Goal: Transaction & Acquisition: Purchase product/service

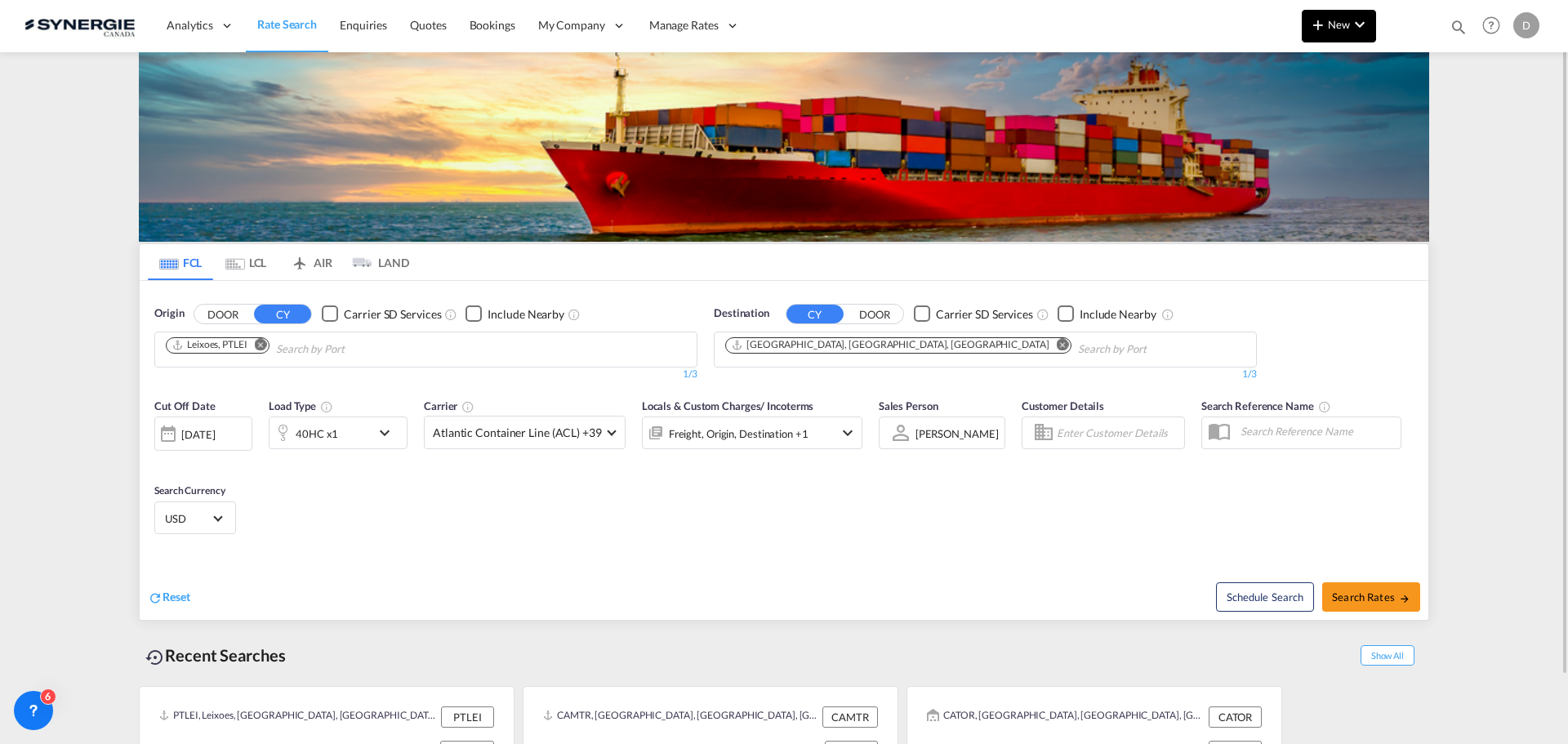
click at [1336, 37] on button "New" at bounding box center [1339, 26] width 74 height 33
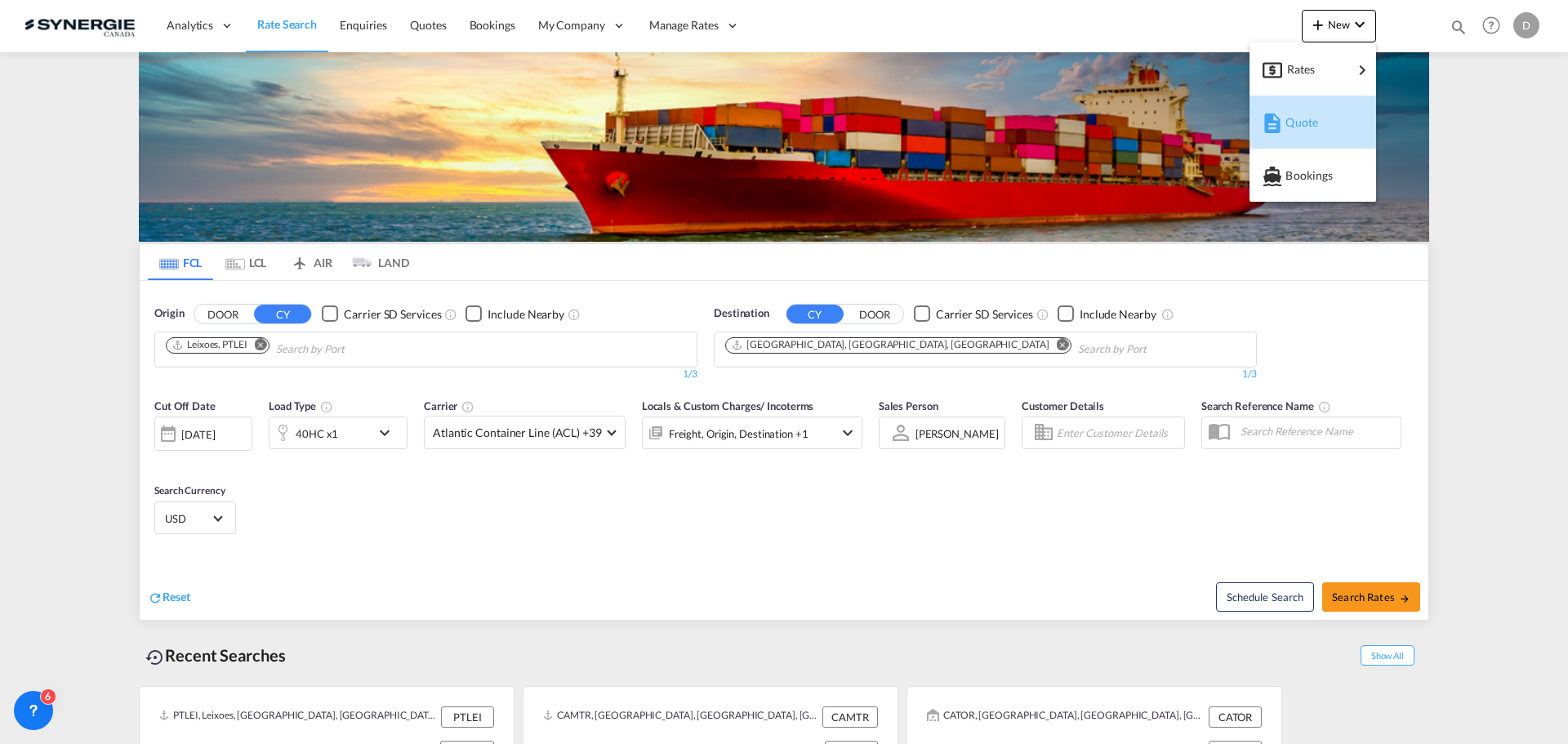
click at [1297, 118] on span "Quote" at bounding box center [1294, 123] width 18 height 33
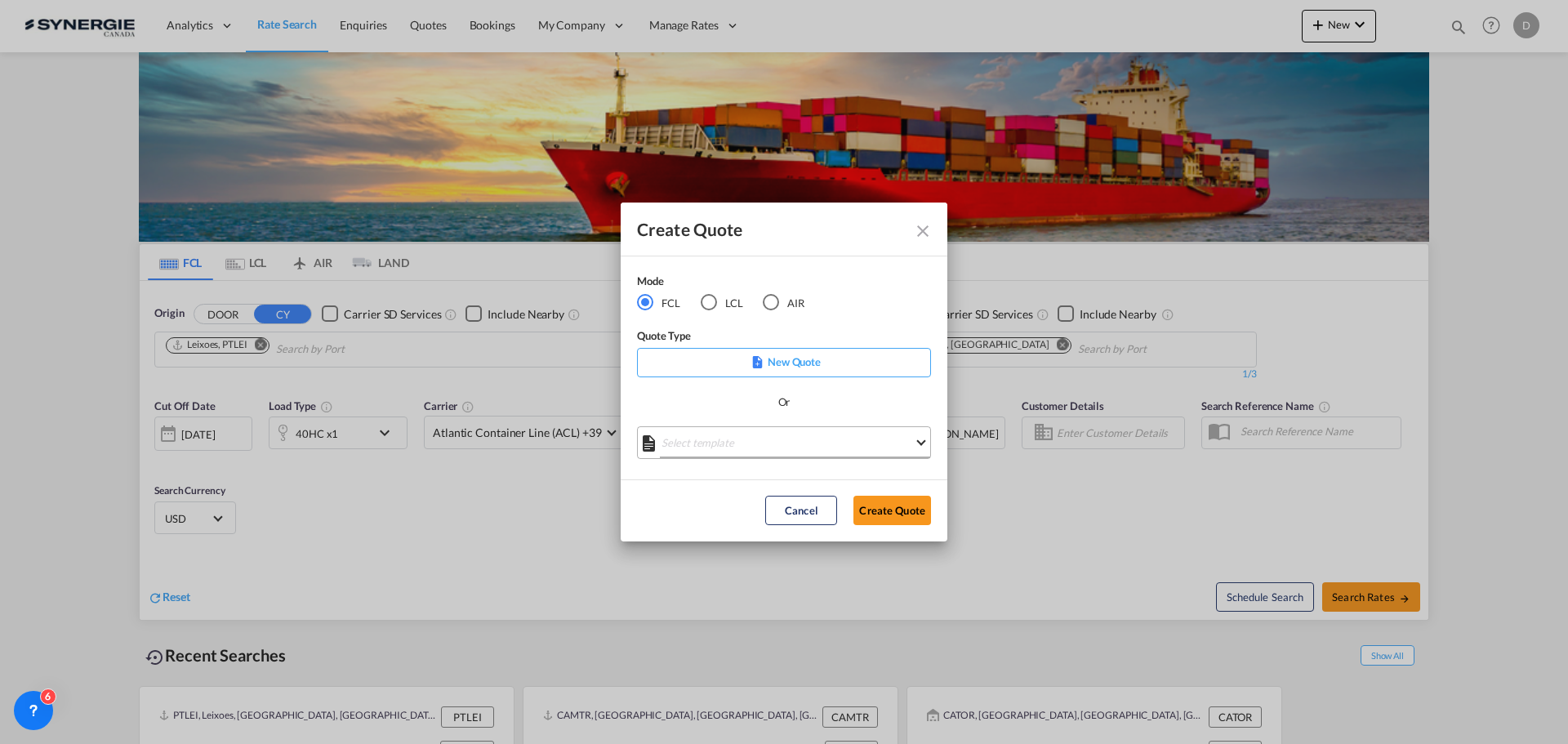
click at [776, 454] on md-select "Select template *NEW* FCL FREEHAND / DAP [PERSON_NAME] | [DATE] *NEW* Import FC…" at bounding box center [784, 442] width 294 height 33
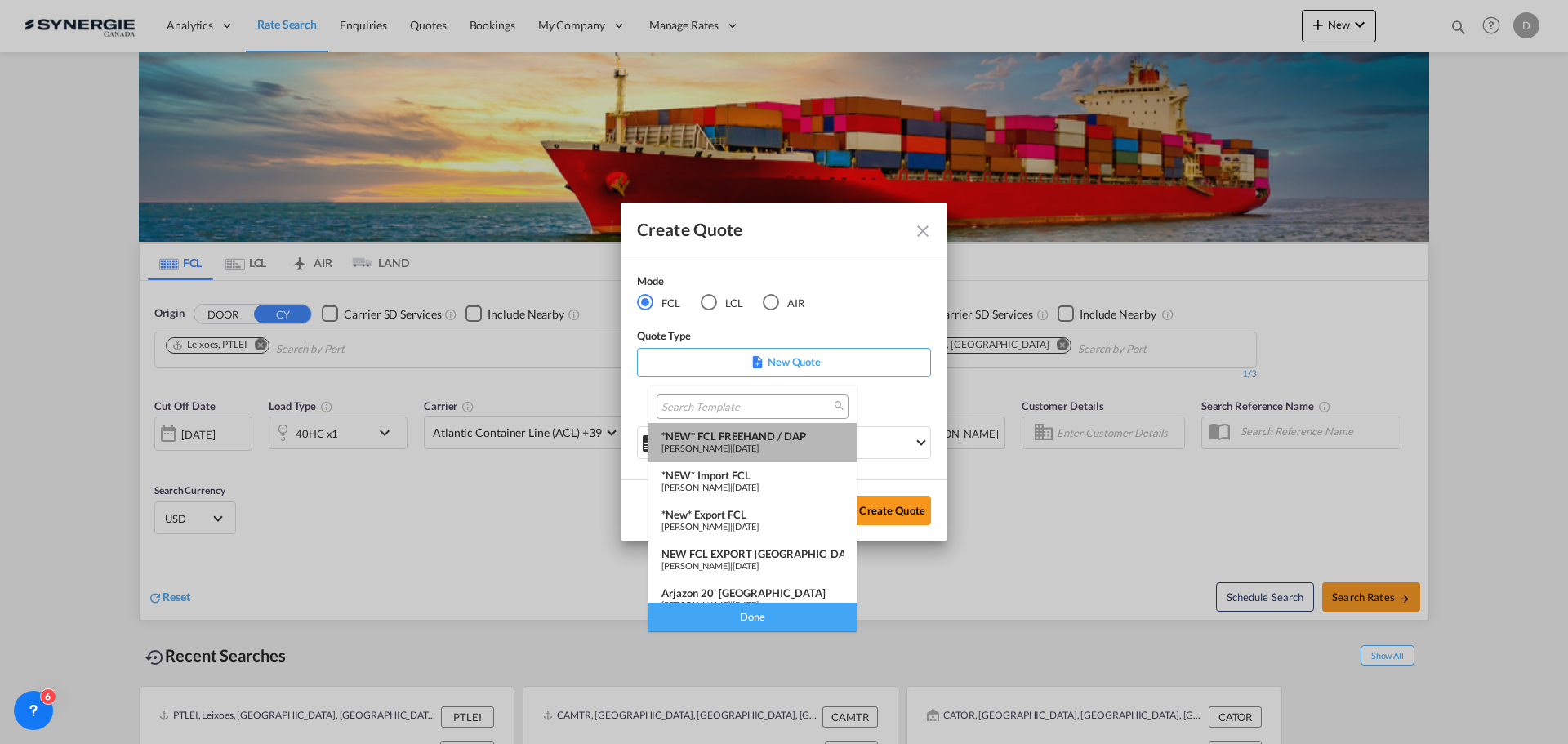
click at [759, 443] on span "[DATE]" at bounding box center [746, 448] width 26 height 11
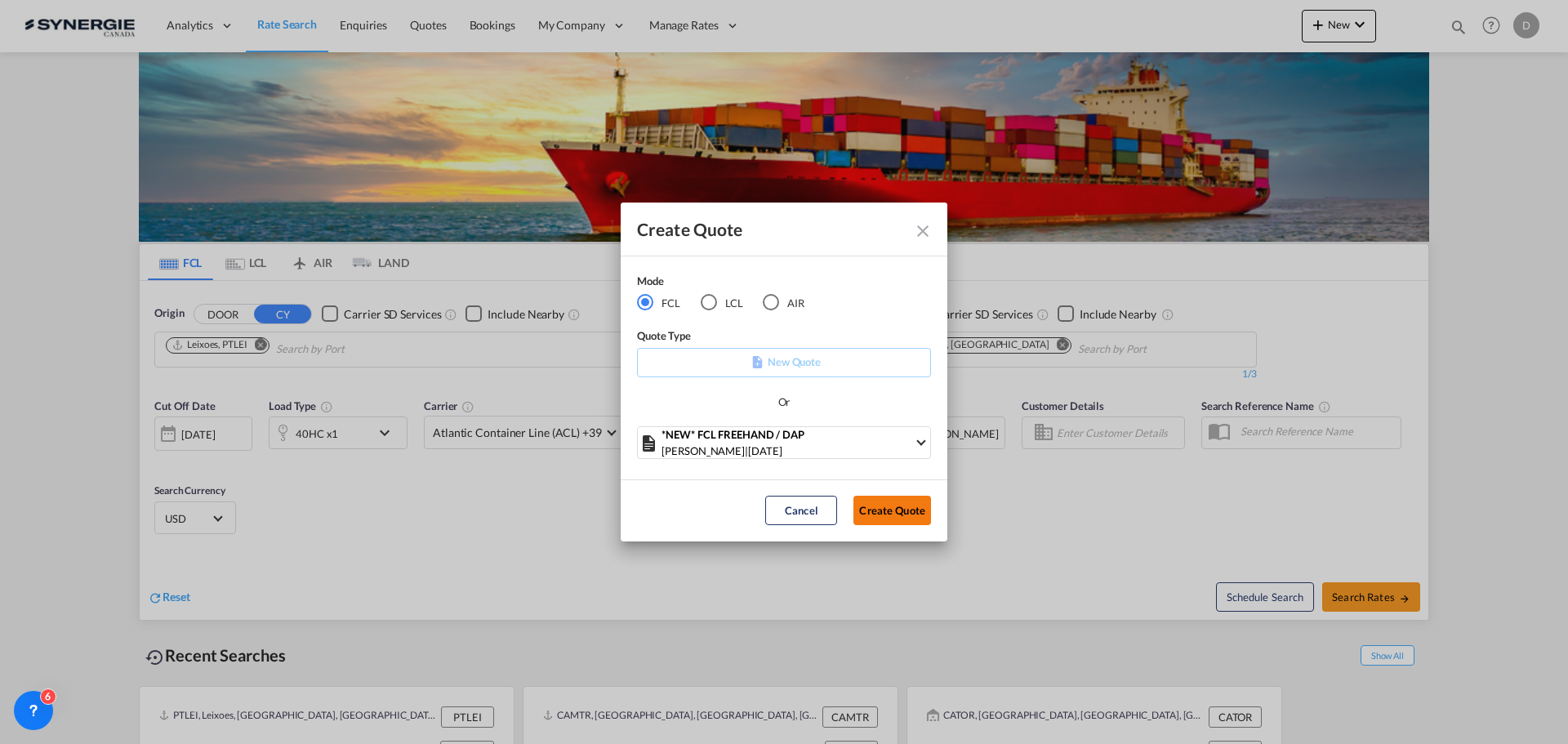
click at [875, 500] on button "Create Quote" at bounding box center [893, 510] width 78 height 30
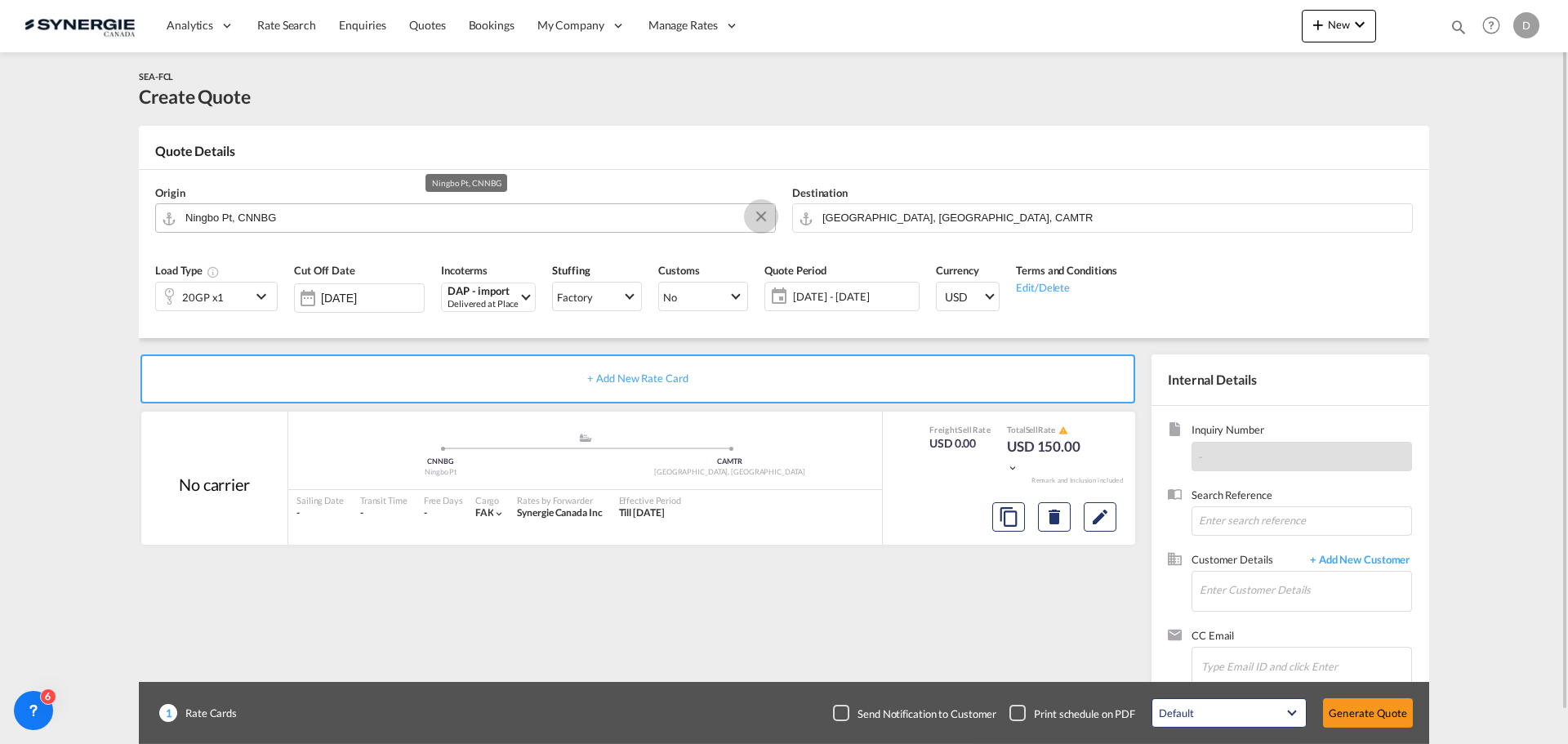
click at [760, 216] on button "Clear Input" at bounding box center [761, 216] width 25 height 25
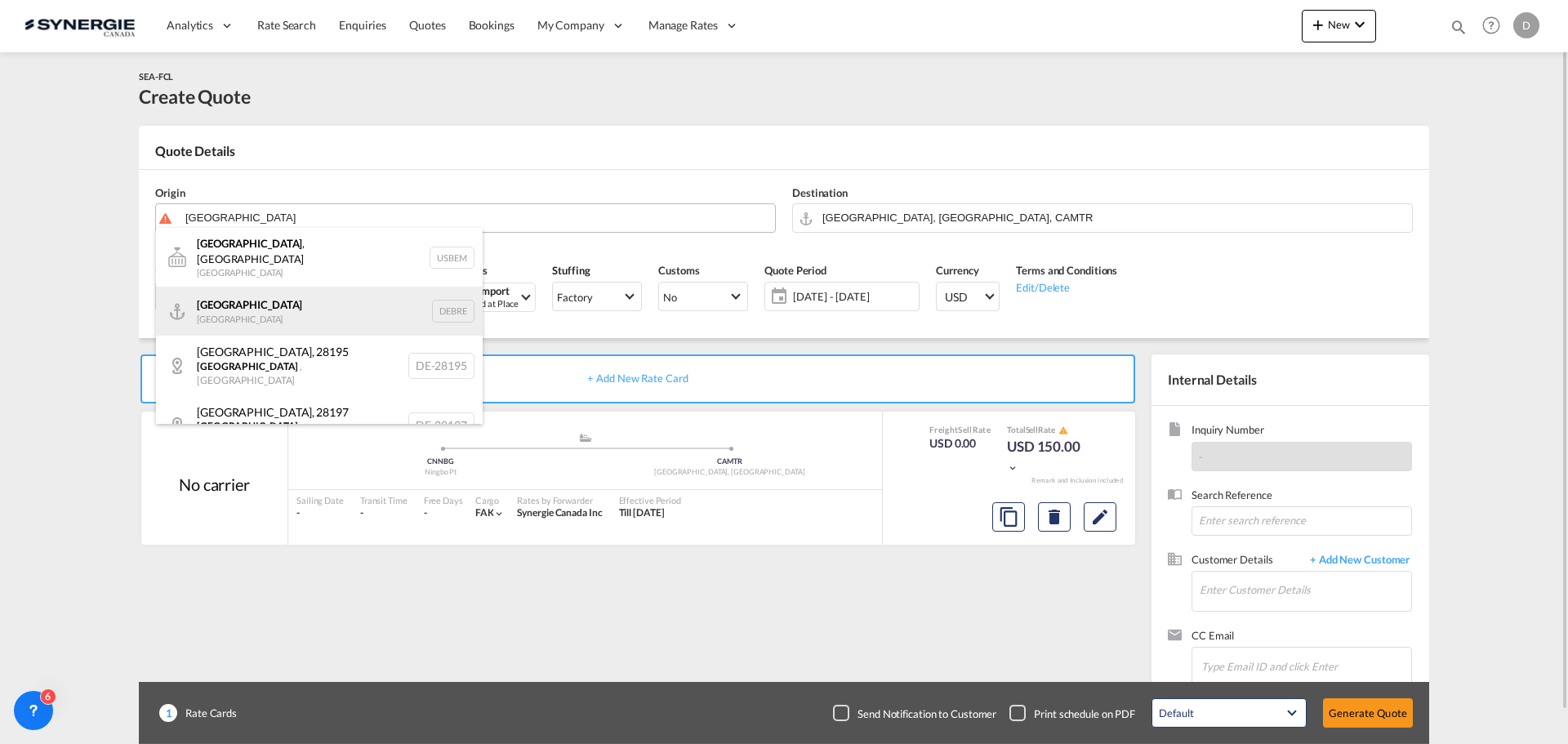
click at [238, 288] on div "Bremen [GEOGRAPHIC_DATA] DEBRE" at bounding box center [320, 311] width 326 height 49
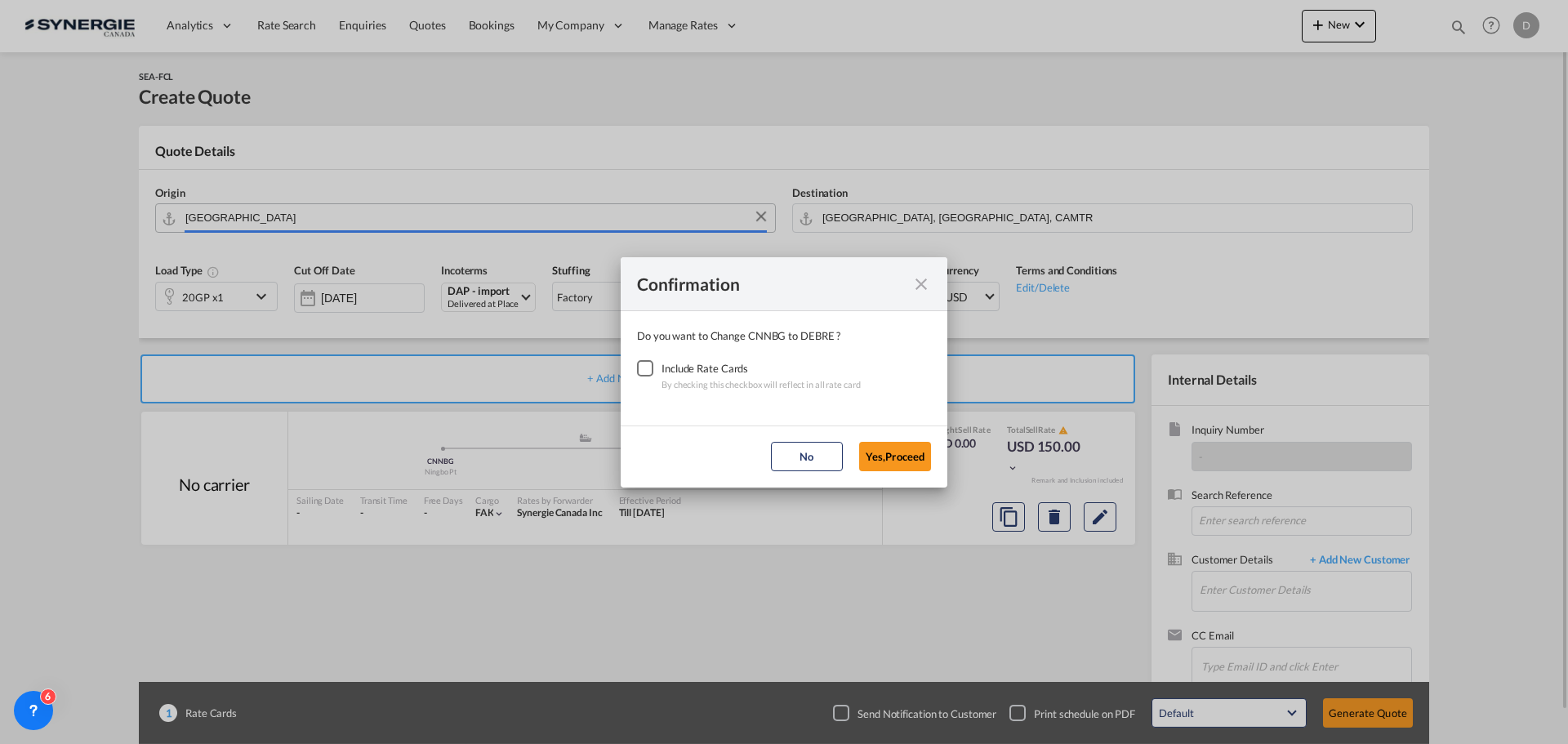
type input "[GEOGRAPHIC_DATA], DEBRE"
click at [651, 366] on div "Checkbox No Ink" at bounding box center [645, 368] width 16 height 16
click at [869, 447] on button "Yes,Proceed" at bounding box center [894, 457] width 72 height 30
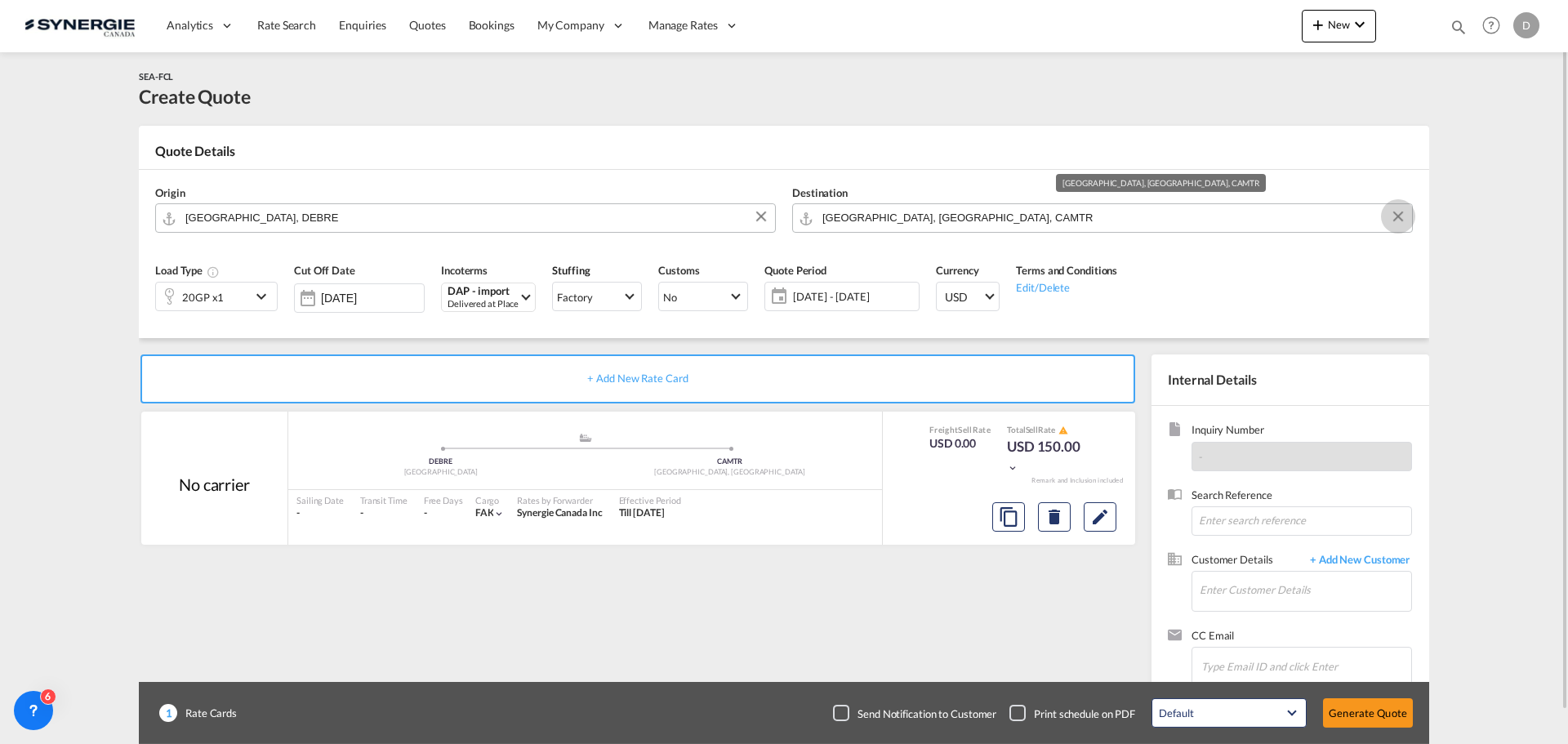
click at [1395, 214] on button "Clear Input" at bounding box center [1398, 216] width 25 height 25
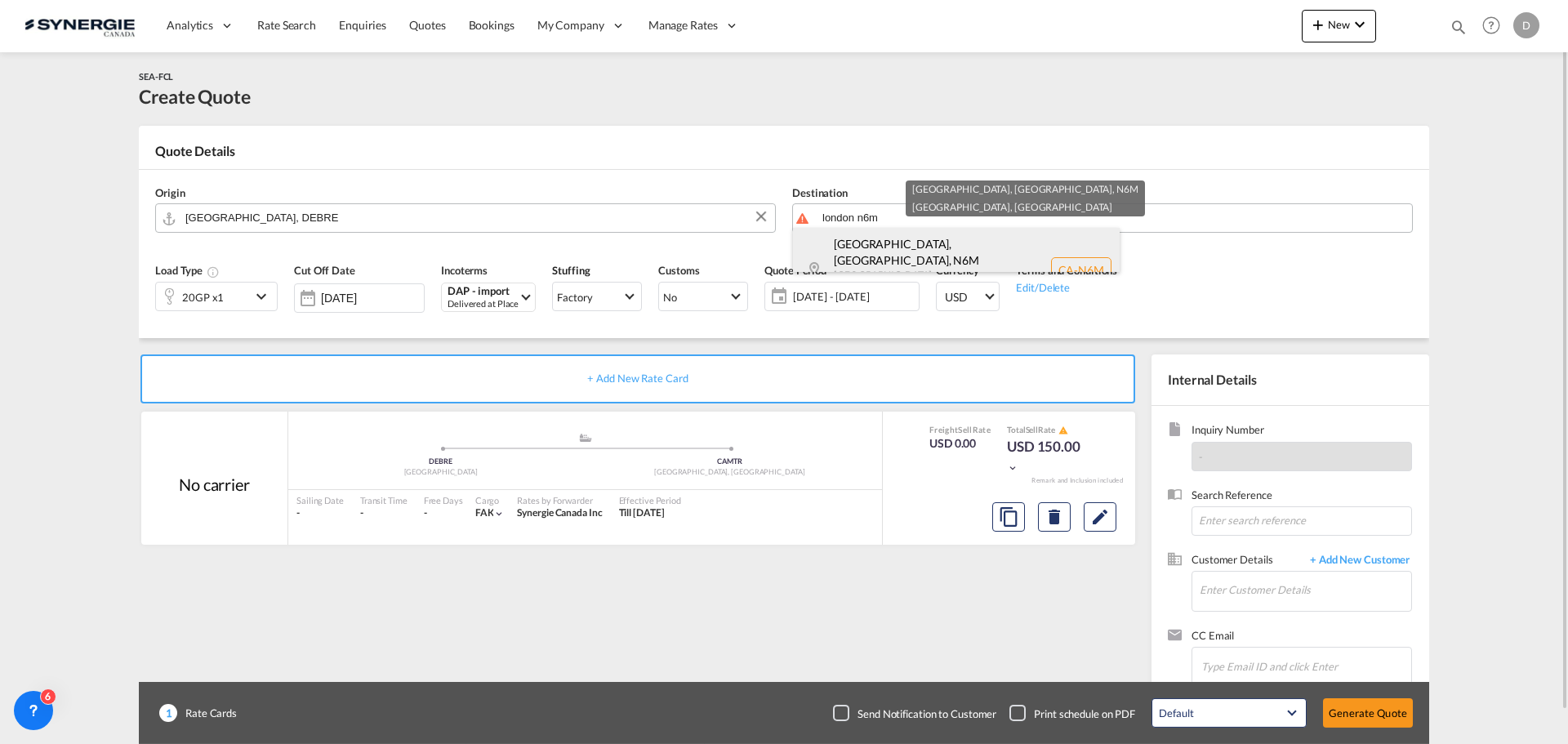
click at [950, 245] on div "[GEOGRAPHIC_DATA] [GEOGRAPHIC_DATA] [GEOGRAPHIC_DATA] [GEOGRAPHIC_DATA]-[GEOGRA…" at bounding box center [956, 271] width 326 height 85
type input "CA-N6M, [GEOGRAPHIC_DATA], [GEOGRAPHIC_DATA], [GEOGRAPHIC_DATA]"
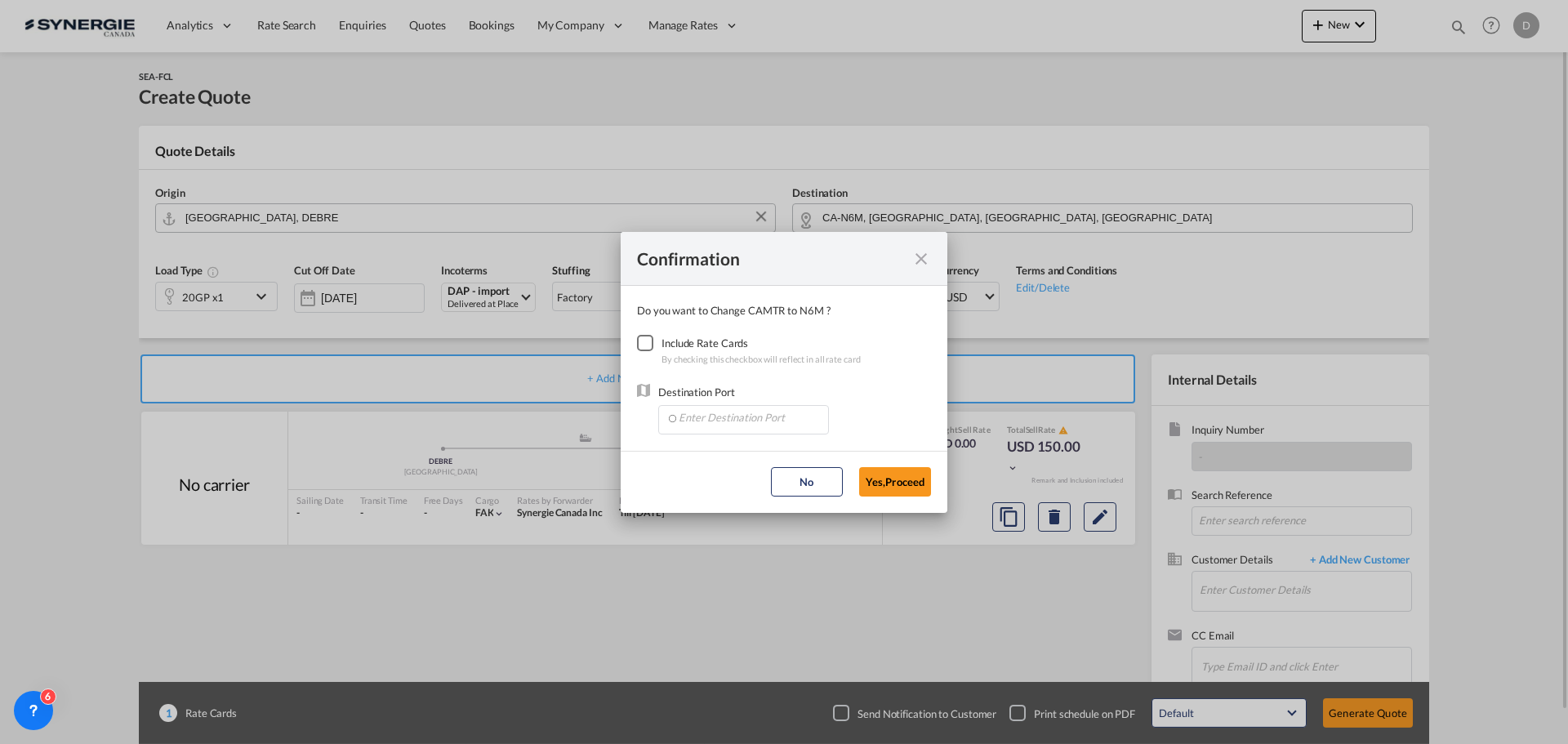
click at [640, 338] on div "Checkbox No Ink" at bounding box center [645, 342] width 16 height 16
click at [733, 422] on input "Enter Destination Port" at bounding box center [746, 418] width 161 height 25
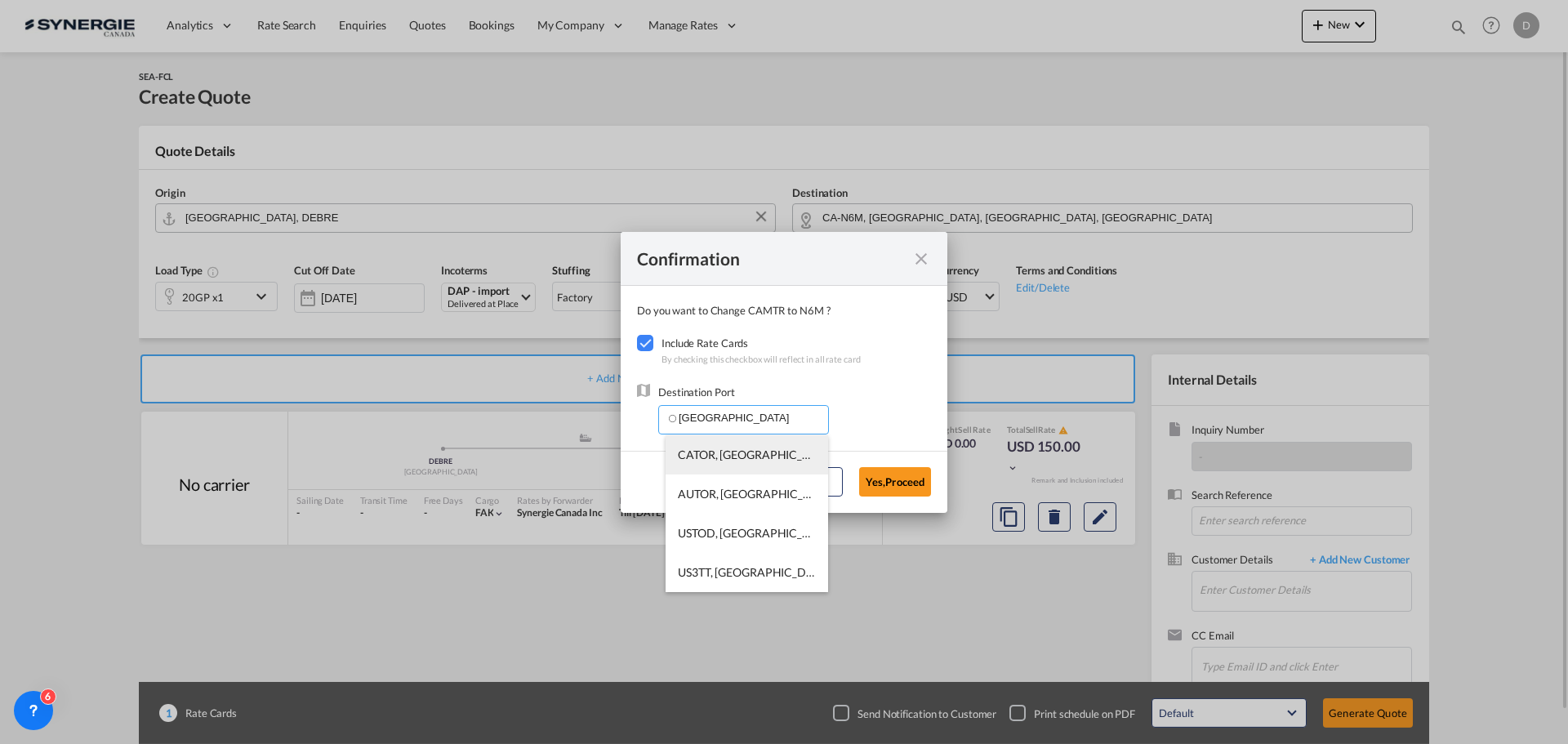
click at [746, 457] on span "CATOR, [GEOGRAPHIC_DATA], [GEOGRAPHIC_DATA], [GEOGRAPHIC_DATA], [GEOGRAPHIC_DAT…" at bounding box center [997, 454] width 638 height 14
type input "CATOR, [GEOGRAPHIC_DATA], [GEOGRAPHIC_DATA], [GEOGRAPHIC_DATA], [GEOGRAPHIC_DAT…"
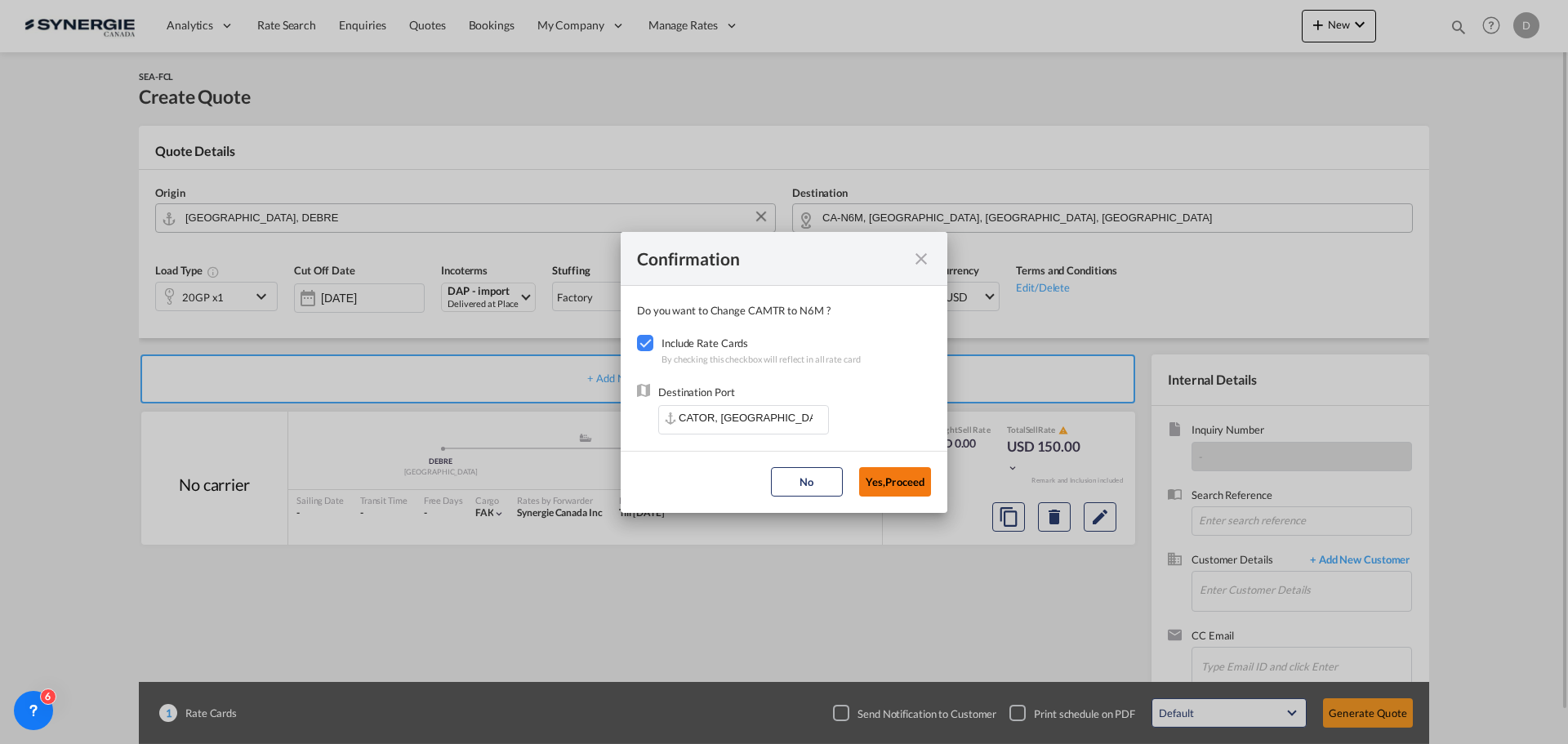
click at [883, 484] on button "Yes,Proceed" at bounding box center [894, 482] width 72 height 30
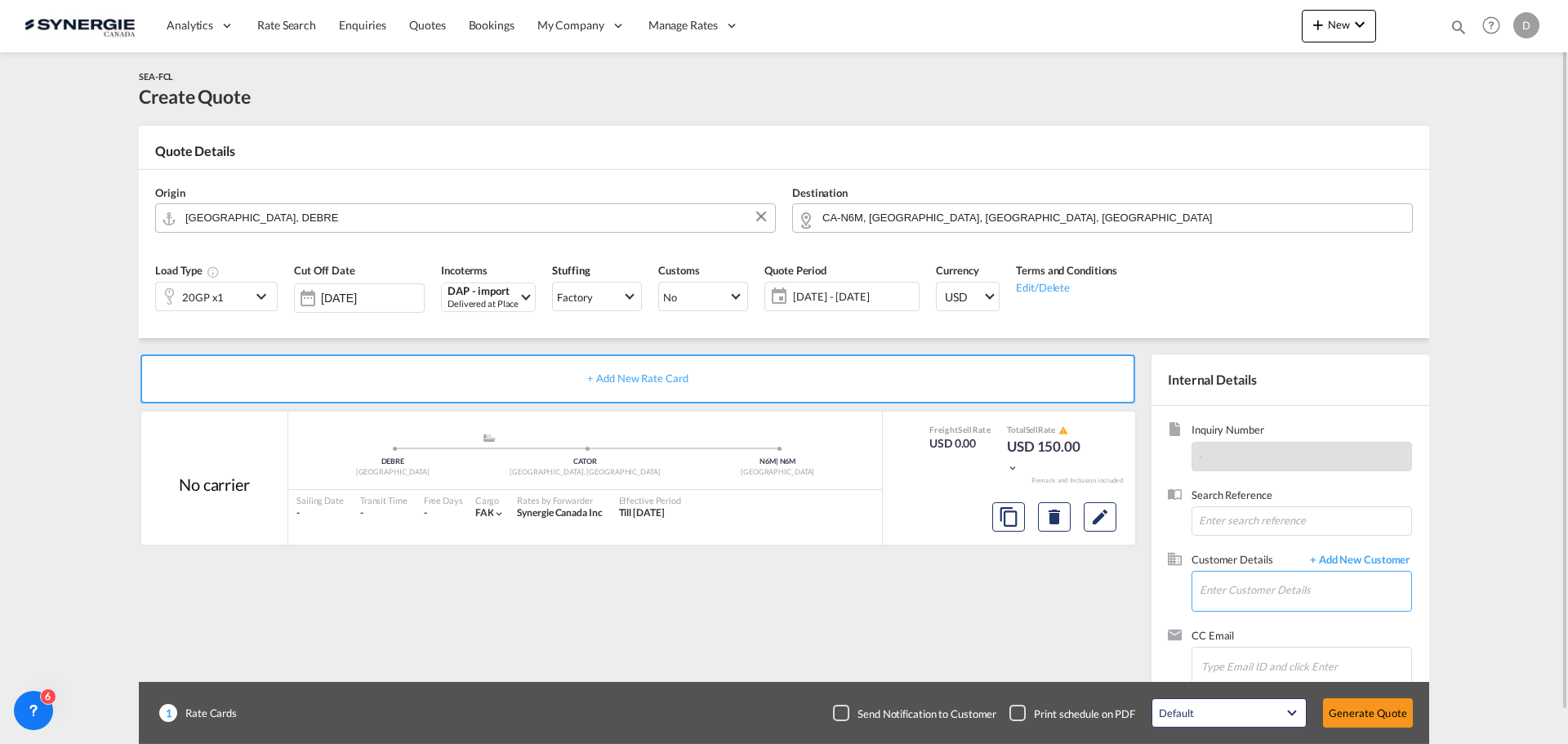
drag, startPoint x: 1260, startPoint y: 595, endPoint x: 1246, endPoint y: 592, distance: 14.3
click at [1256, 595] on input "Enter Customer Details" at bounding box center [1305, 589] width 211 height 36
paste input "[PERSON_NAME][EMAIL_ADDRESS][DOMAIN_NAME]"
type input "[PERSON_NAME][EMAIL_ADDRESS][DOMAIN_NAME]"
click at [1391, 560] on span "+ Add New Customer" at bounding box center [1357, 561] width 110 height 19
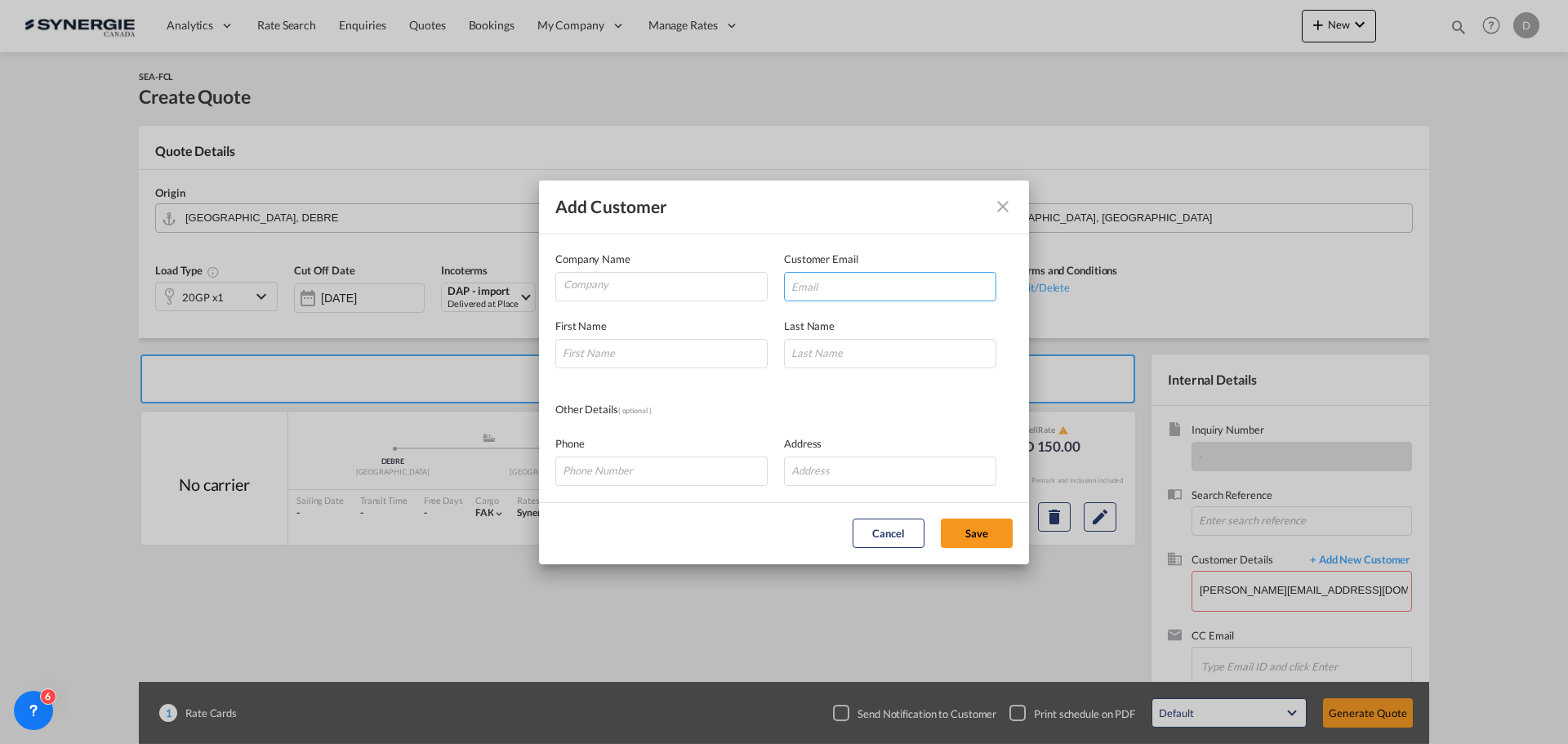
click at [909, 287] on input "Add Customer Company ..." at bounding box center [890, 287] width 212 height 30
paste input "[PERSON_NAME][EMAIL_ADDRESS][DOMAIN_NAME]"
type input "[PERSON_NAME][EMAIL_ADDRESS][DOMAIN_NAME]"
click at [599, 298] on md-autocomplete-wrap "Add Customer Company ..." at bounding box center [665, 289] width 205 height 33
click at [601, 291] on input "Company" at bounding box center [665, 285] width 204 height 25
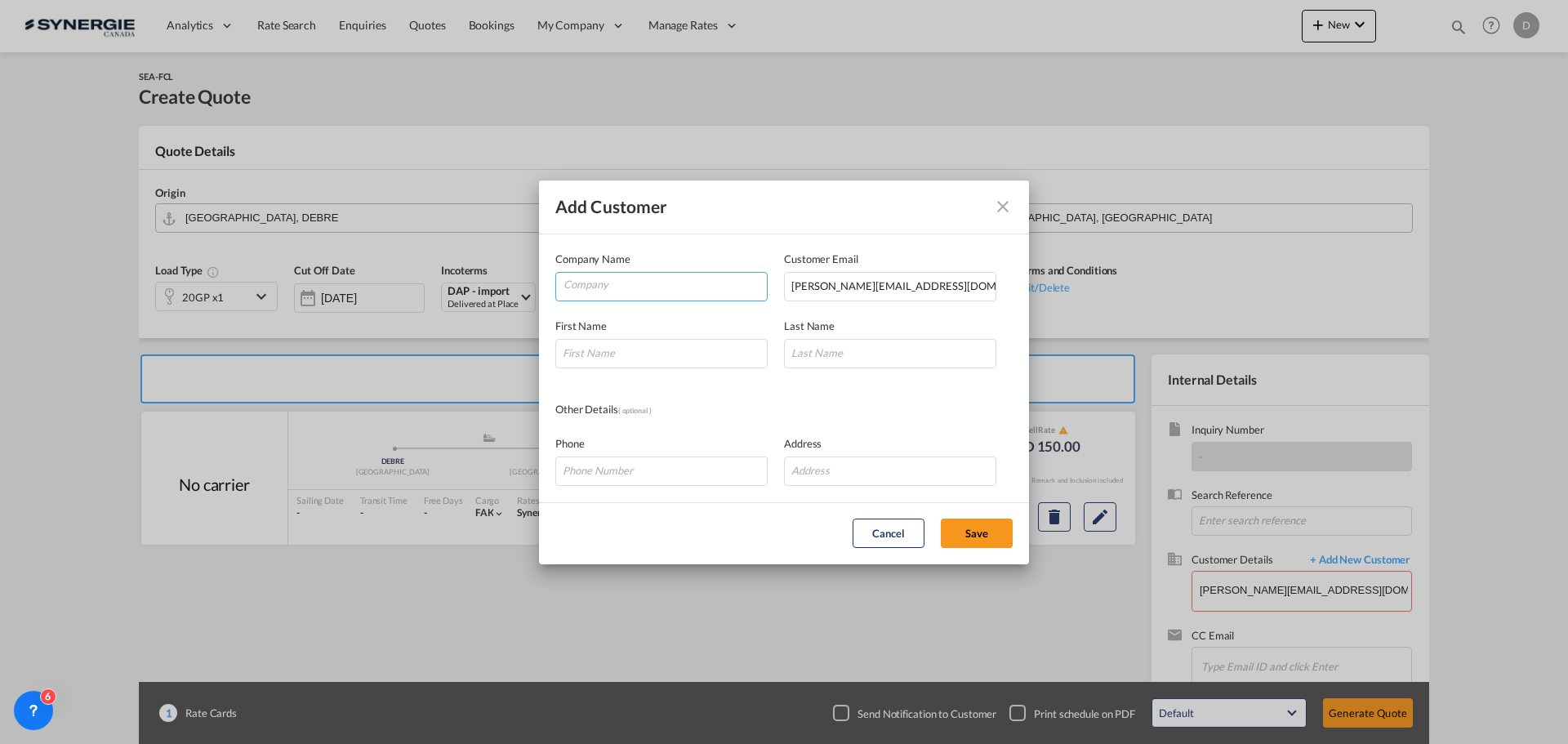
paste input "L.I.T. Air & Sea GmbH"
type input "L.I.T. Air & Sea GmbH"
click at [665, 355] on html "Analytics Reports Dashboard Rate Search Enquiries Quotes" at bounding box center [784, 372] width 1568 height 744
click at [664, 354] on input "Add Customer Company ..." at bounding box center [661, 353] width 212 height 30
paste input "[PERSON_NAME]"
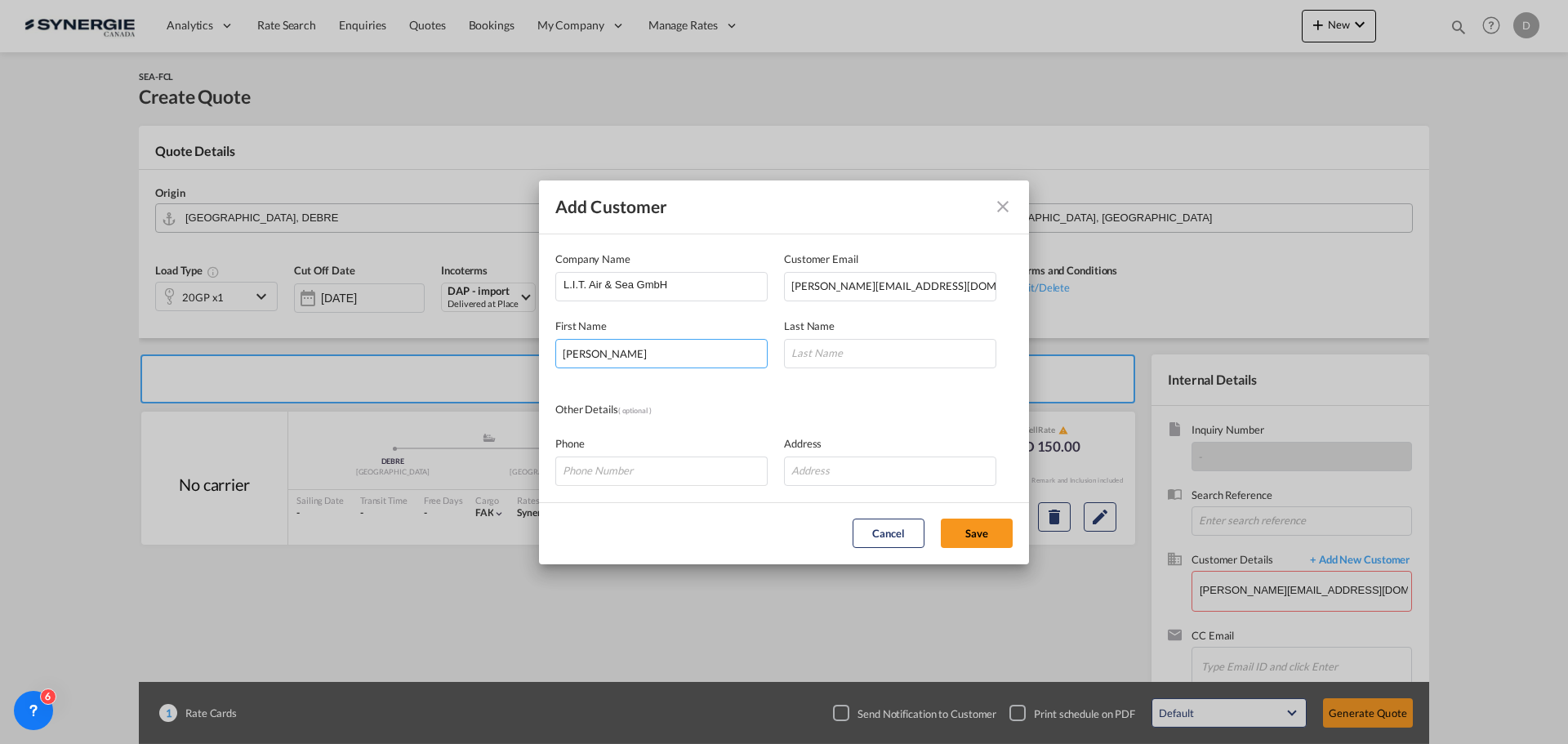
type input "[PERSON_NAME]"
click at [841, 351] on input "Add Customer Company ..." at bounding box center [890, 353] width 212 height 30
paste input "Avci"
type input "Avci"
click at [589, 477] on input "Add Customer Company ..." at bounding box center [661, 471] width 212 height 30
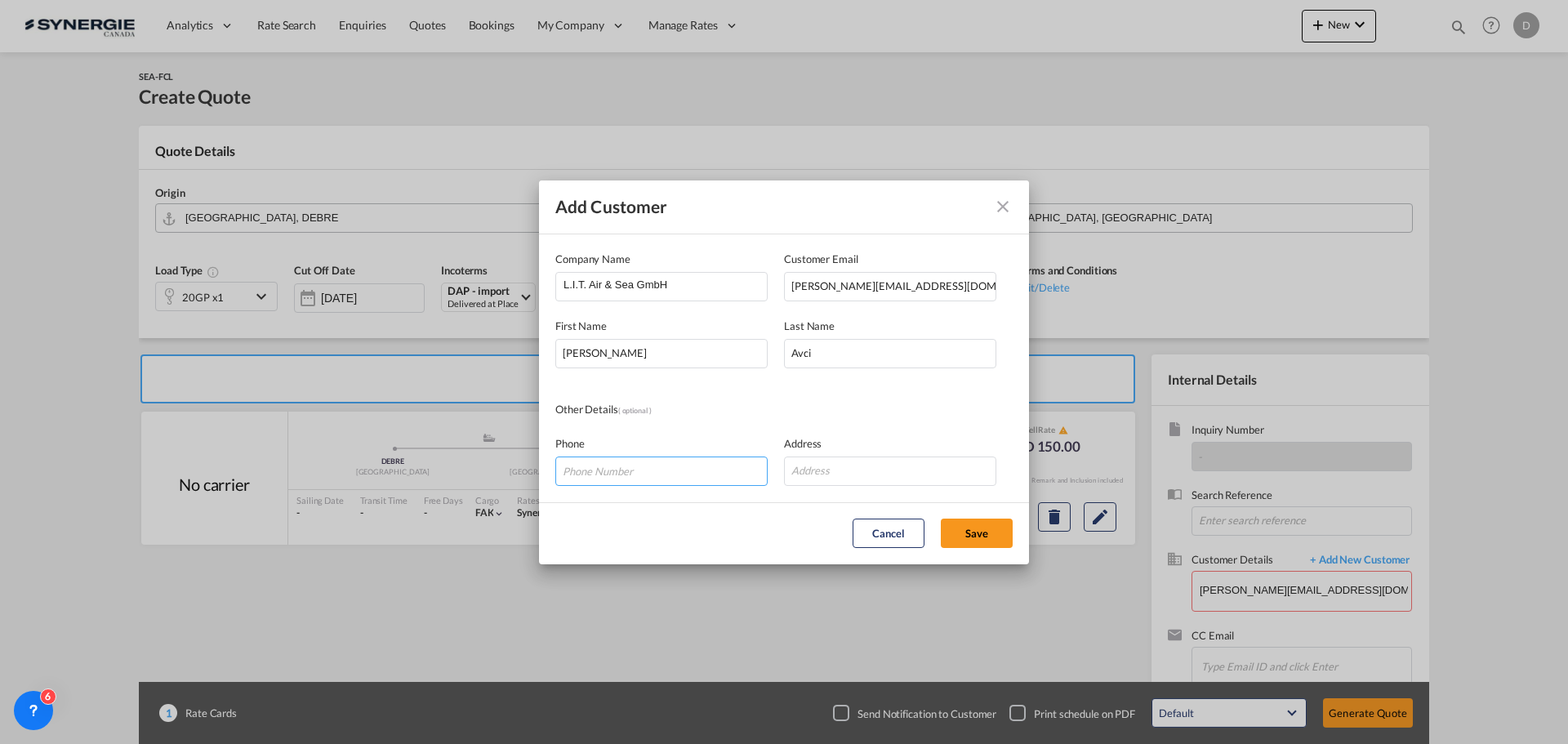
paste input "[PHONE_NUMBER]"
type input "[PHONE_NUMBER]"
click at [845, 473] on input "Add Customer Company ..." at bounding box center [890, 471] width 212 height 30
paste input "[PERSON_NAME][STREET_ADDRESS]"
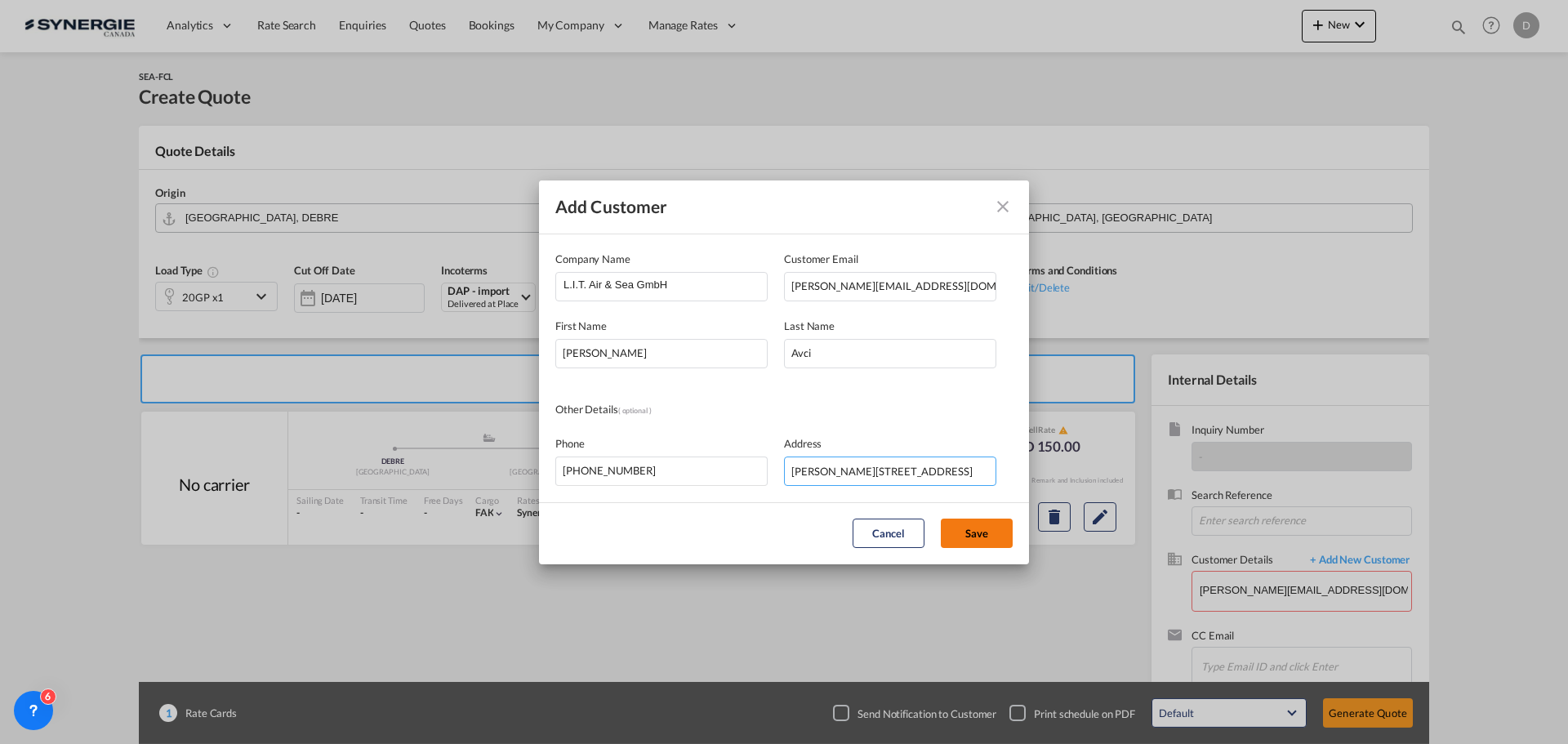
type input "[PERSON_NAME][STREET_ADDRESS]"
click at [981, 526] on button "Save" at bounding box center [976, 533] width 72 height 30
type input "L.I.T. Air & Sea GmbH, [PERSON_NAME], [EMAIL_ADDRESS][DOMAIN_NAME]"
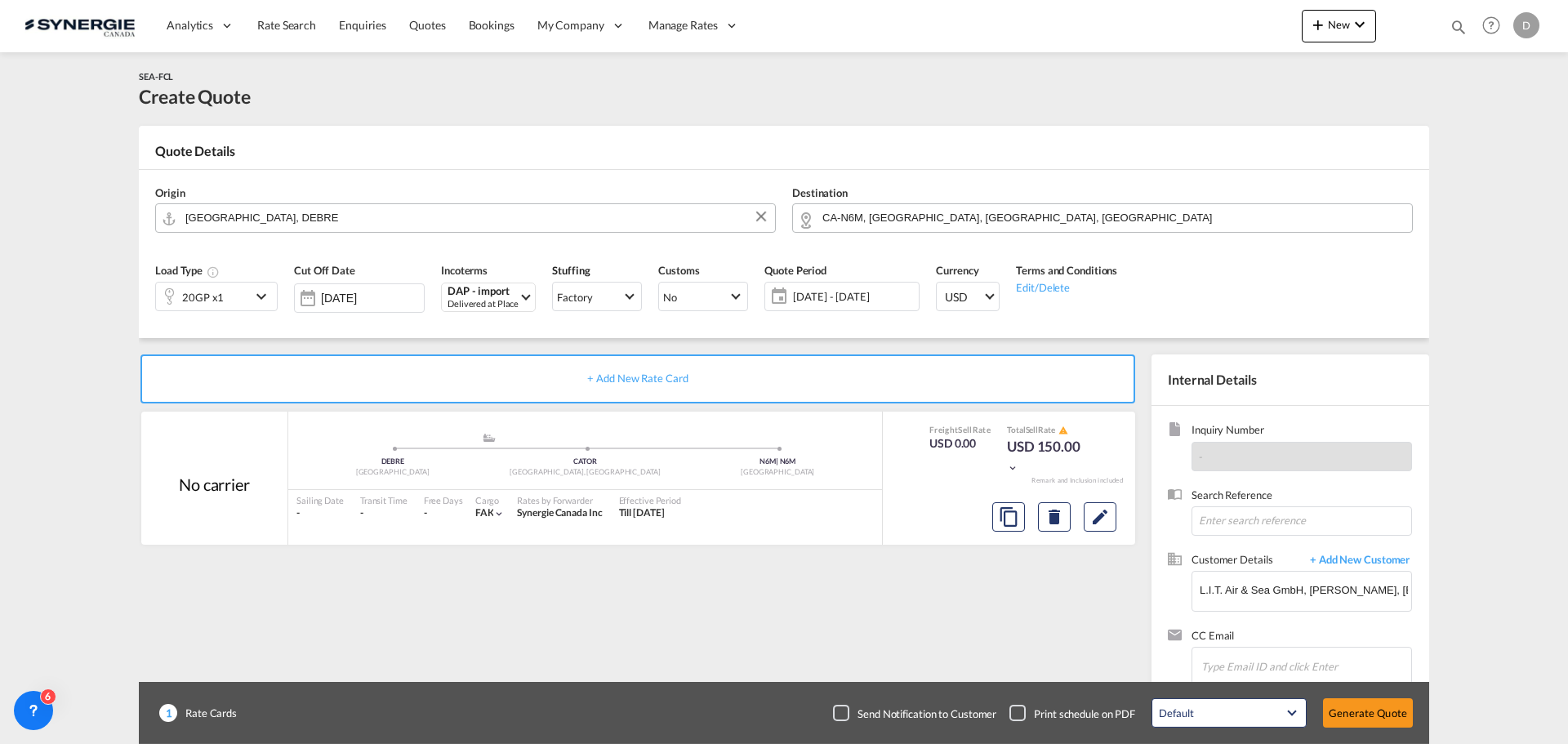
click at [255, 292] on md-icon "icon-chevron-down" at bounding box center [264, 296] width 25 height 19
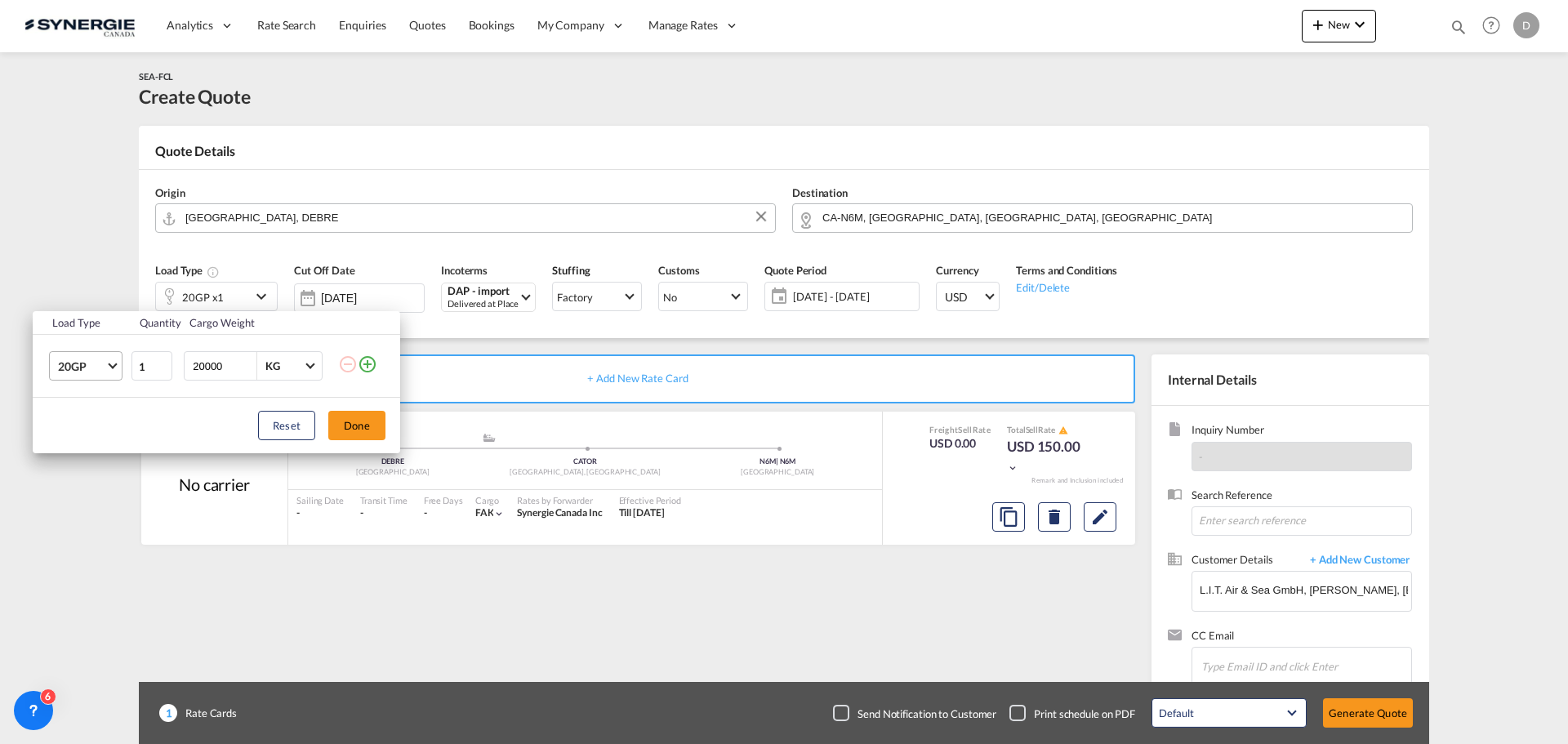
click at [115, 366] on span "Choose: \a20GP" at bounding box center [112, 364] width 9 height 9
click at [82, 451] on div "40HC" at bounding box center [74, 445] width 30 height 16
click at [382, 424] on button "Done" at bounding box center [357, 425] width 57 height 30
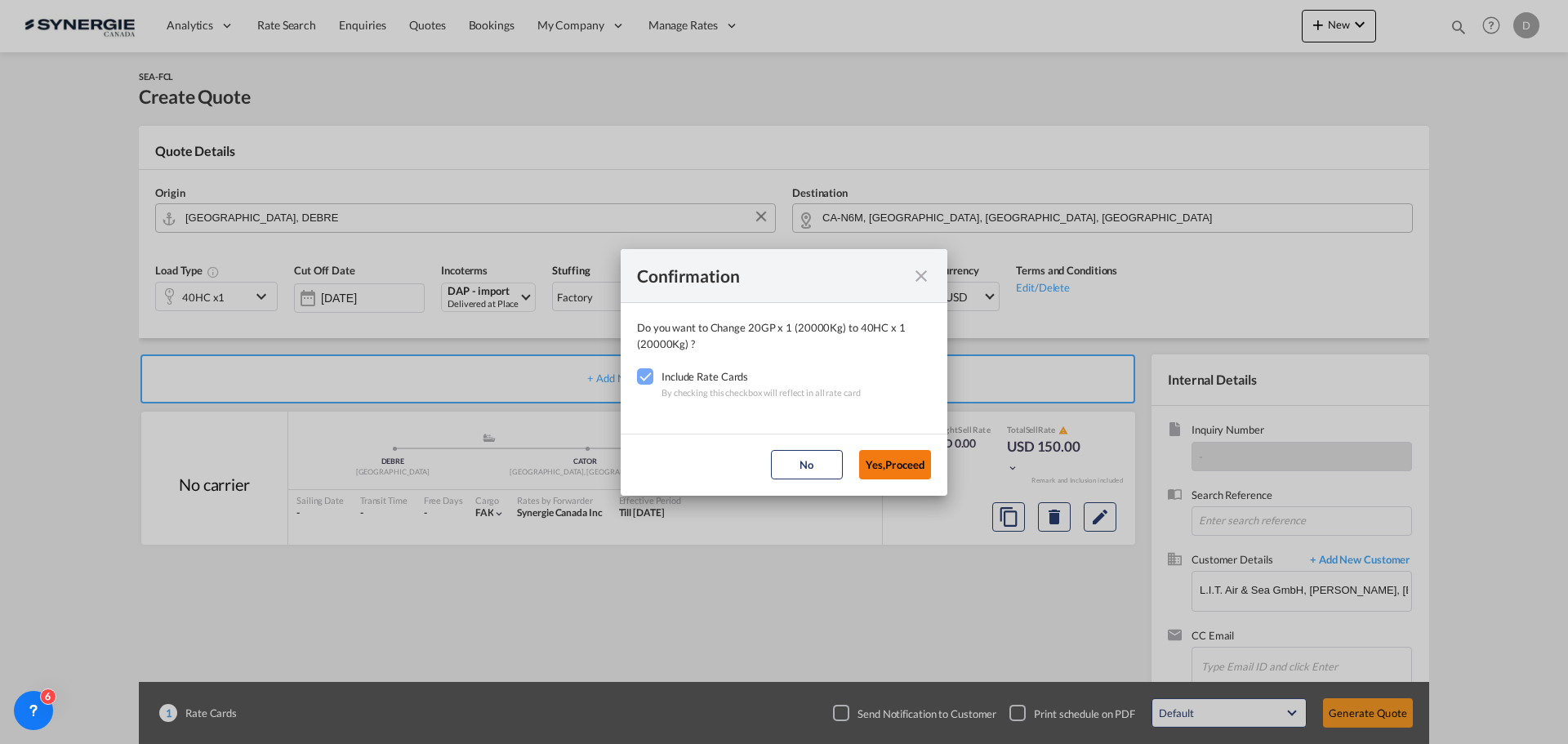
click at [894, 462] on button "Yes,Proceed" at bounding box center [894, 464] width 72 height 30
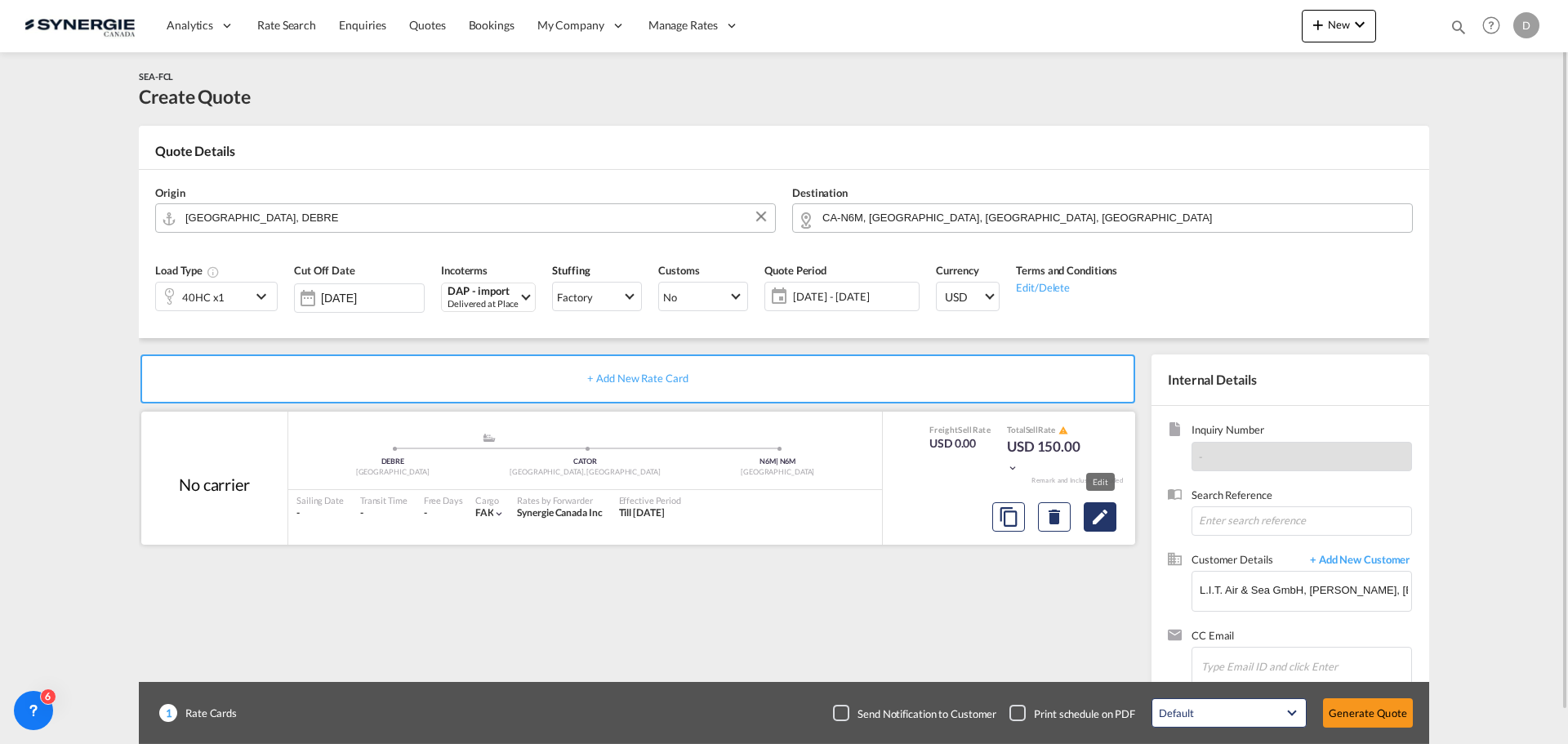
click at [1090, 516] on md-icon "Edit" at bounding box center [1100, 517] width 19 height 19
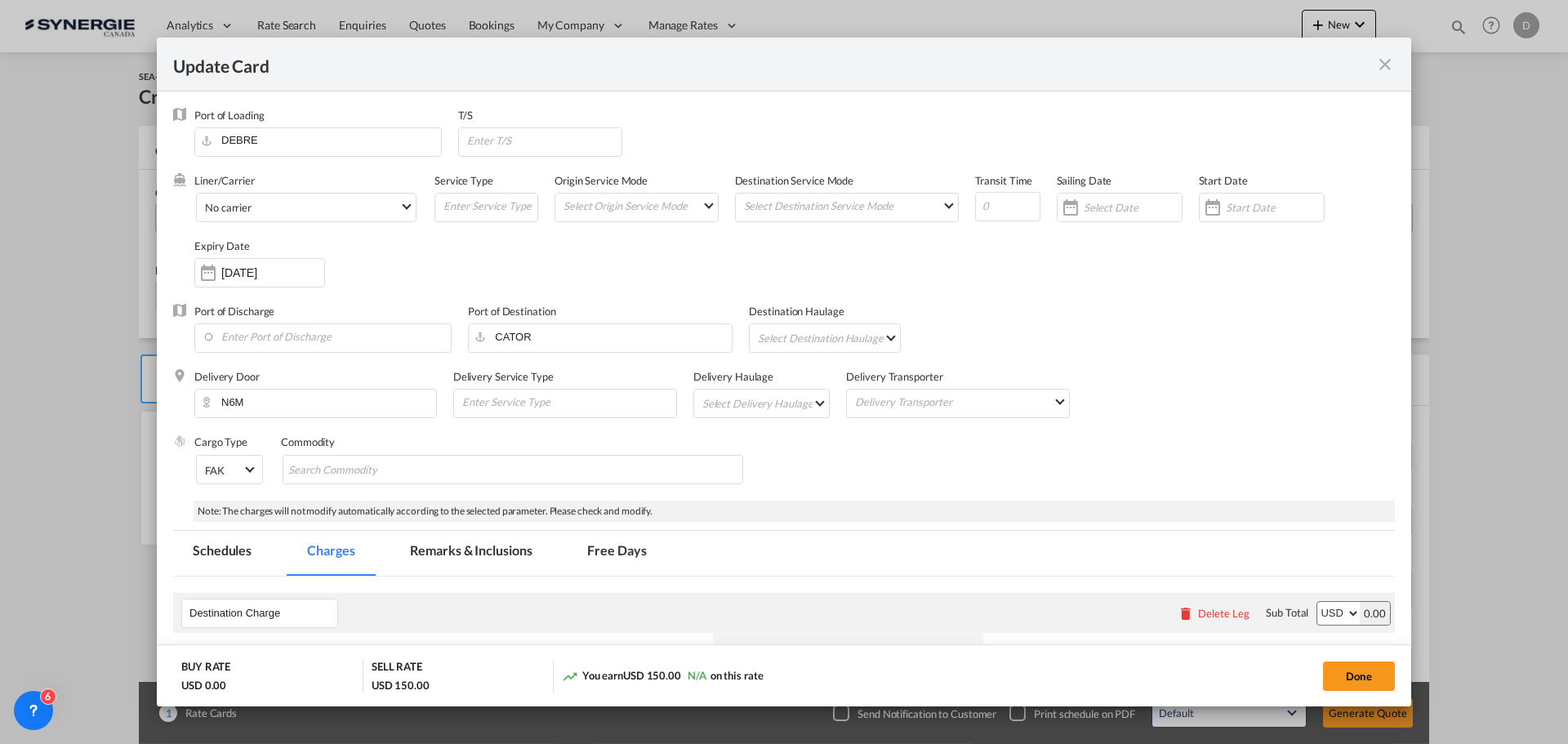
select select "per container"
select select "per B/L"
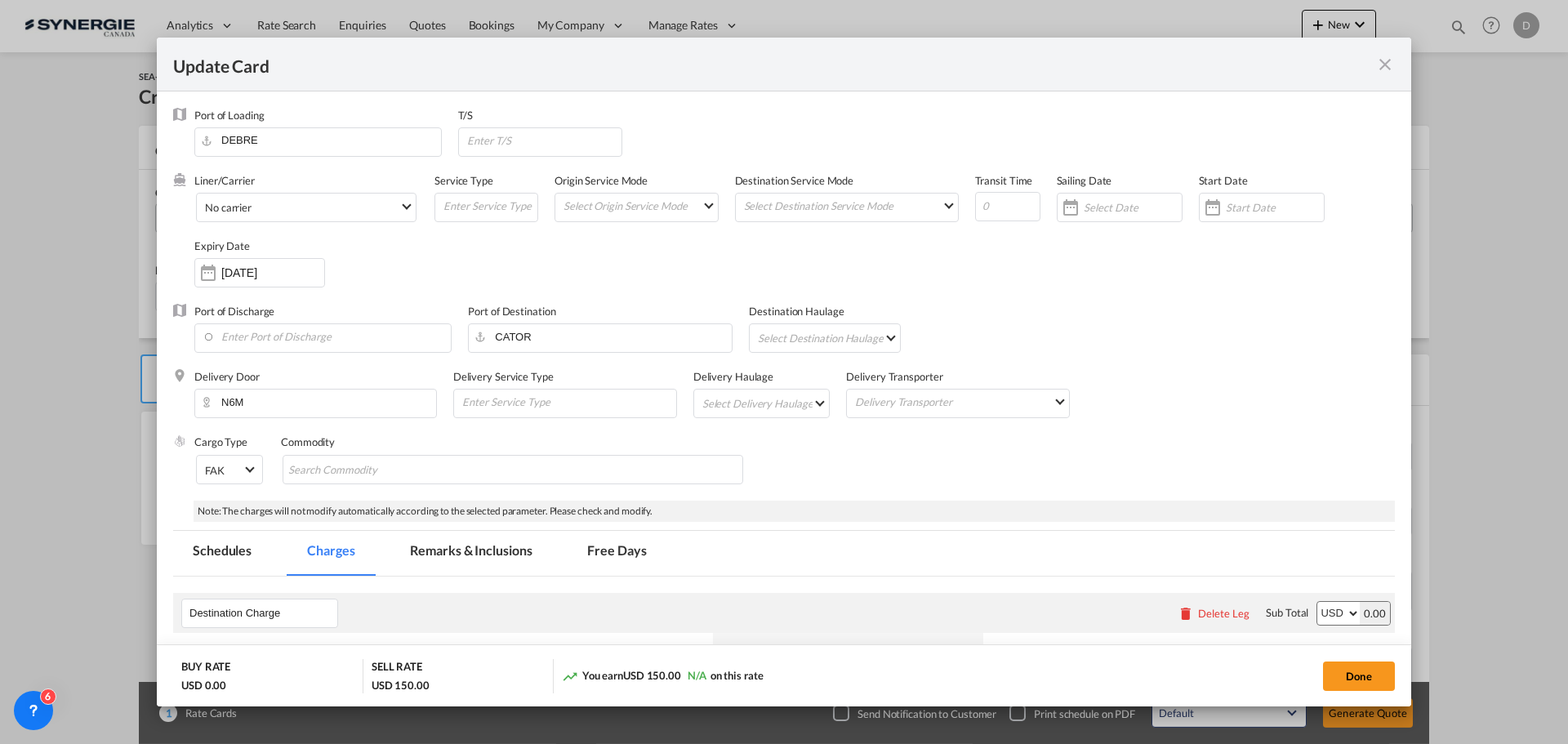
select select "per B/L"
select select "per shipment"
click at [692, 209] on md-select "Select Origin Service Mode SD [GEOGRAPHIC_DATA]" at bounding box center [640, 205] width 156 height 23
click at [635, 242] on md-option "CY" at bounding box center [636, 244] width 180 height 39
click at [877, 214] on md-select "Select Destination Service Mode SD [GEOGRAPHIC_DATA]" at bounding box center [850, 205] width 216 height 23
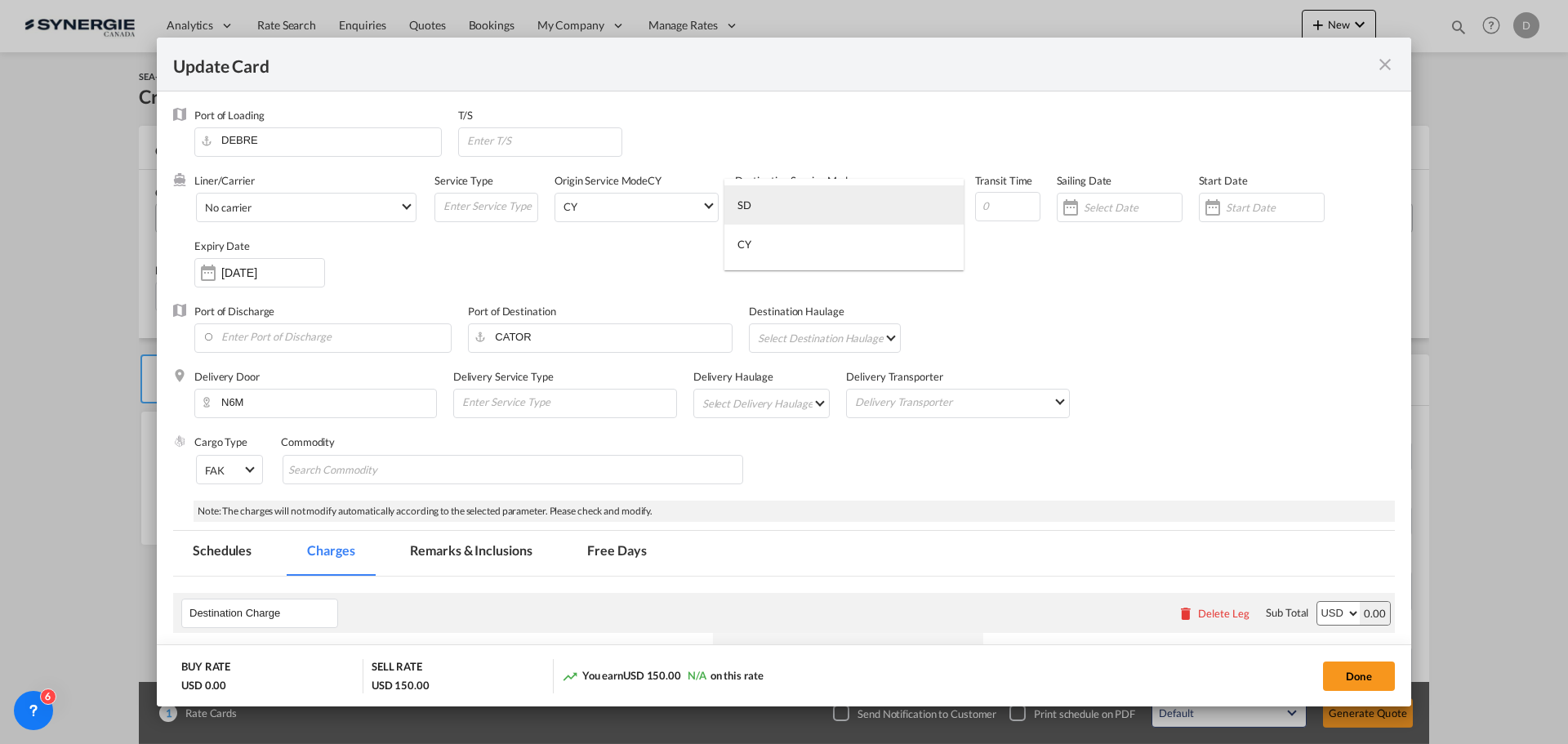
click at [871, 209] on md-option "SD" at bounding box center [844, 205] width 239 height 39
click at [1199, 213] on div "Update CardPort of ..." at bounding box center [1212, 207] width 26 height 33
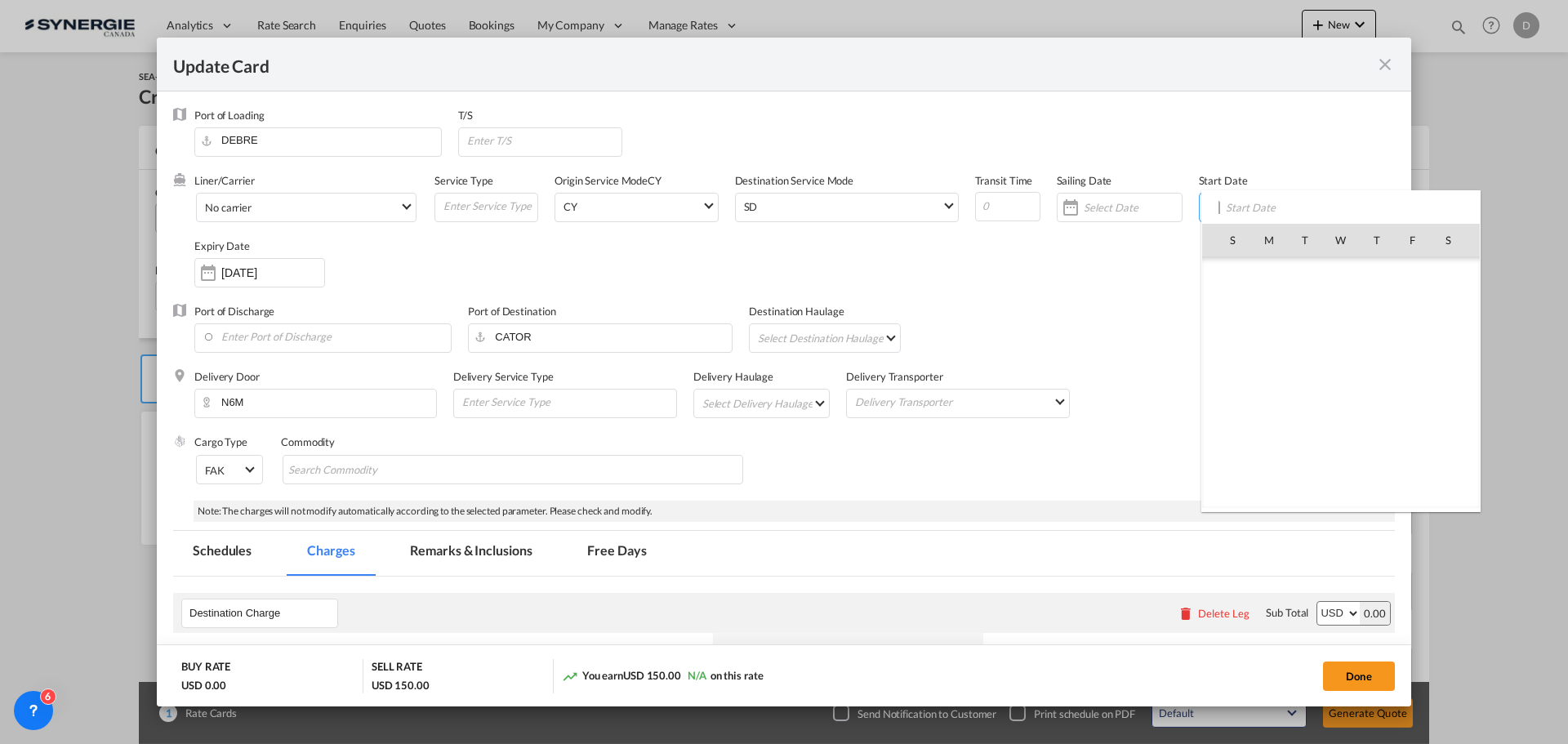
scroll to position [378398, 0]
click at [1338, 415] on span "24" at bounding box center [1341, 418] width 35 height 35
type input "[DATE]"
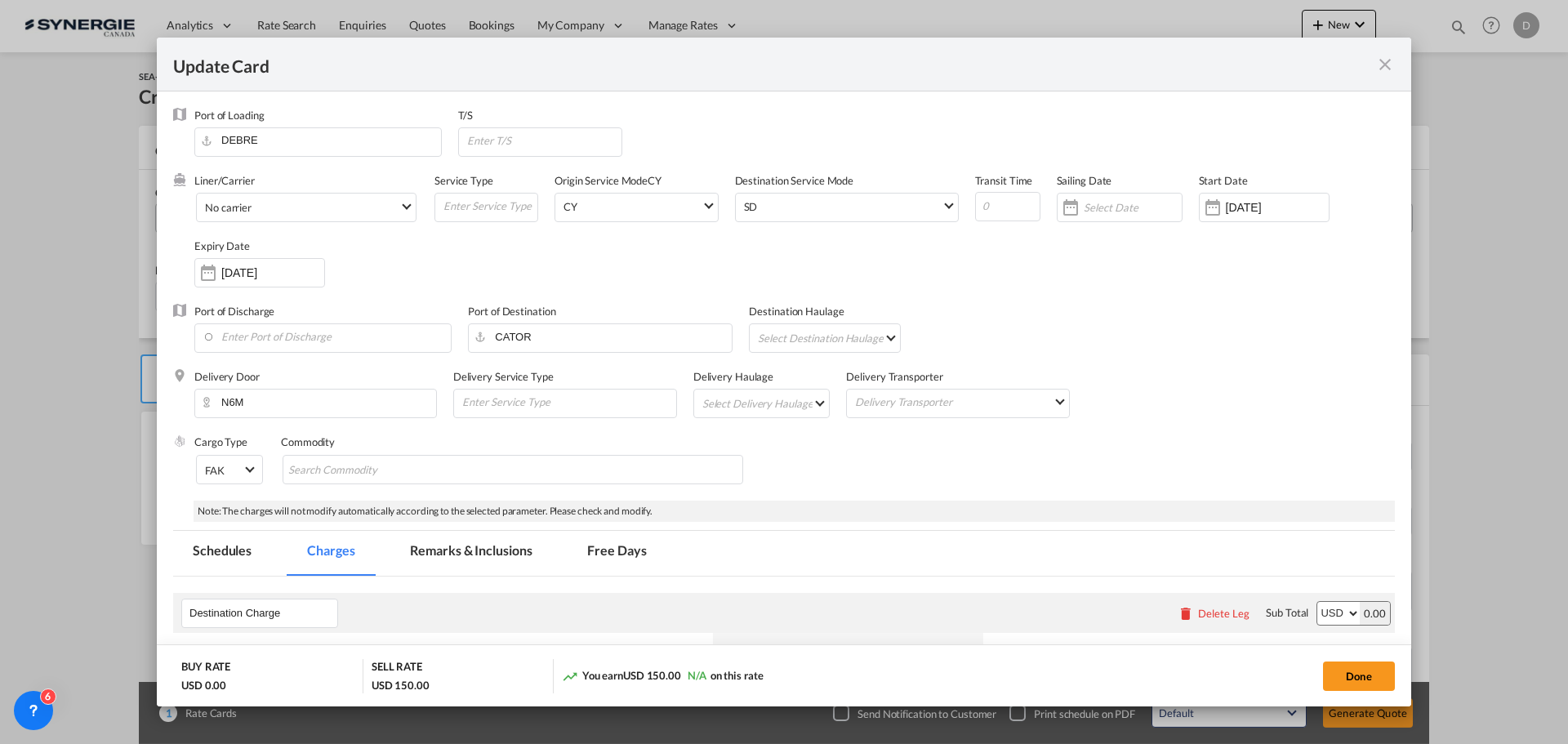
click at [877, 327] on md-select "Select Destination Haulage rail road barge truck unspecified not available" at bounding box center [828, 337] width 143 height 26
click at [828, 336] on md-option "rail" at bounding box center [828, 338] width 167 height 39
click at [811, 402] on md-select "Select Delivery Haulage rail road barge truck unspecified not available" at bounding box center [765, 402] width 129 height 26
click at [751, 440] on md-option "road" at bounding box center [762, 442] width 153 height 39
click at [516, 470] on md-chips-wrap "Chips container with autocompletion. Enter the text area, type text to search, …" at bounding box center [512, 469] width 461 height 30
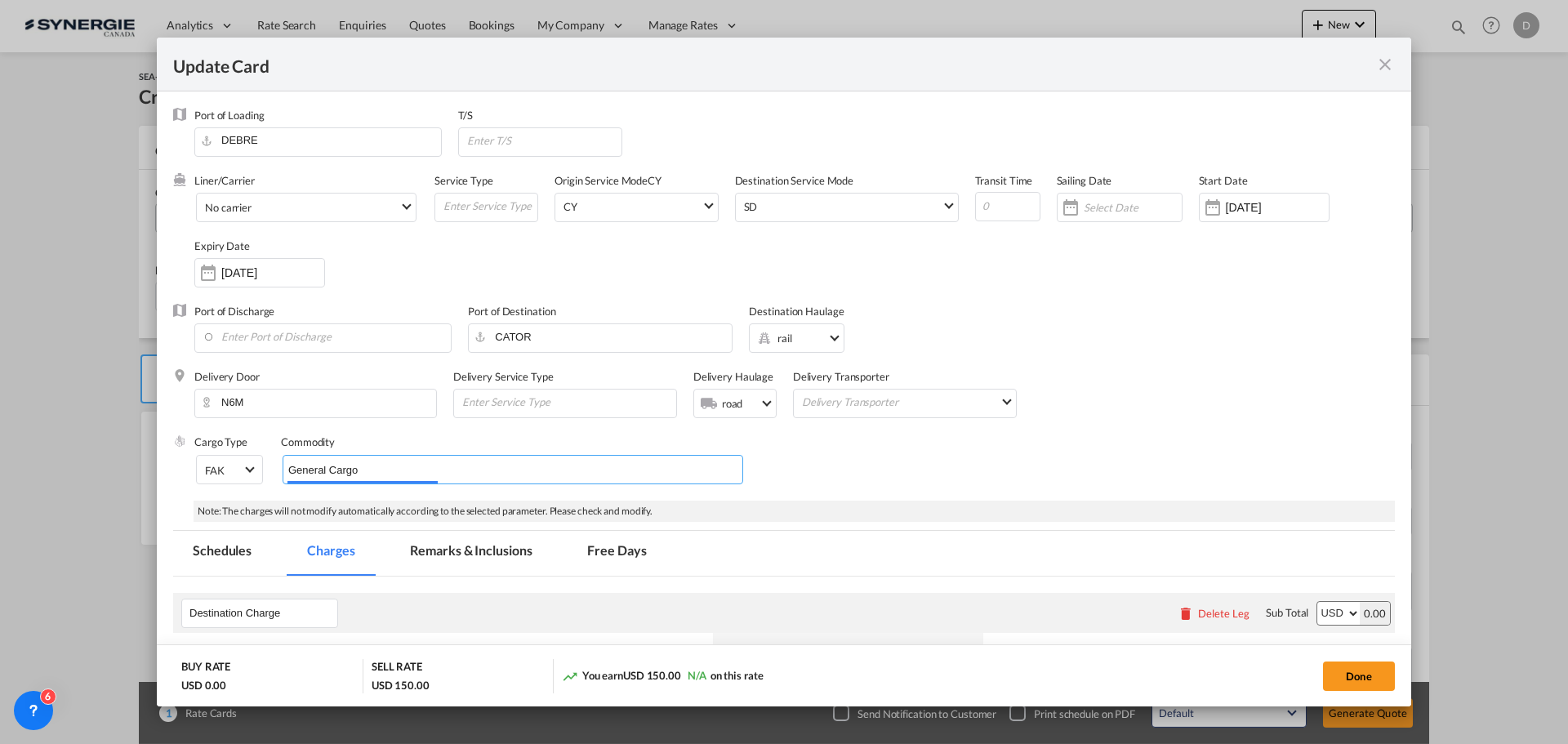
type input "General Cargo"
click at [925, 472] on div "Cargo Type FAK FAK GCR GDSM General Cargo Hazardous Cargo Ambient Foodstuff Chi…" at bounding box center [795, 467] width 1200 height 65
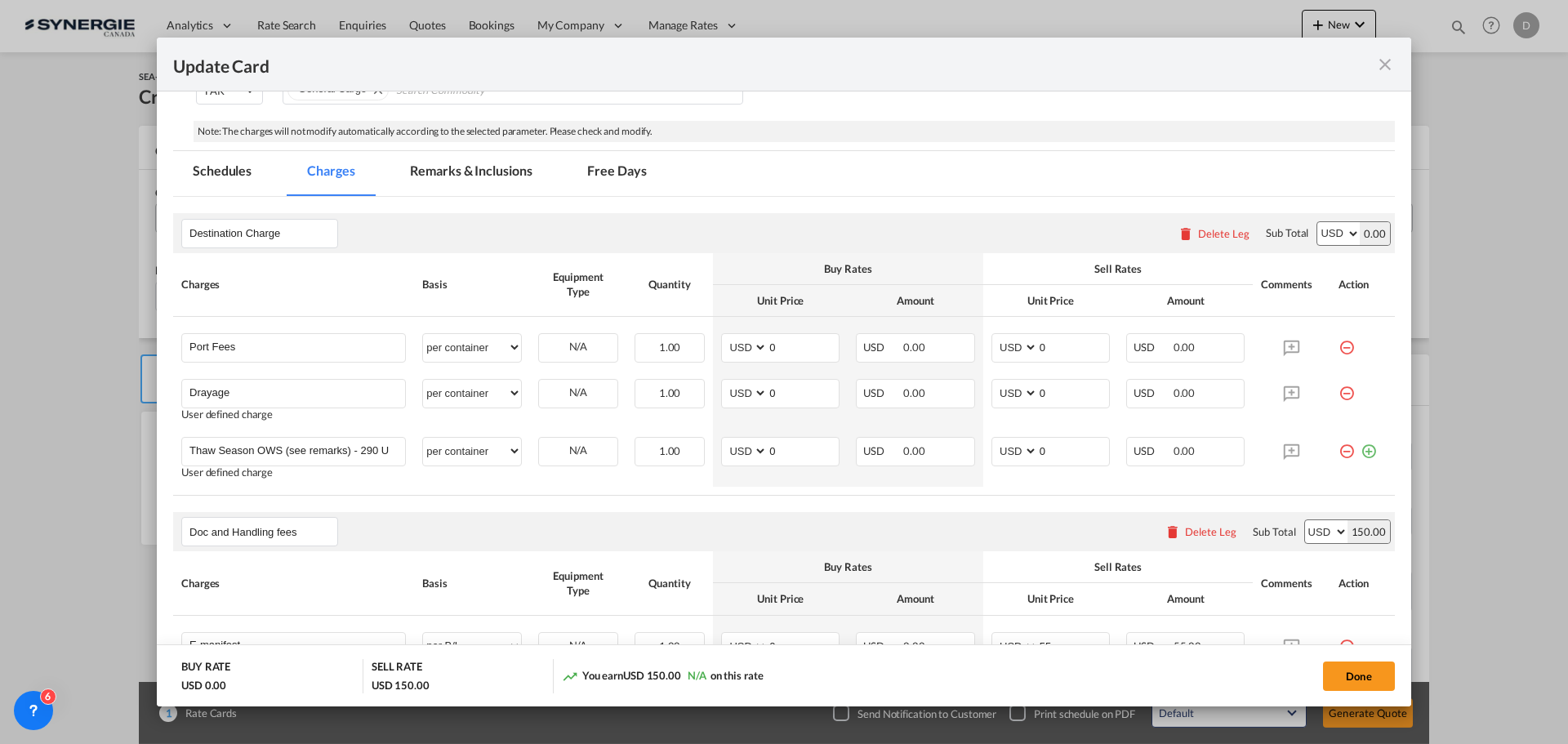
scroll to position [408, 0]
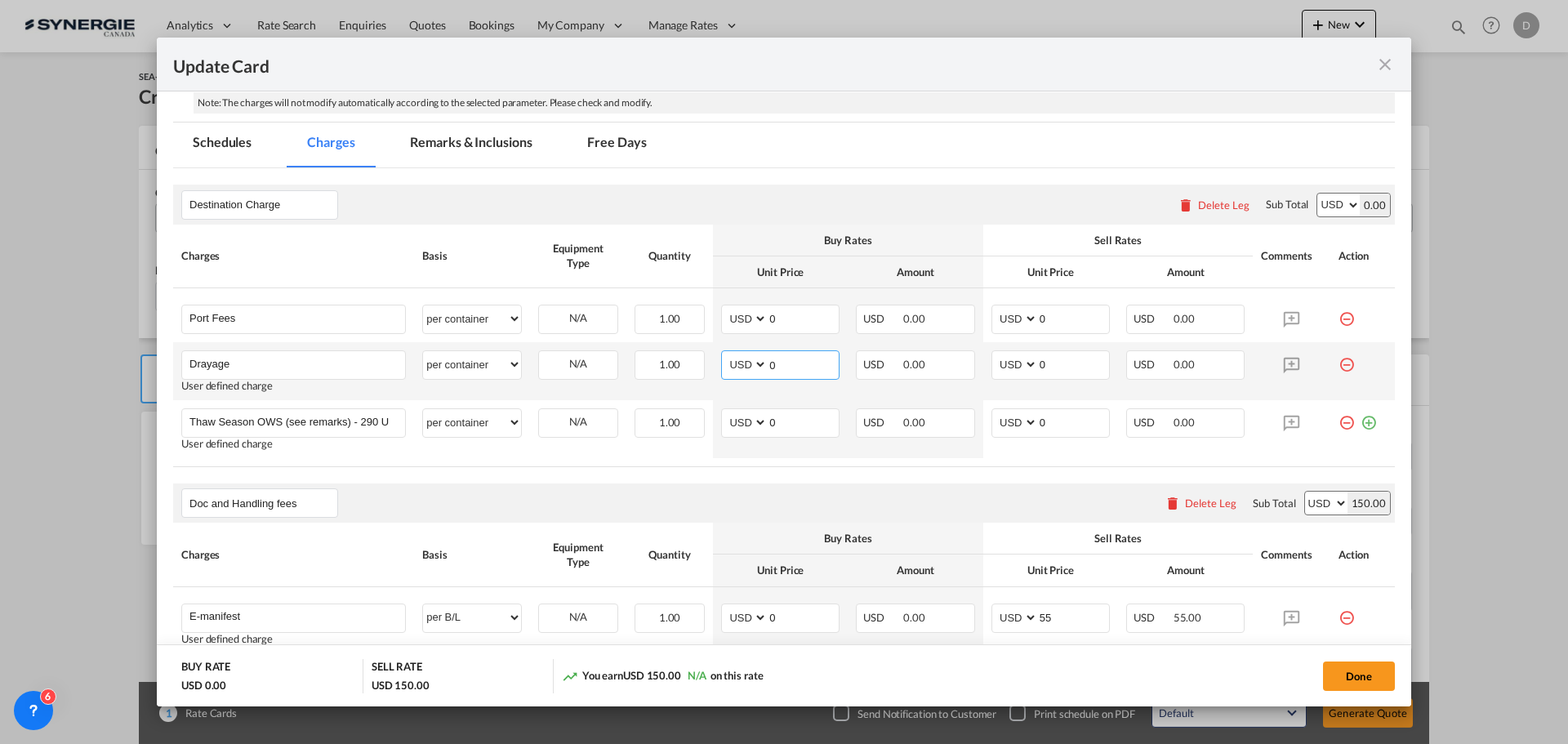
drag, startPoint x: 764, startPoint y: 363, endPoint x: 803, endPoint y: 371, distance: 39.8
click at [804, 371] on input "0" at bounding box center [803, 363] width 71 height 25
type input "740"
click at [1038, 369] on input "0" at bounding box center [1074, 363] width 71 height 25
type input "900"
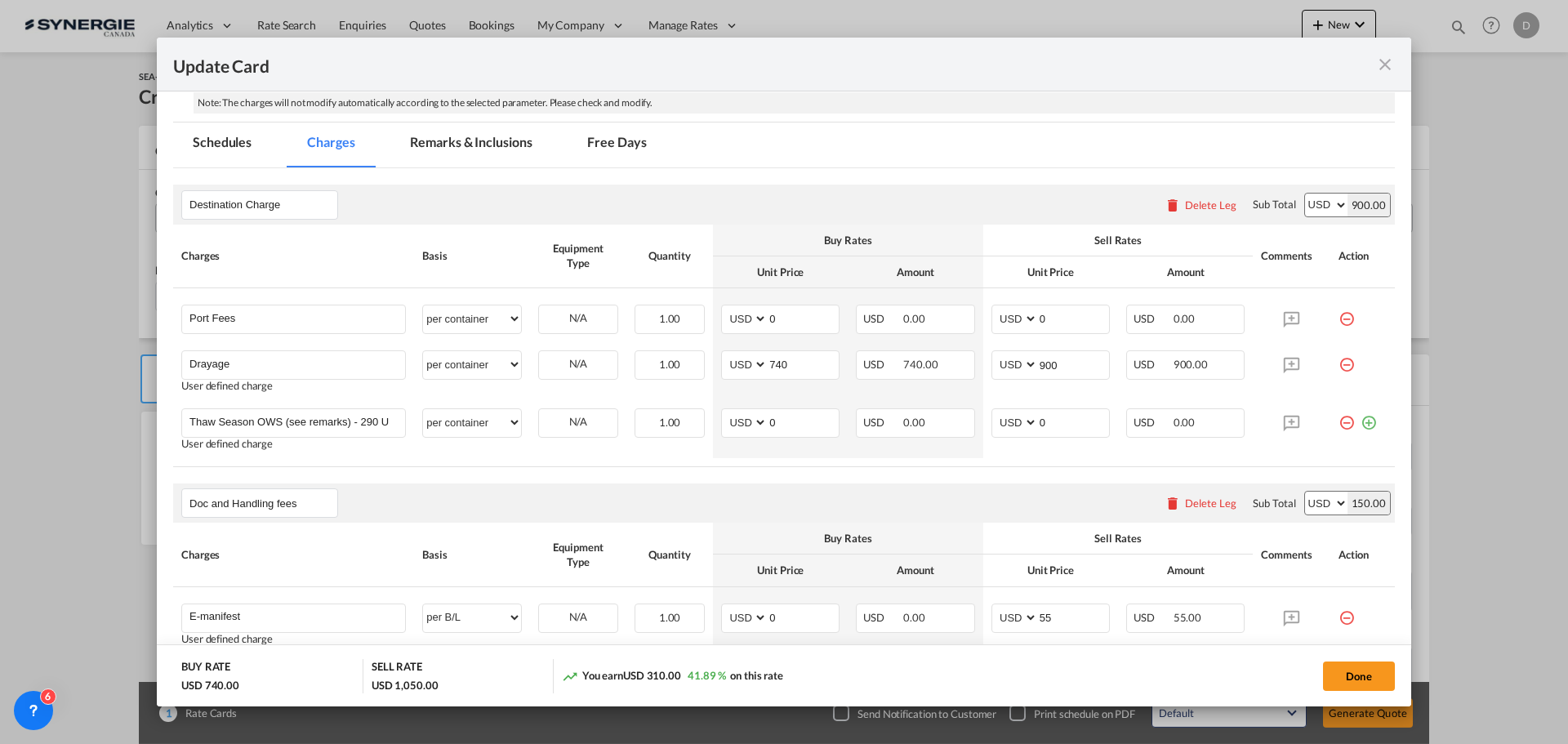
click at [949, 469] on rate-modification "Destination Charge Please enter leg name Leg Name Already Exists Delete Leg Sub…" at bounding box center [784, 594] width 1221 height 851
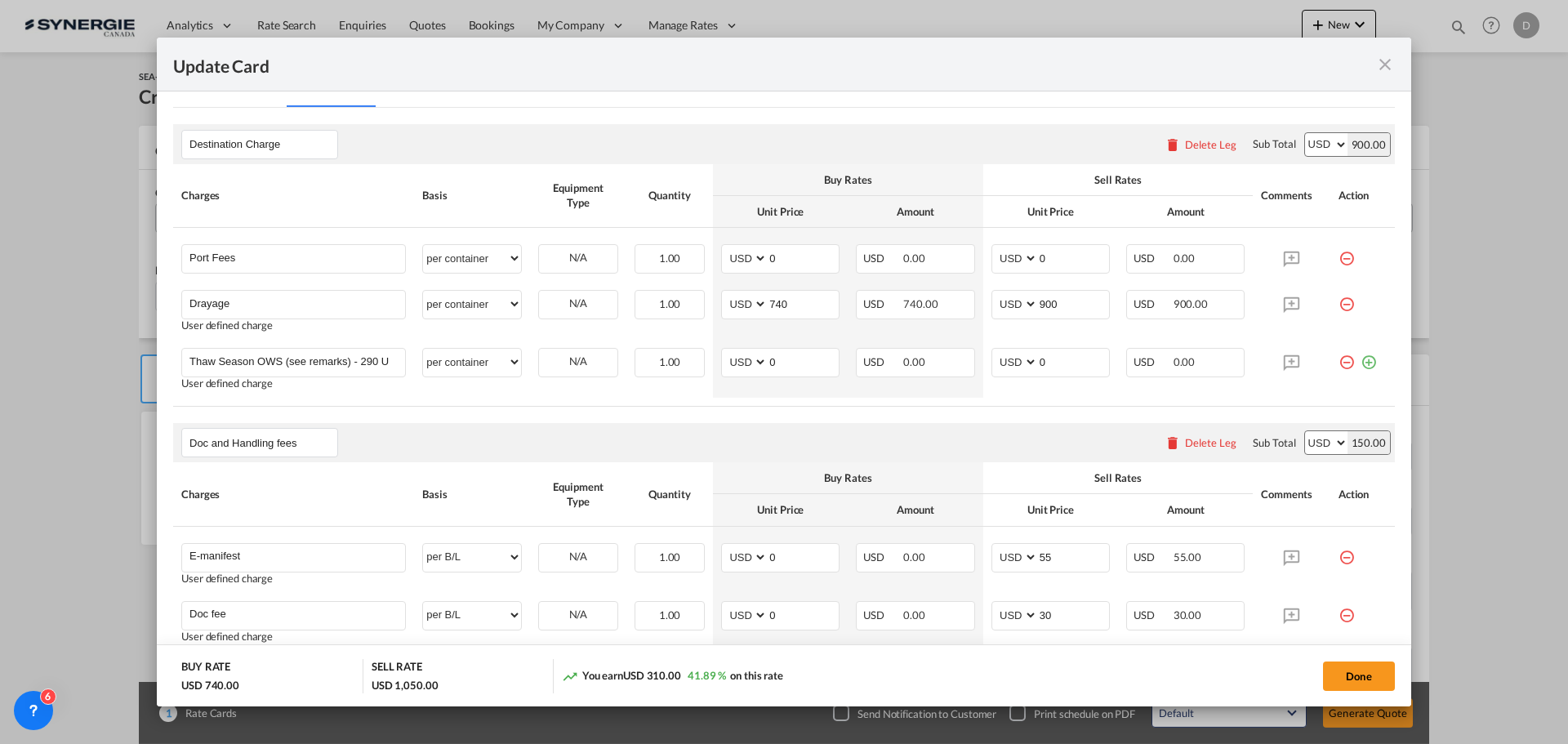
scroll to position [326, 0]
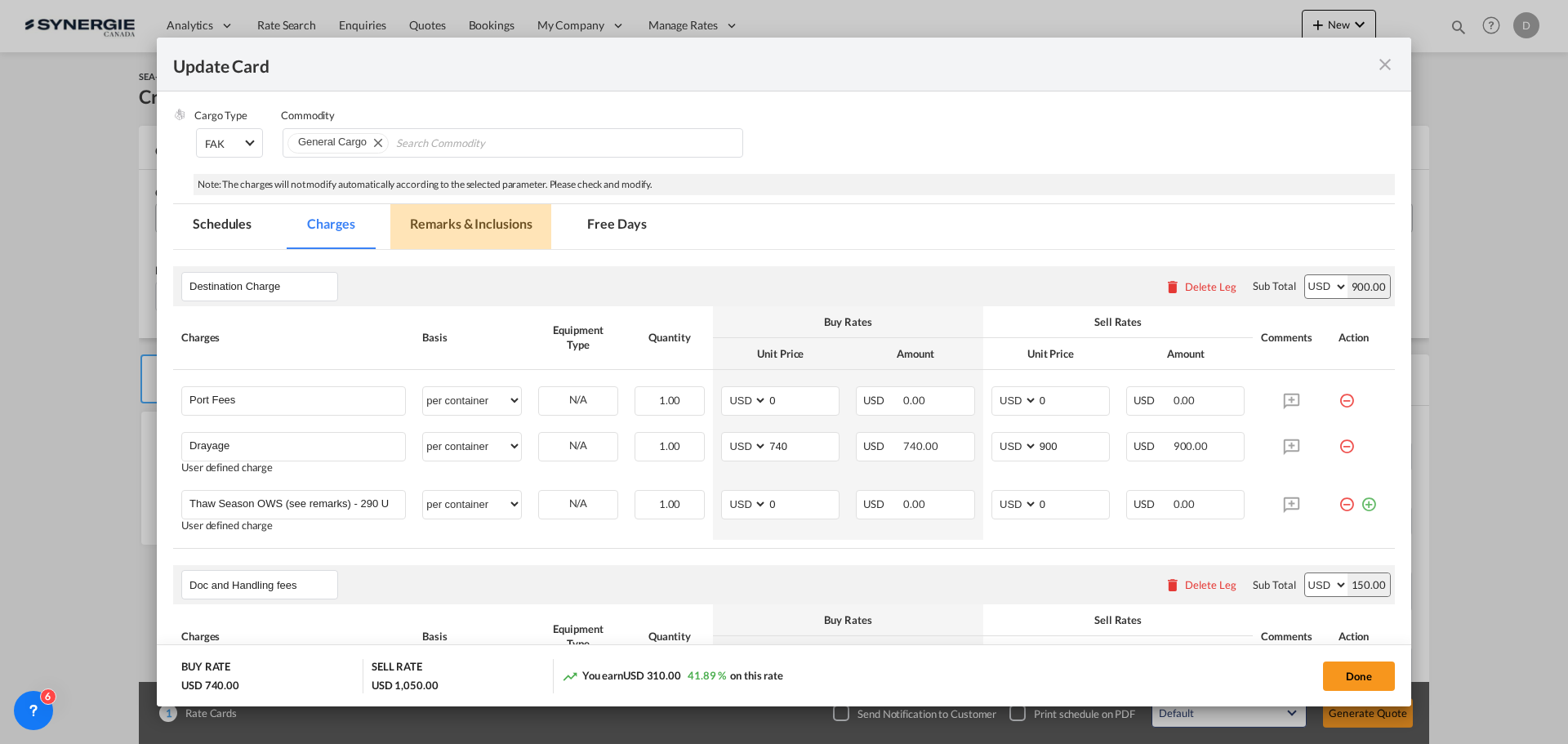
click at [496, 223] on md-tab-item "Remarks & Inclusions" at bounding box center [471, 227] width 161 height 45
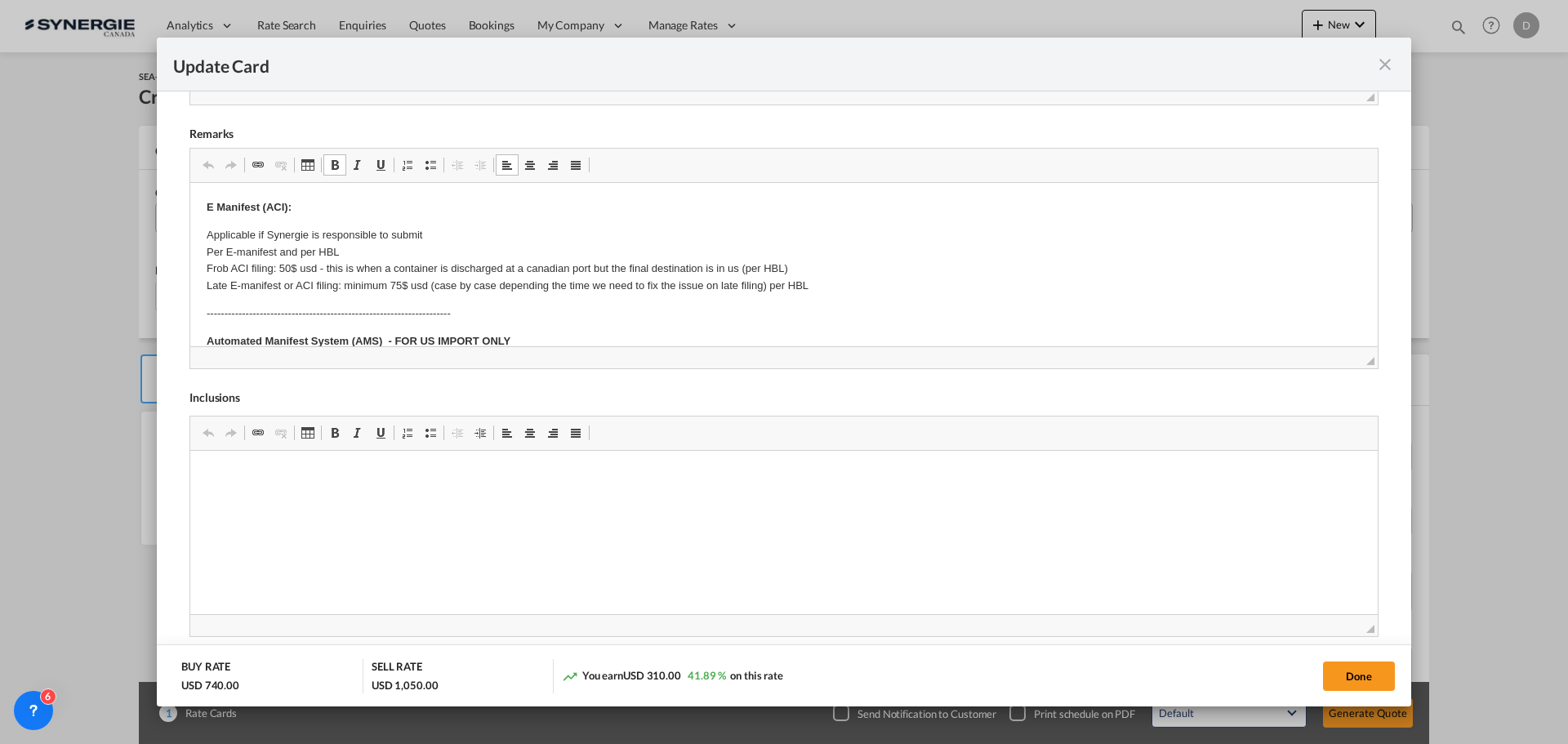
scroll to position [163, 0]
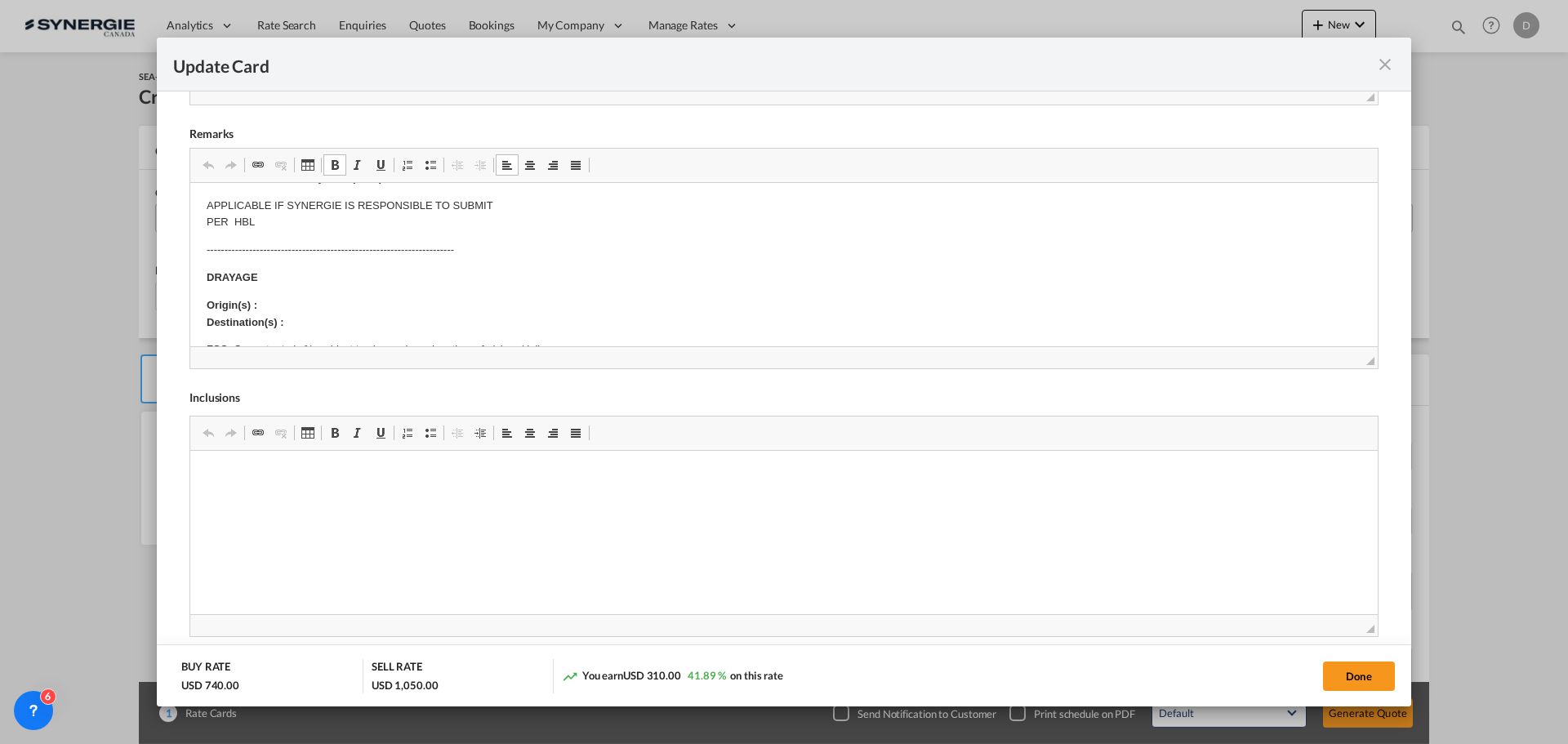
click at [313, 298] on p "Origin(s) : Destination(s) :" at bounding box center [784, 315] width 1155 height 35
click at [298, 320] on p "Origin(s) : Toronto Rail Ramp Destination(s) :" at bounding box center [784, 315] width 1155 height 35
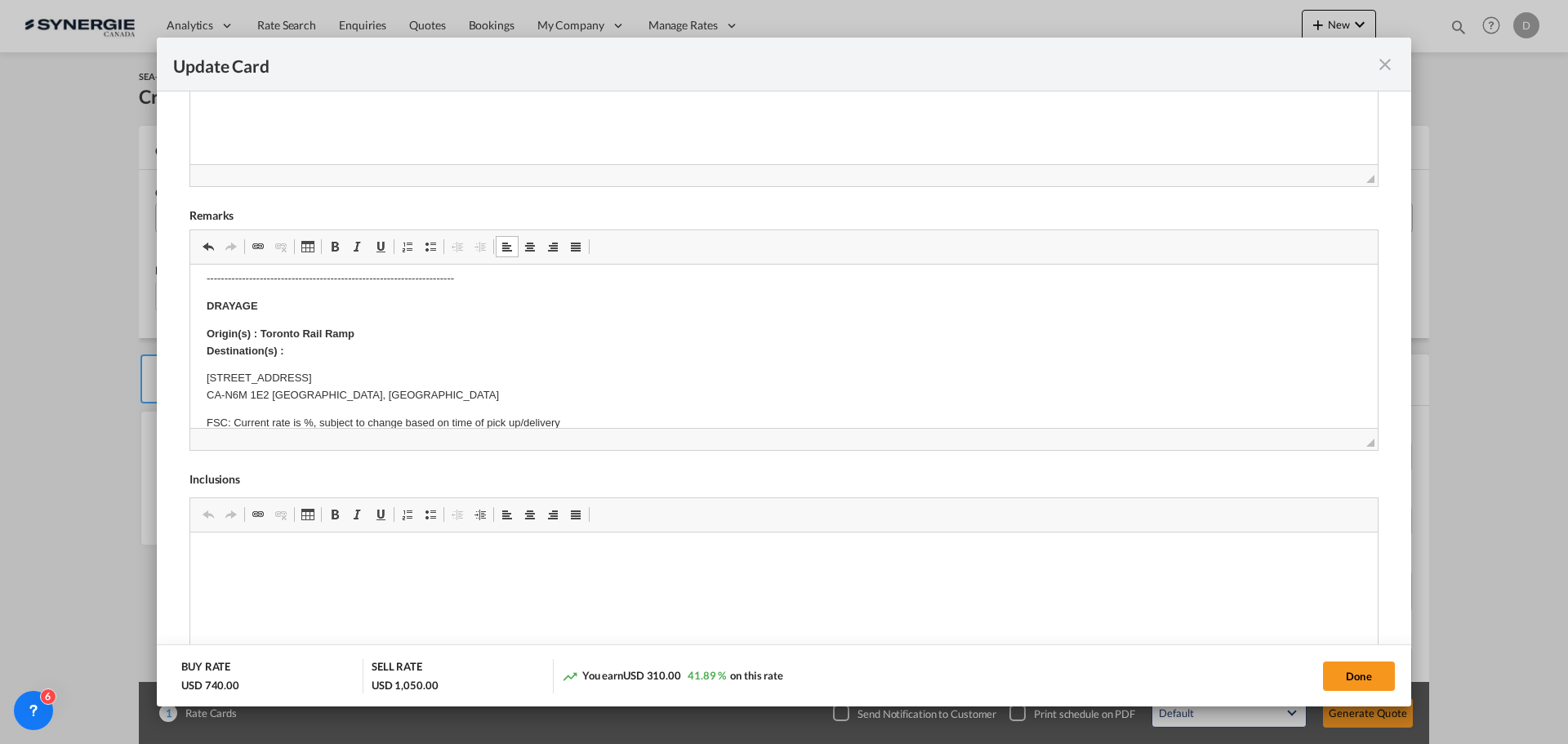
scroll to position [245, 0]
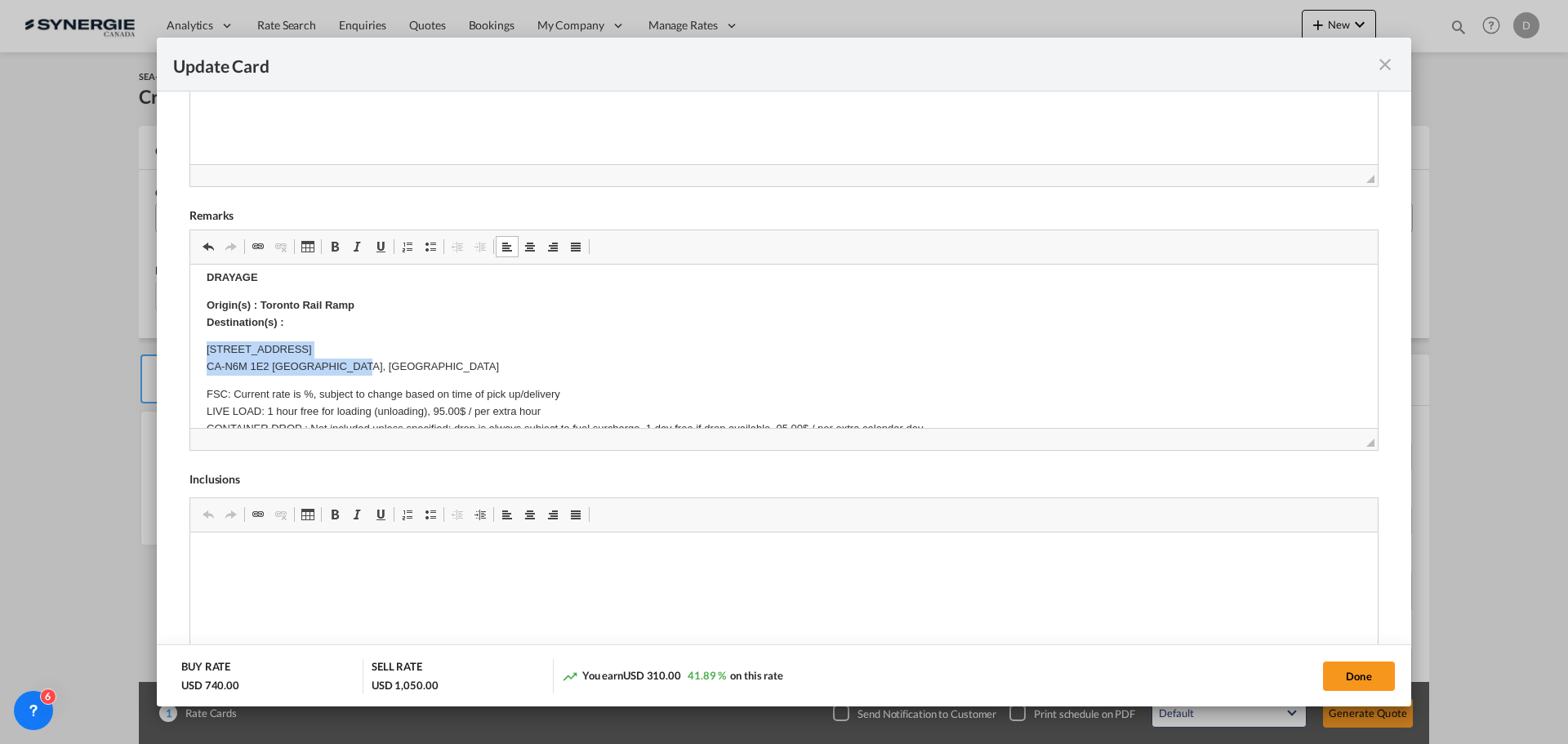
drag, startPoint x: 207, startPoint y: 349, endPoint x: 374, endPoint y: 371, distance: 168.4
click at [374, 371] on p "[STREET_ADDRESS]" at bounding box center [784, 358] width 1155 height 35
click at [334, 250] on span "Update CardPort of ..." at bounding box center [334, 246] width 13 height 13
click at [489, 382] on body "E Manifest (ACI): Applicable if Synergie is responsible to submit Per E-manifes…" at bounding box center [784, 482] width 1155 height 892
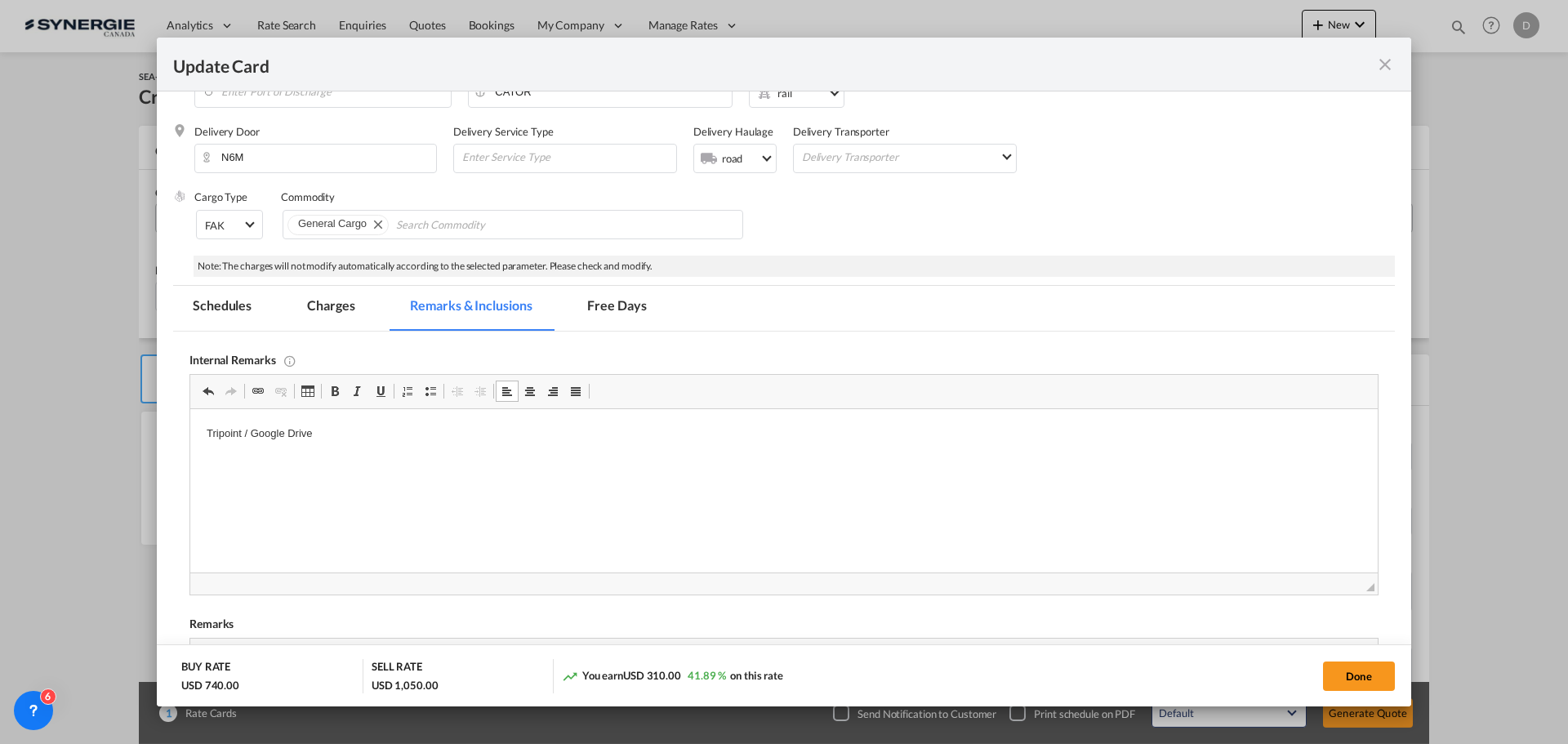
scroll to position [0, 0]
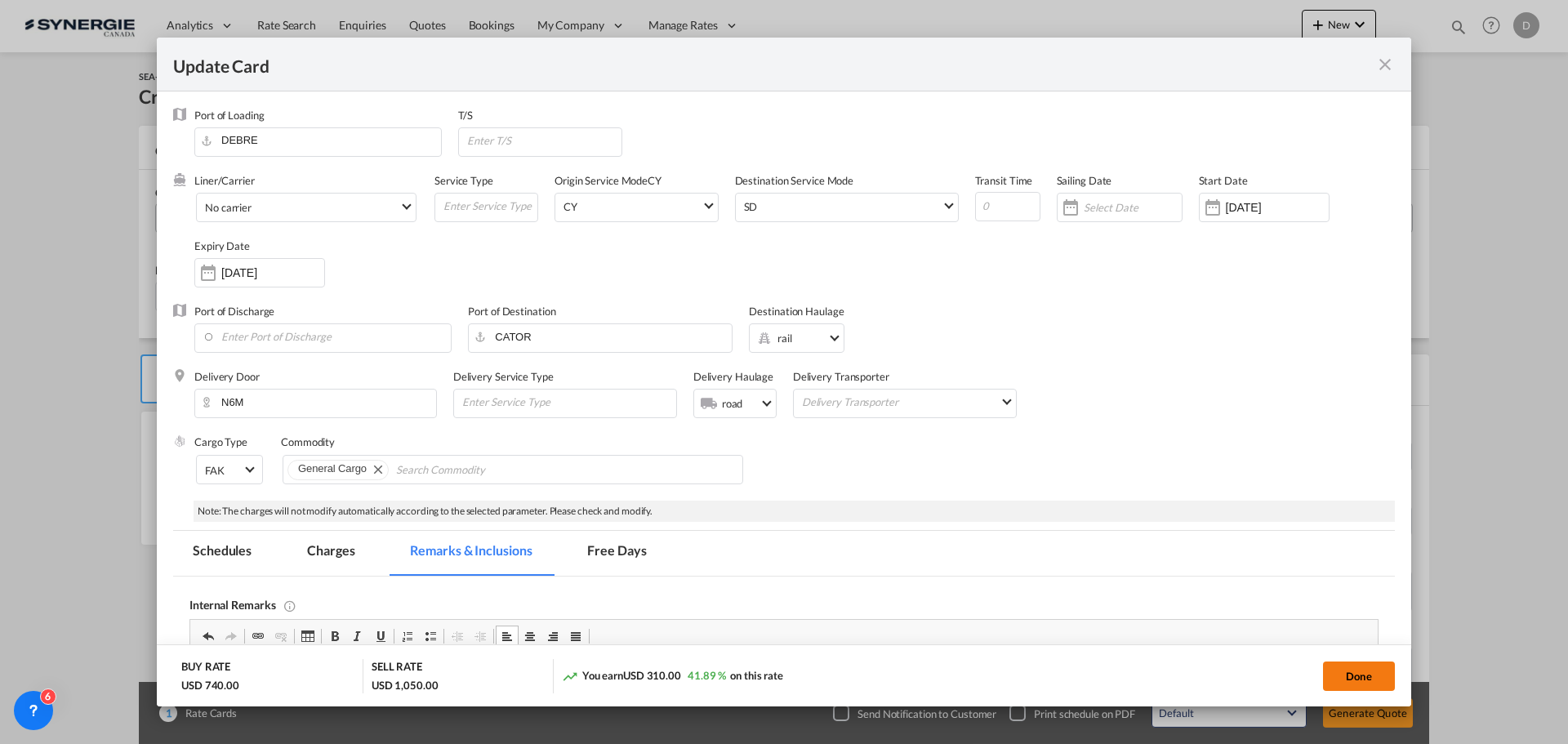
click at [1341, 673] on button "Done" at bounding box center [1358, 676] width 72 height 30
type input "[DATE]"
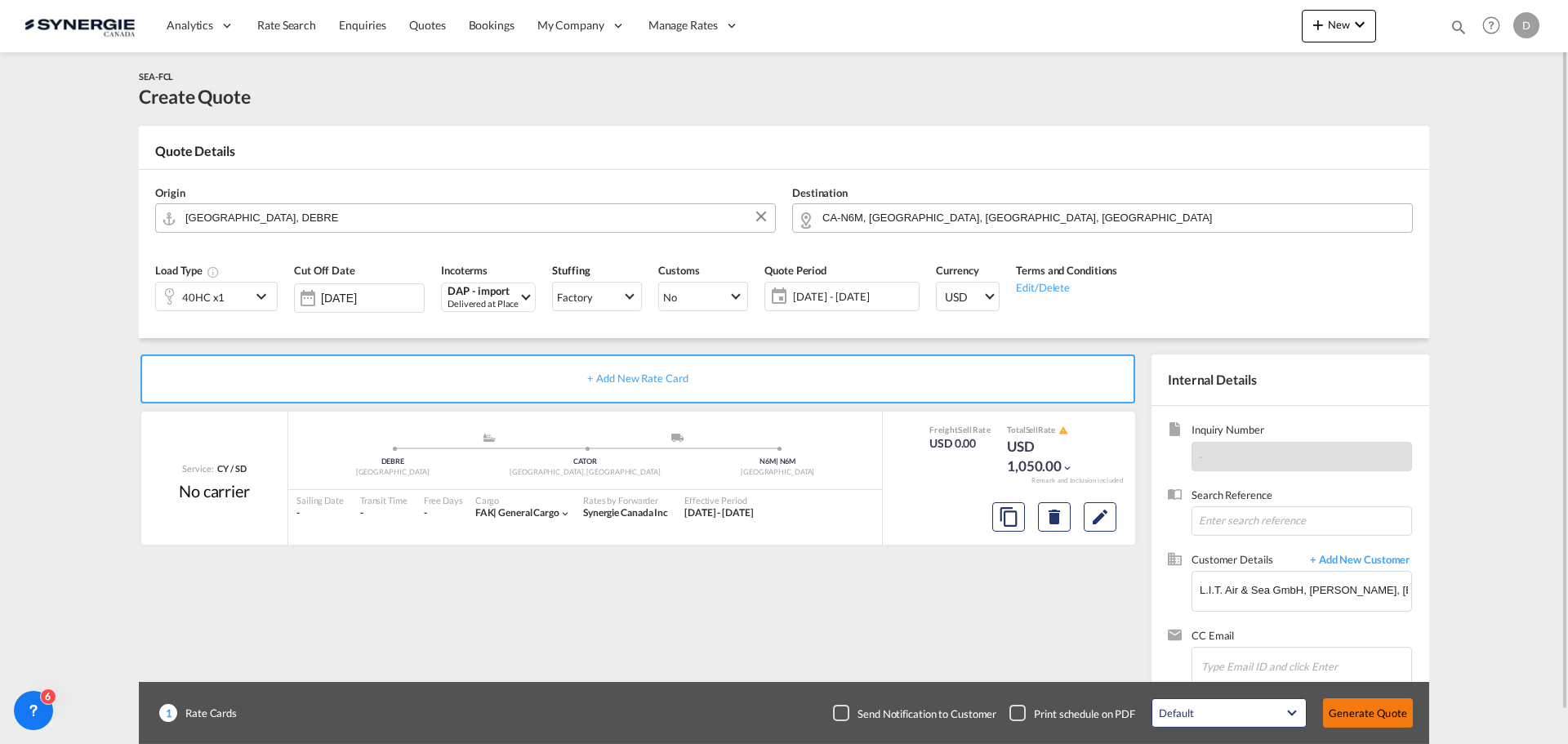
click at [1347, 703] on button "Generate Quote" at bounding box center [1368, 713] width 90 height 30
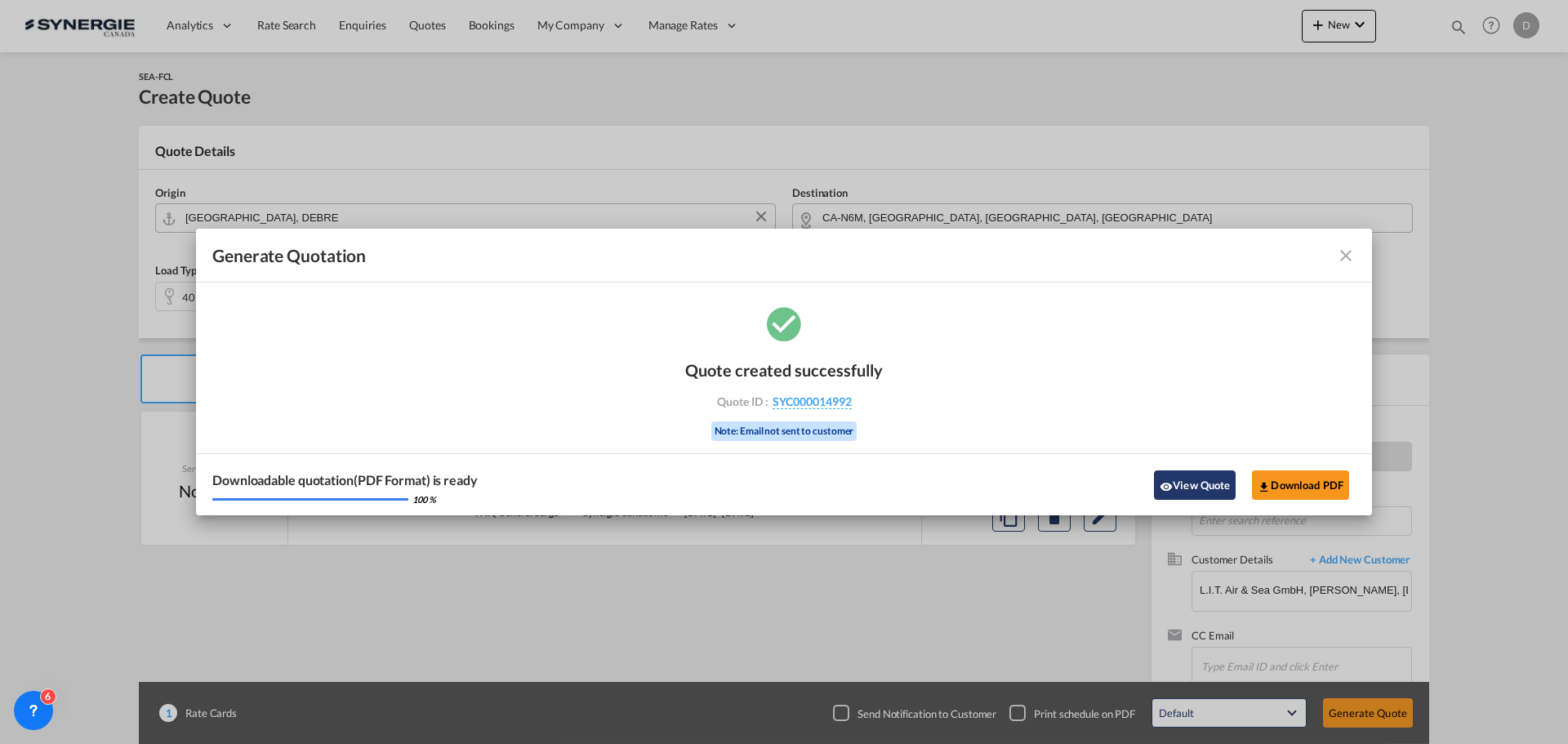
click at [1196, 479] on button "View Quote" at bounding box center [1194, 485] width 82 height 30
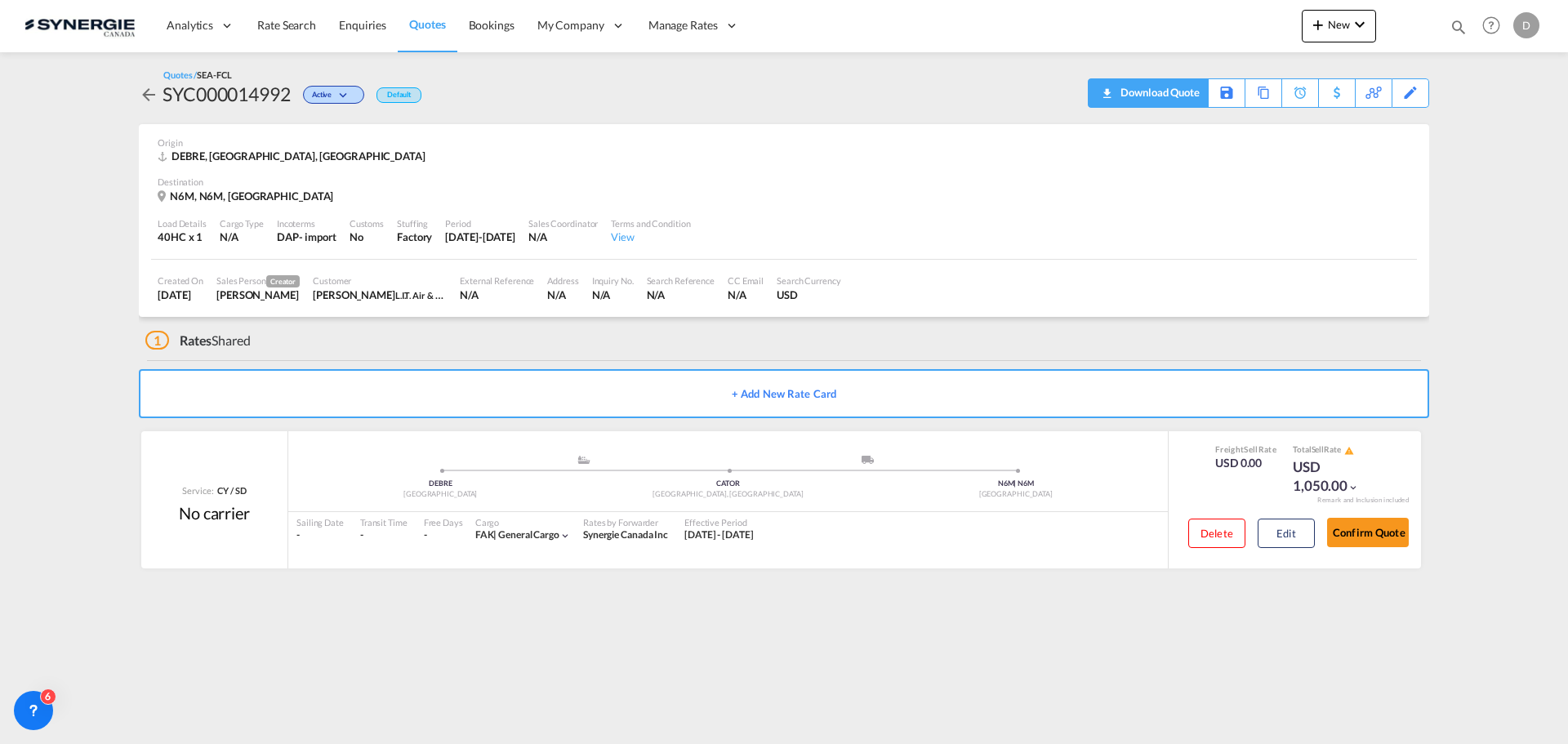
click at [1187, 94] on div "Download Quote" at bounding box center [1158, 92] width 84 height 26
click at [866, 210] on div "Load Details 40HC x 1 Cargo Type N/A Incoterms DAP - import Customs No Stuffing…" at bounding box center [784, 232] width 1266 height 56
click at [1327, 25] on md-icon "icon-plus 400-fg" at bounding box center [1318, 24] width 19 height 19
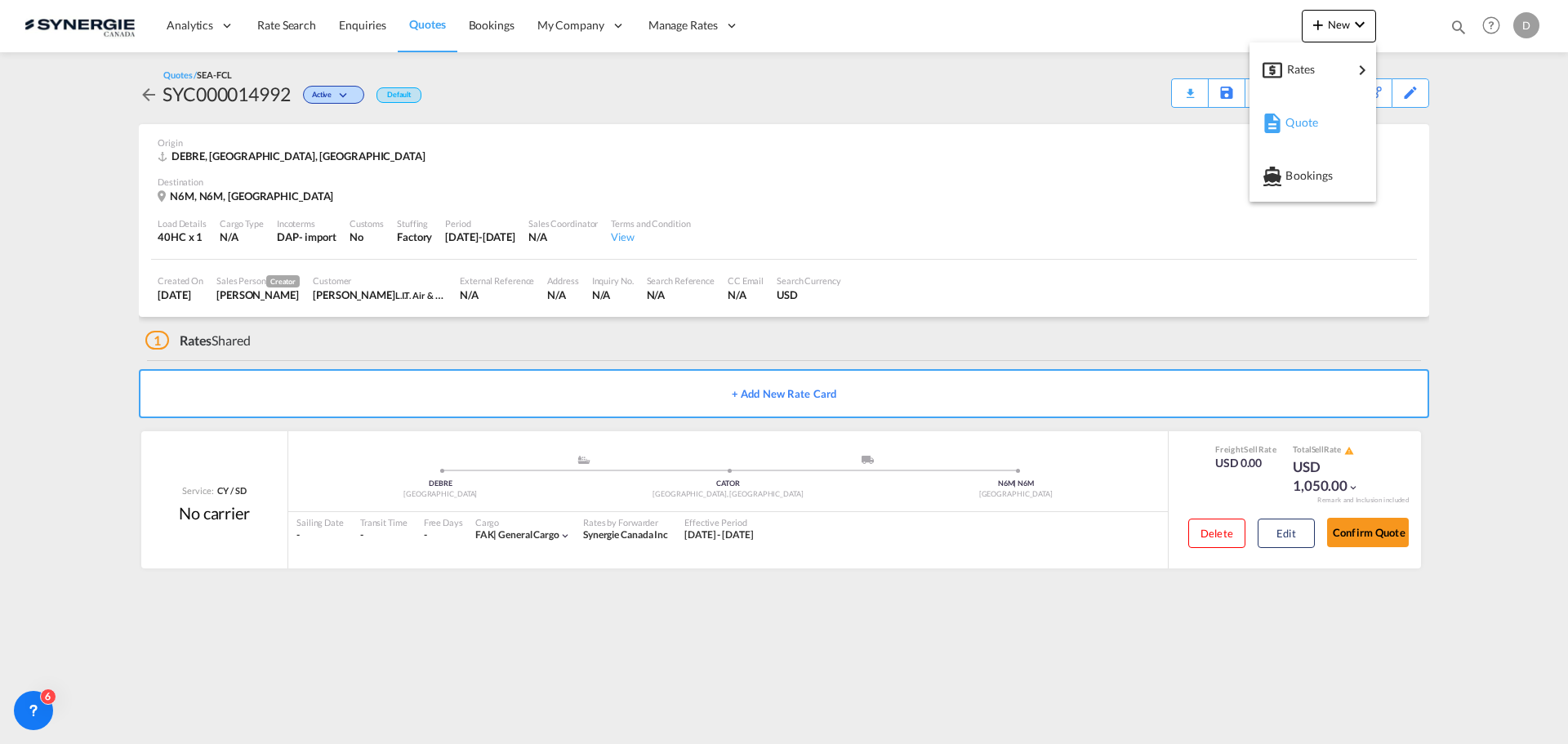
click at [1303, 123] on span "Quote" at bounding box center [1294, 123] width 18 height 33
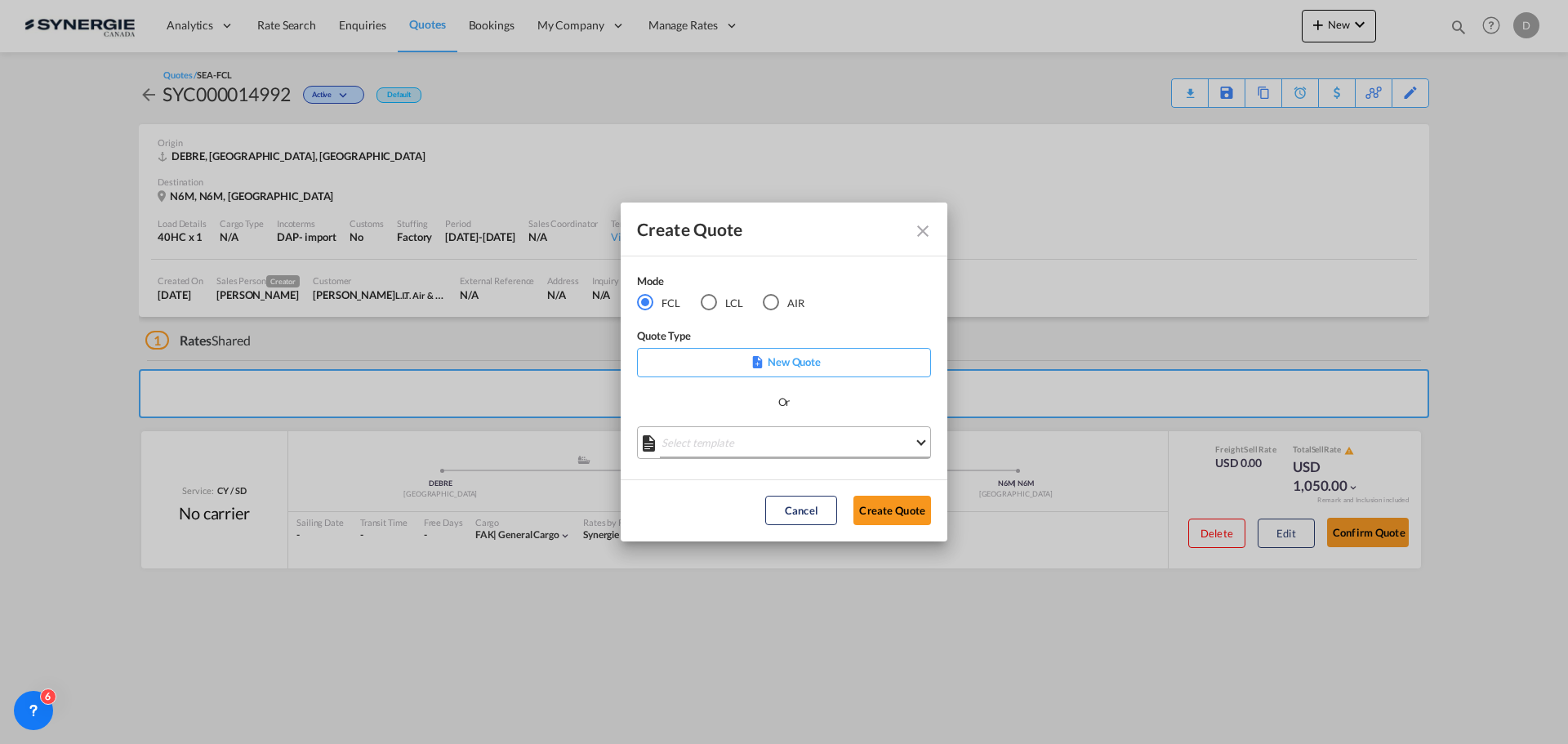
drag, startPoint x: 805, startPoint y: 445, endPoint x: 794, endPoint y: 448, distance: 11.4
click at [797, 446] on md-select "Select template *NEW* FCL FREEHAND / DAP [PERSON_NAME] | [DATE] *NEW* Import FC…" at bounding box center [784, 442] width 294 height 33
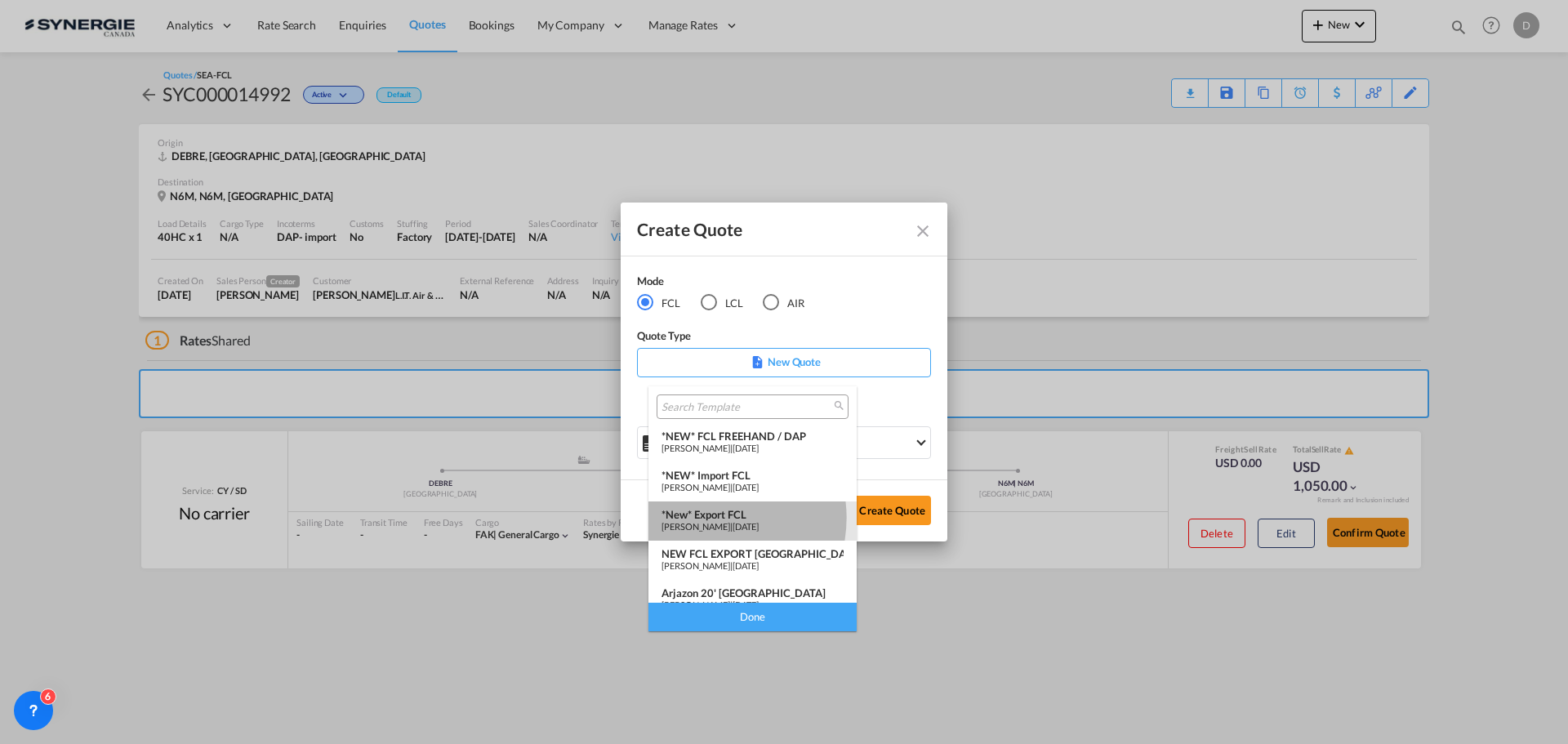
click at [709, 518] on div "*New* Export FCL" at bounding box center [752, 514] width 182 height 13
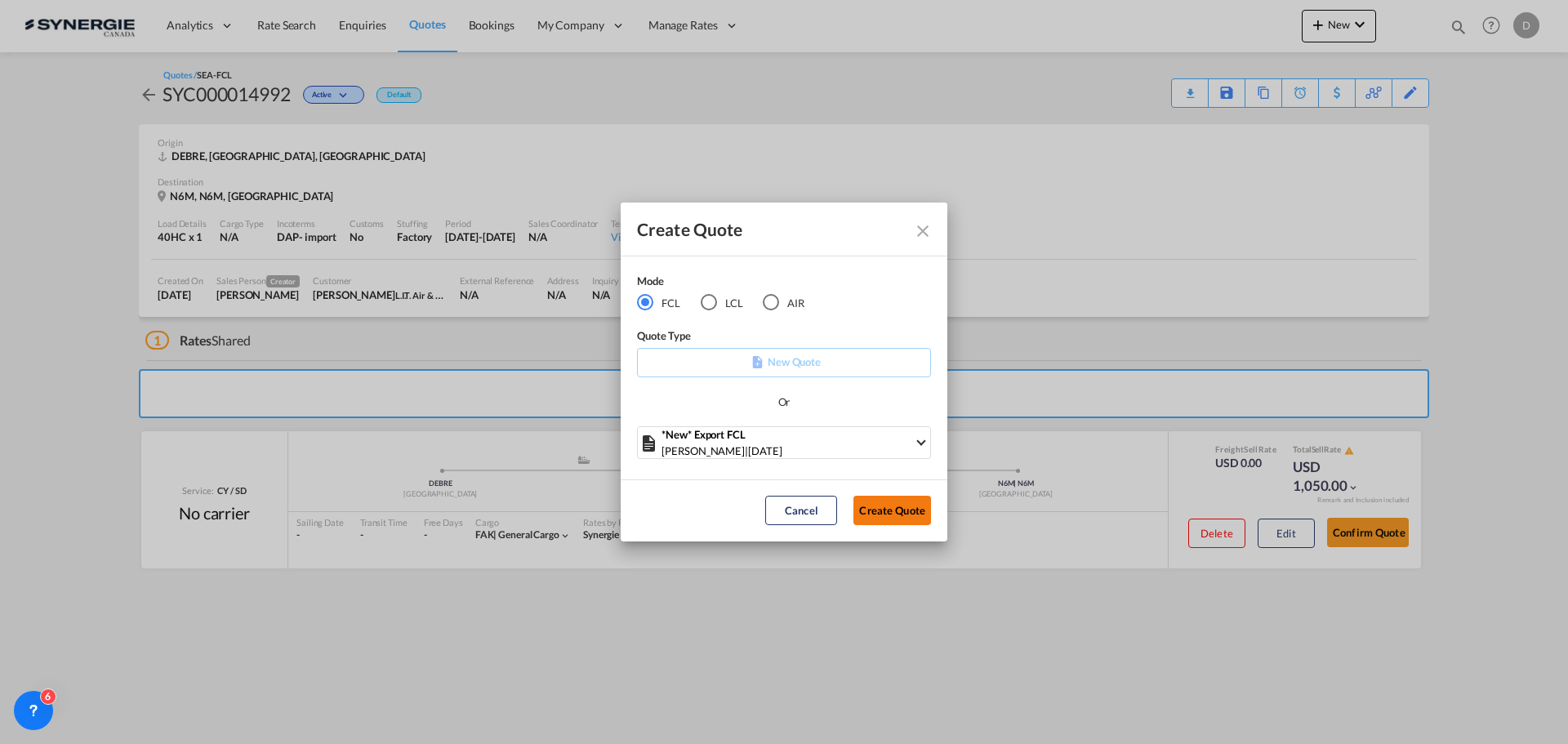
click at [909, 517] on button "Create Quote" at bounding box center [893, 510] width 78 height 30
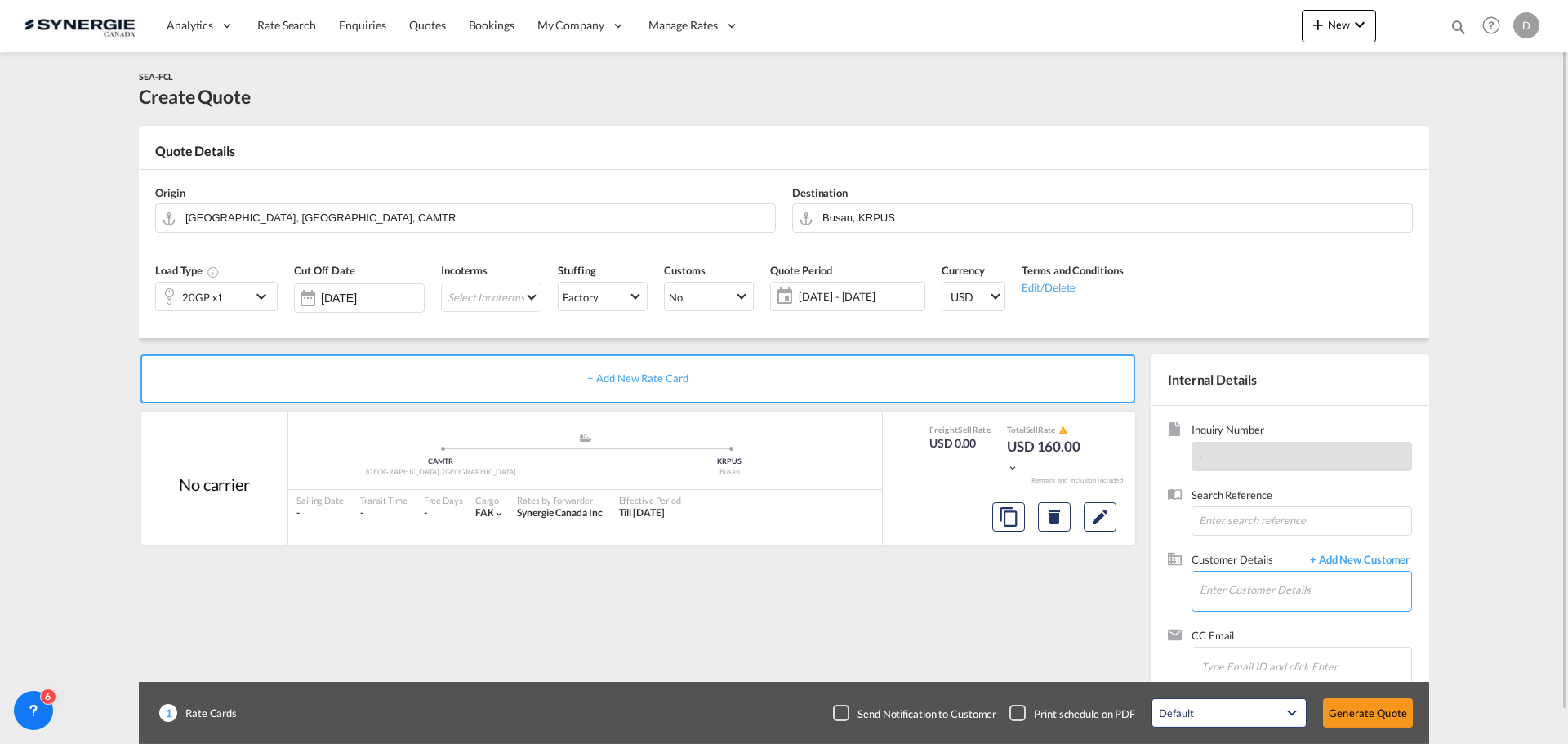
drag, startPoint x: 1304, startPoint y: 589, endPoint x: 1287, endPoint y: 581, distance: 18.8
click at [1300, 588] on input "Enter Customer Details" at bounding box center [1305, 589] width 211 height 36
paste input "[EMAIL_ADDRESS][DOMAIN_NAME]"
click at [1245, 552] on div "[PERSON_NAME] [EMAIL_ADDRESS][DOMAIN_NAME] | NTG Netherland" at bounding box center [1304, 550] width 212 height 44
type input "NTG Netherland, [PERSON_NAME], [EMAIL_ADDRESS][DOMAIN_NAME]"
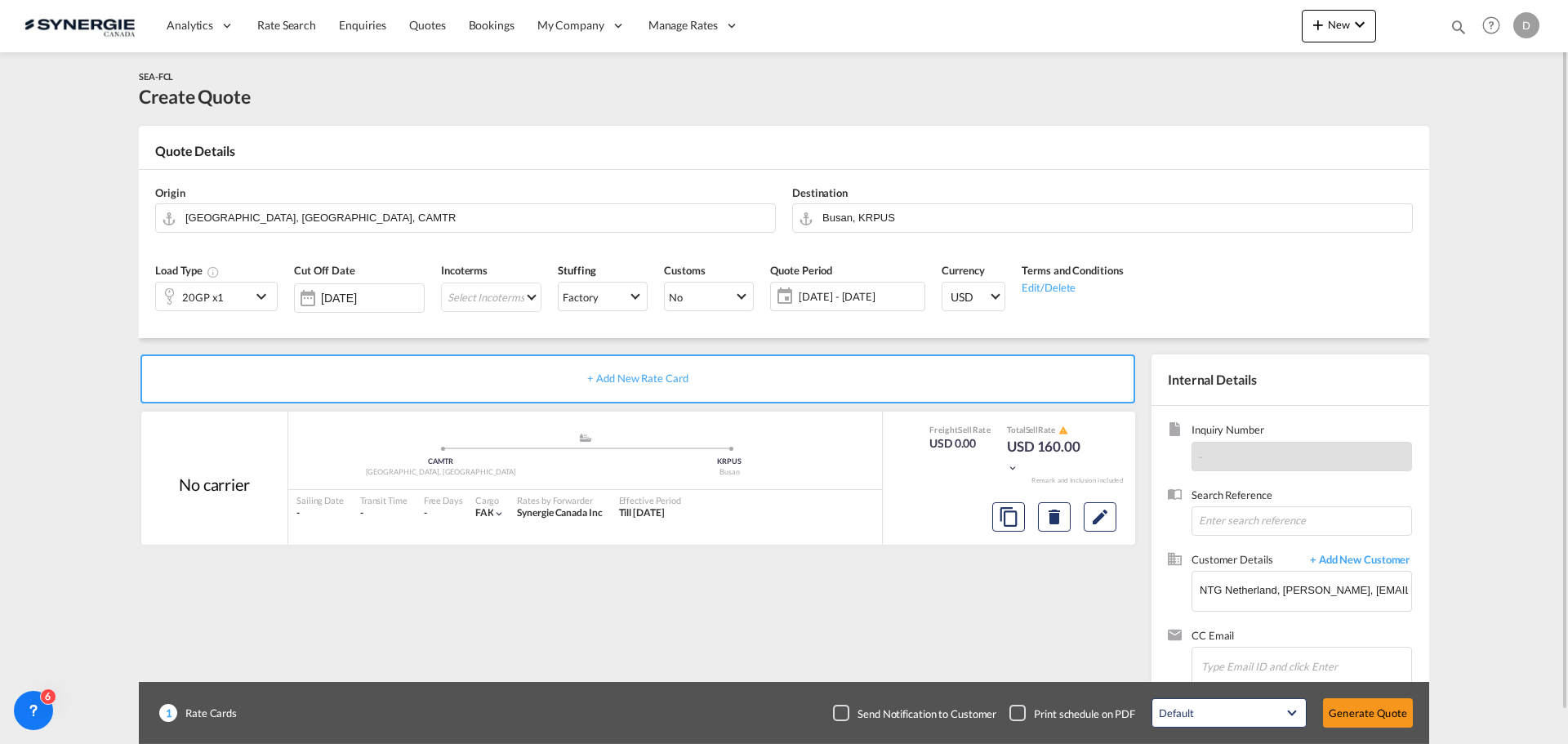
click at [257, 294] on md-icon "icon-chevron-down" at bounding box center [264, 296] width 25 height 19
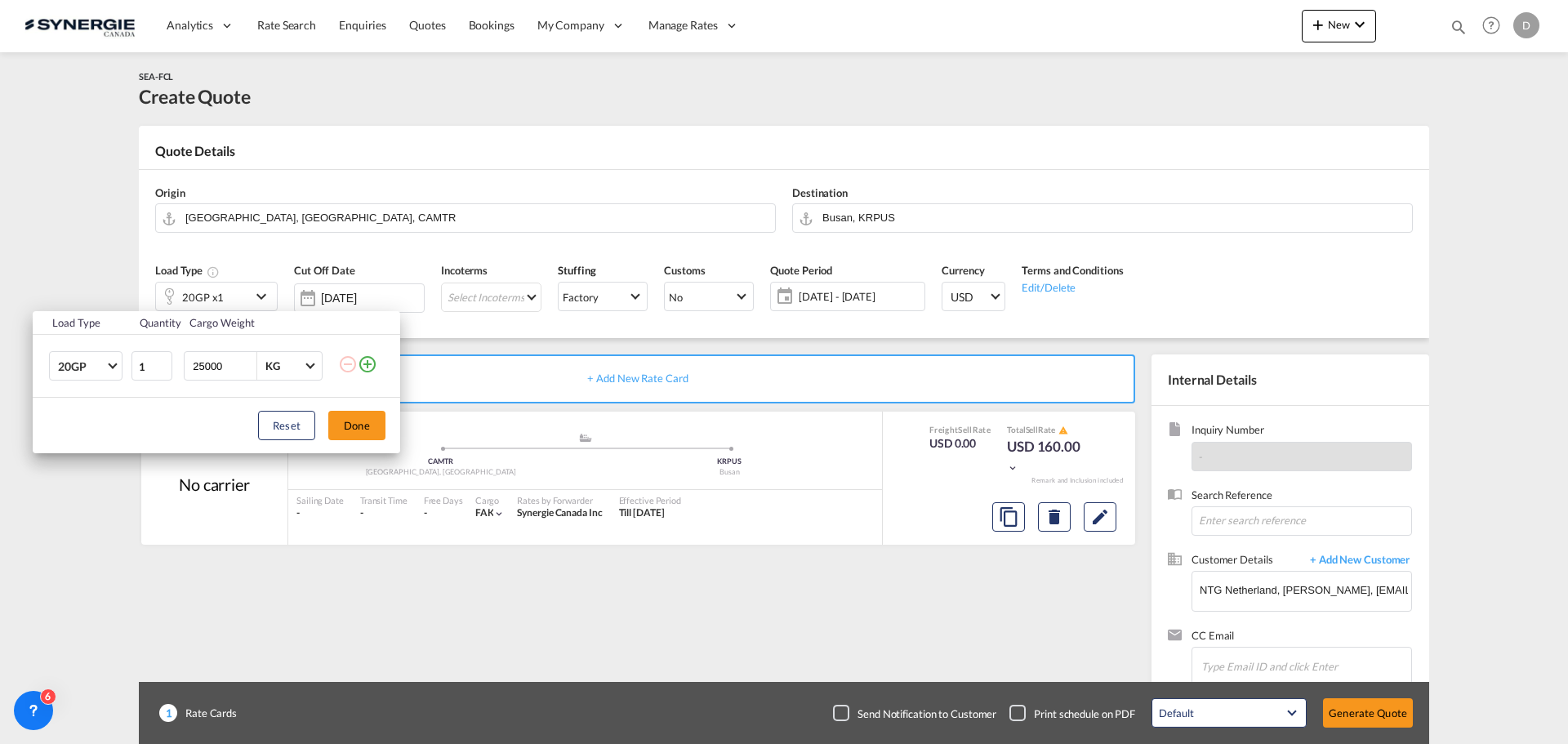
click at [370, 367] on md-icon "icon-plus-circle-outline" at bounding box center [367, 364] width 19 height 19
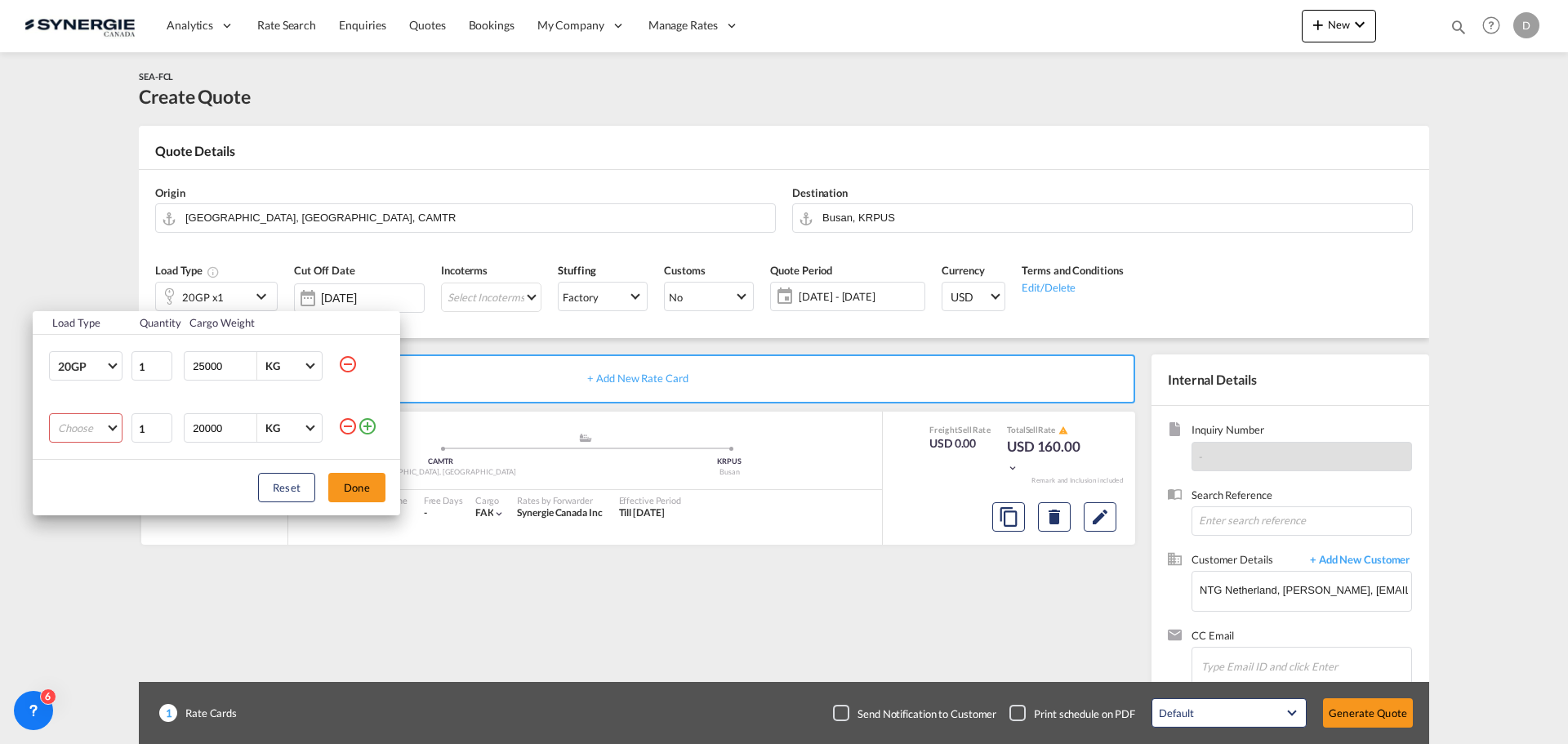
drag, startPoint x: 112, startPoint y: 423, endPoint x: 101, endPoint y: 423, distance: 11.0
click at [108, 423] on md-select "Choose 20GP 40GP 40HC 45HC 20RE 40RE 40HR 20OT 40OT 20FR 40FR 40NR 20NR 45S 20T…" at bounding box center [85, 428] width 74 height 30
click at [85, 507] on div "40HC" at bounding box center [73, 506] width 29 height 14
click at [204, 364] on input "25000" at bounding box center [223, 365] width 65 height 28
click at [199, 364] on input "25000" at bounding box center [223, 365] width 65 height 28
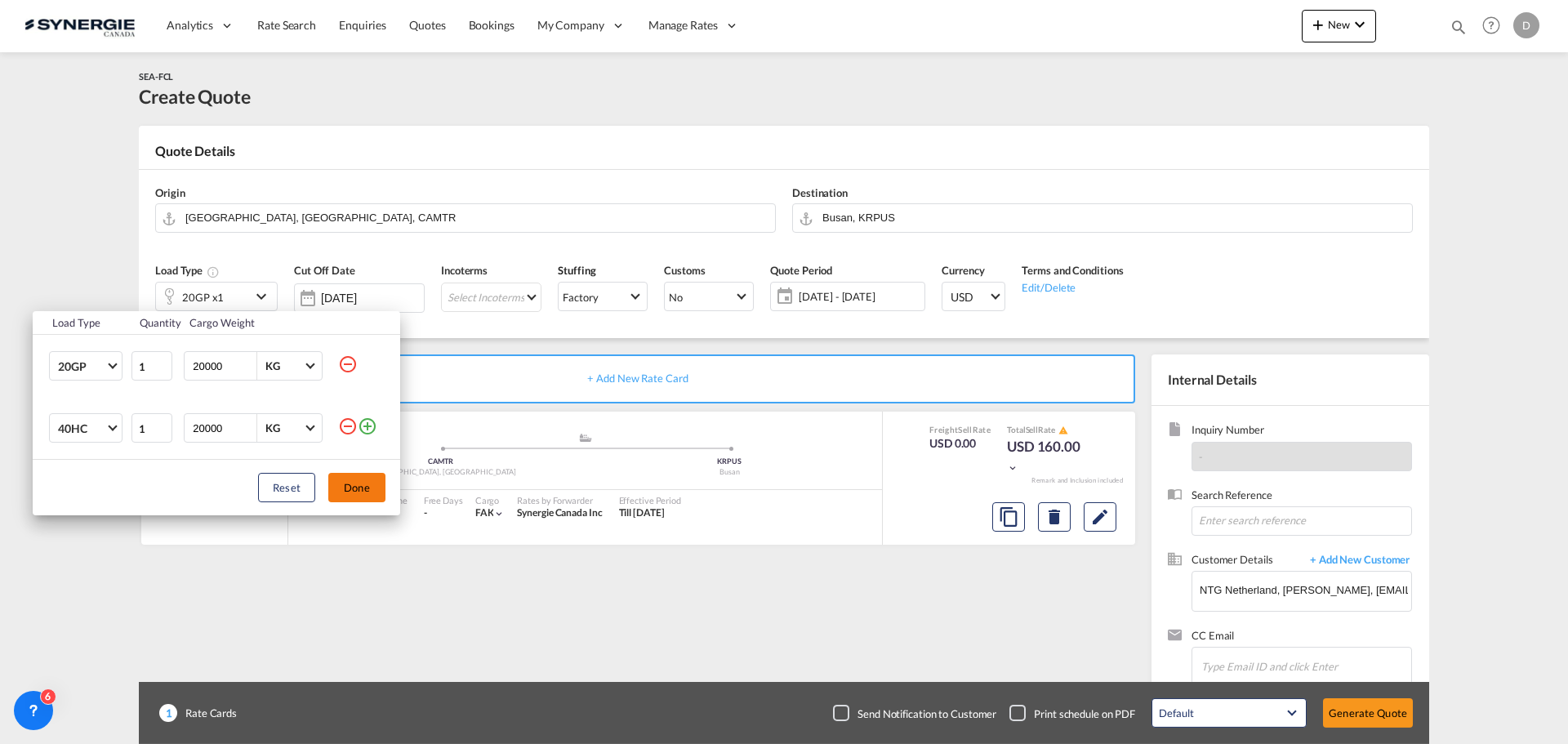
type input "20000"
click at [377, 495] on button "Done" at bounding box center [357, 487] width 57 height 30
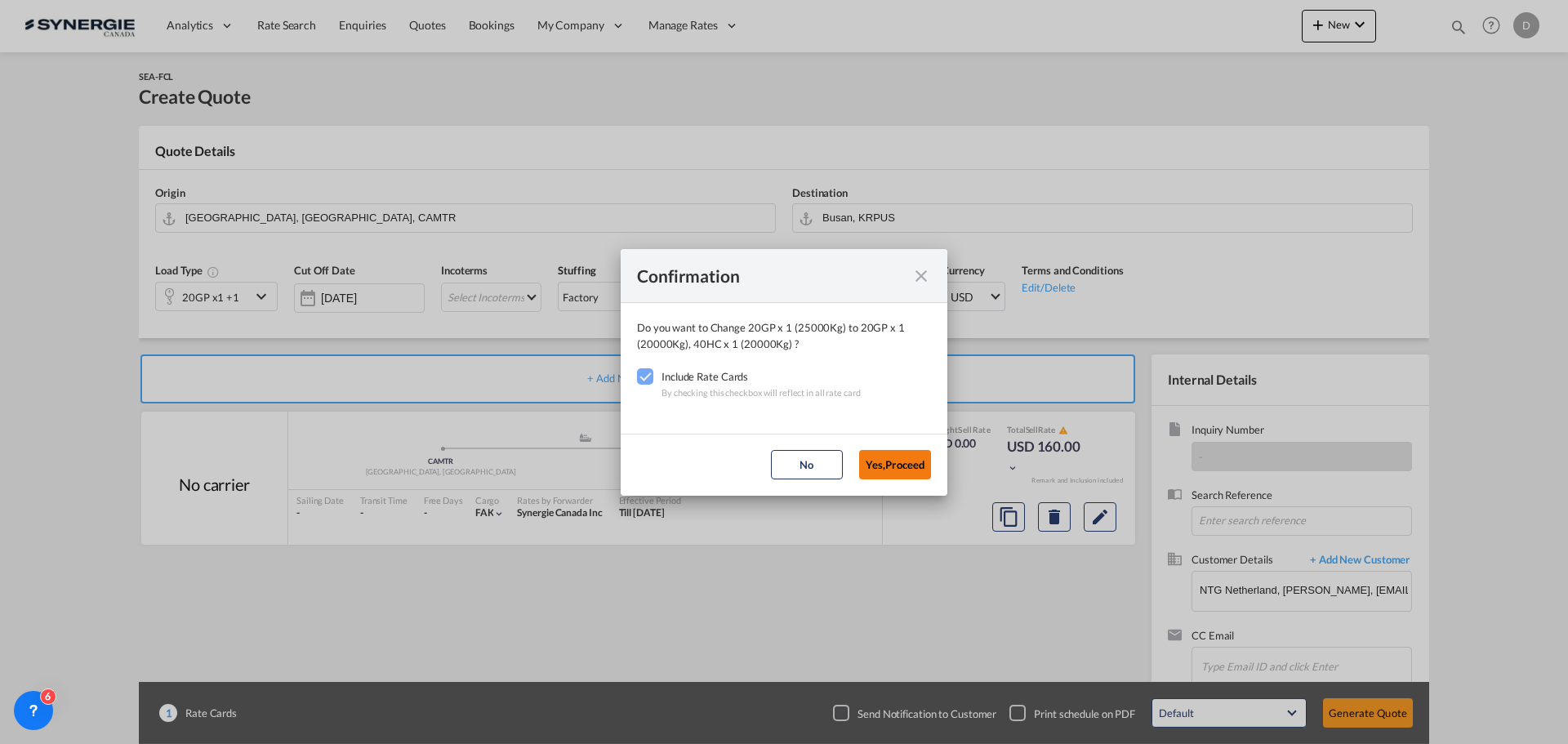
click at [886, 464] on button "Yes,Proceed" at bounding box center [894, 464] width 72 height 30
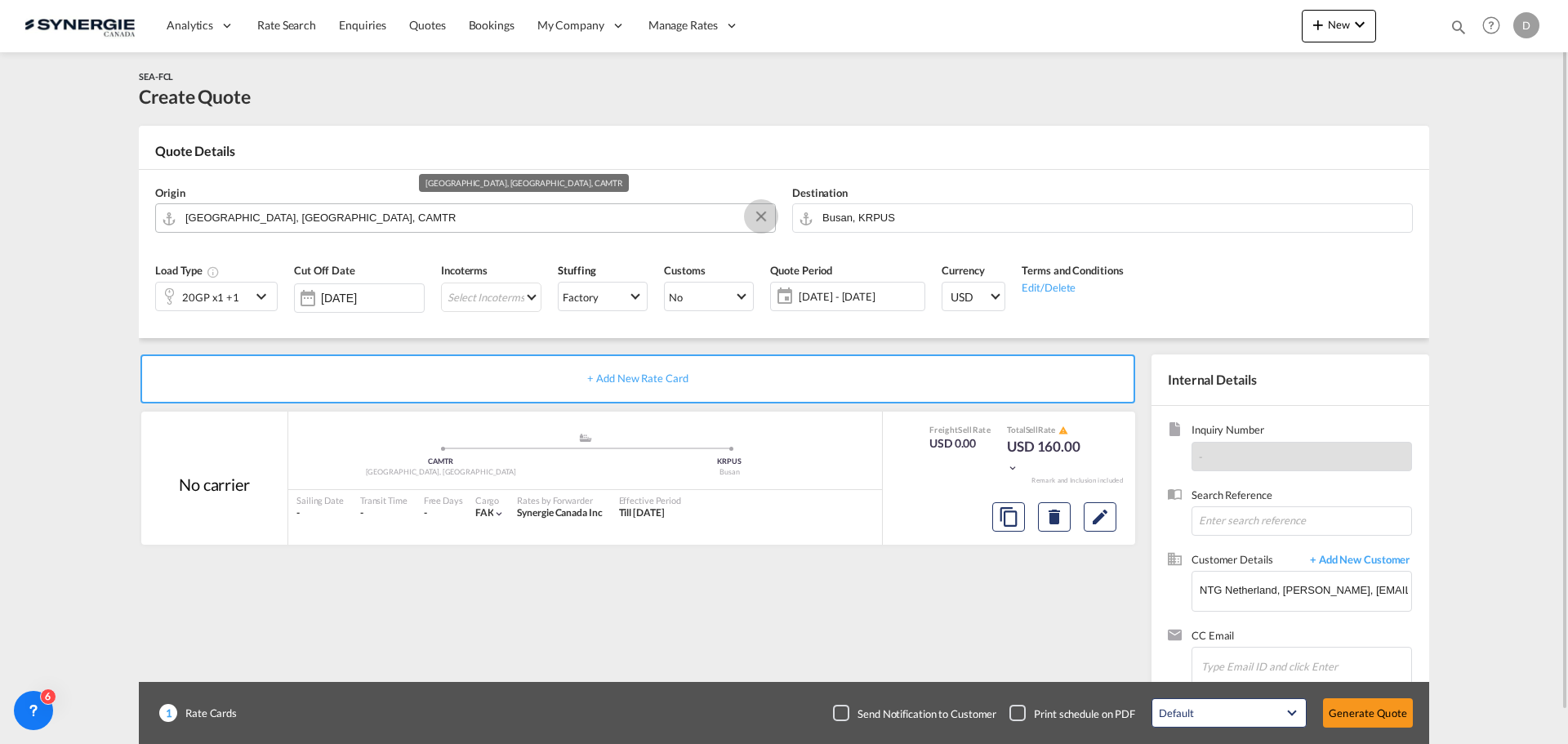
click at [760, 216] on button "Clear Input" at bounding box center [761, 216] width 25 height 25
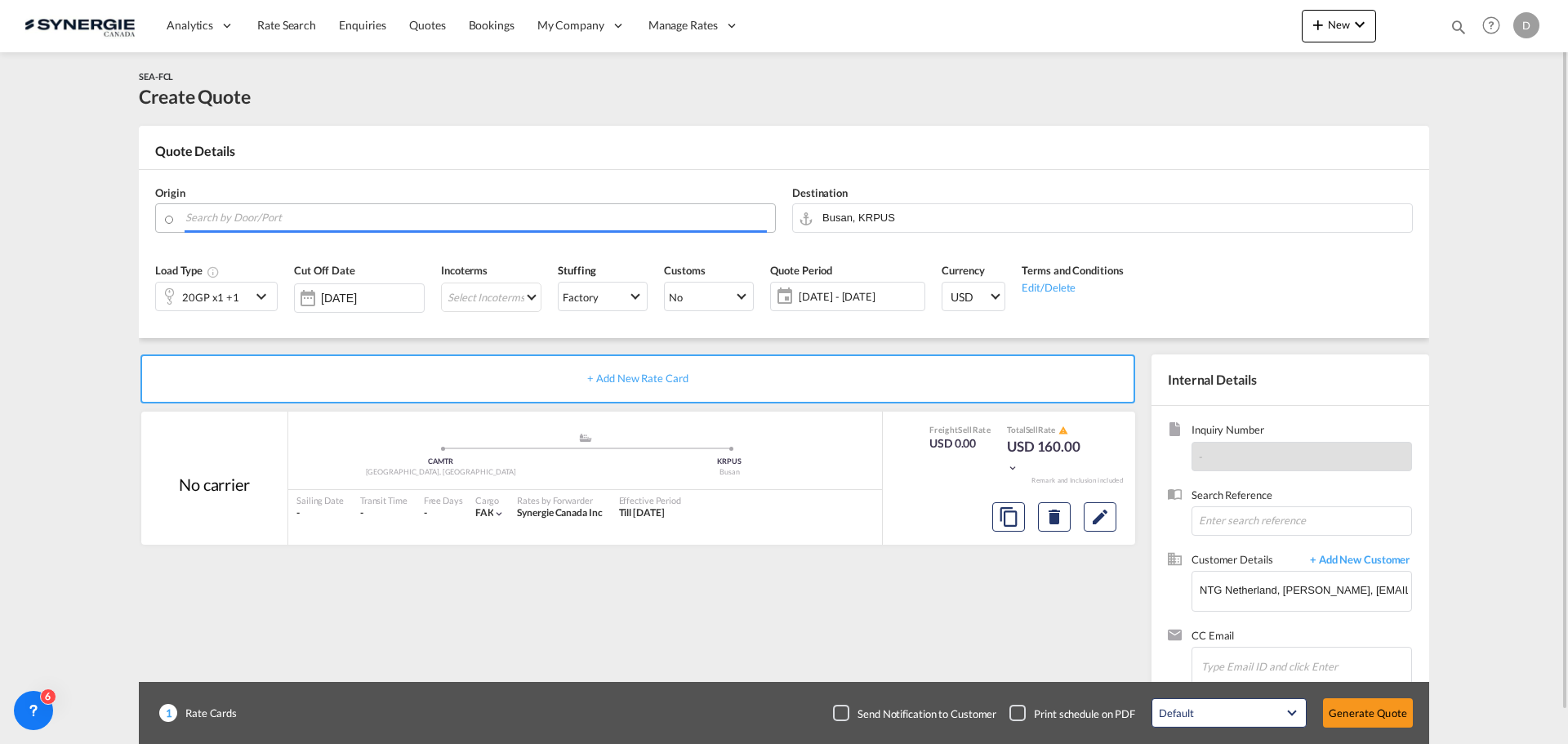
paste input "Saint-François"
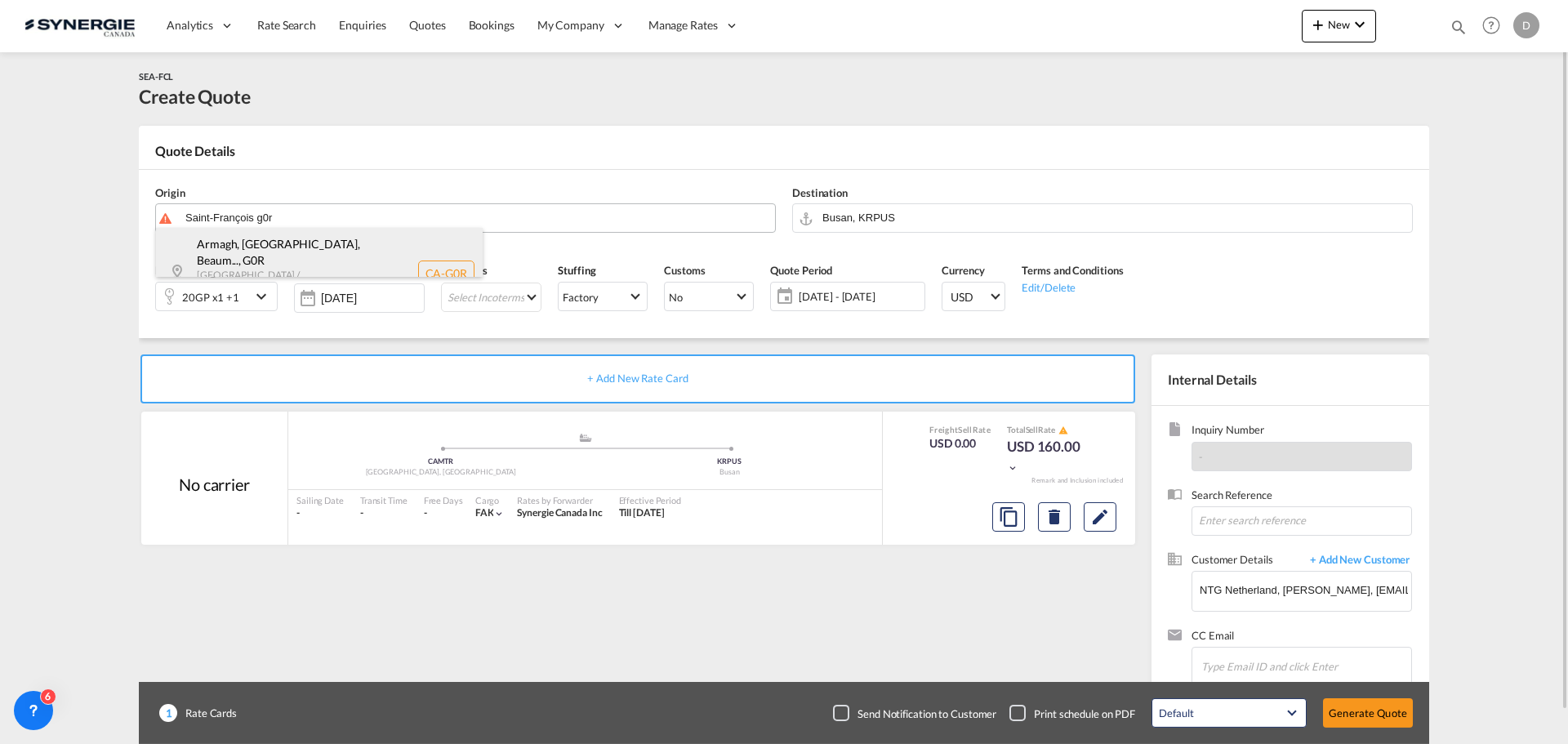
click at [308, 255] on div "Armagh, [GEOGRAPHIC_DATA], Beaum... , G0R [GEOGRAPHIC_DATA] / [GEOGRAPHIC_DATA]…" at bounding box center [320, 273] width 326 height 90
type input "LO-I0D, Sitame, CO, Adipisci, Elitsedd-eiu-Tem, Incididu, Utl-Etdol-Magnaa, Eni…"
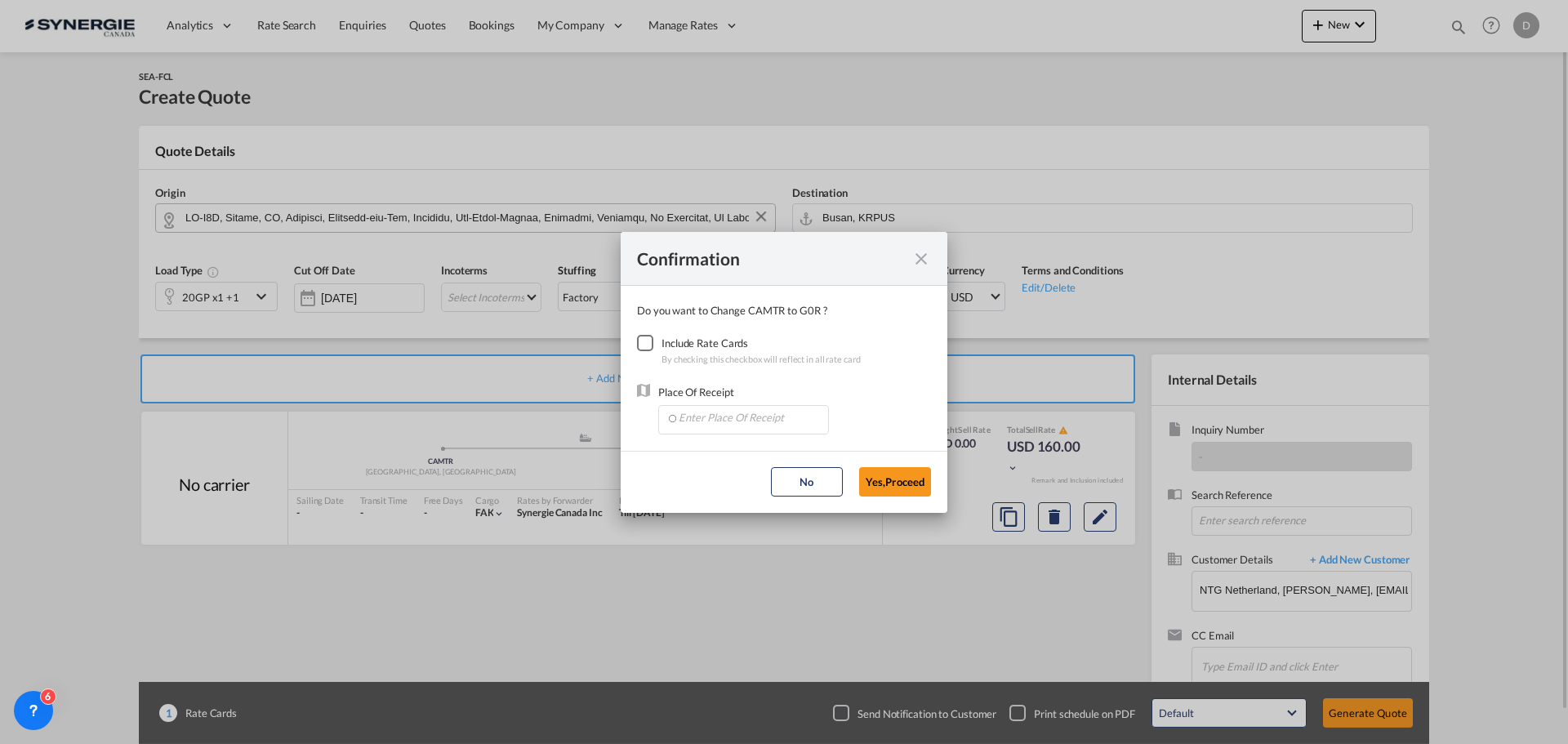
click at [641, 336] on div "Checkbox No Ink" at bounding box center [645, 342] width 16 height 16
click at [726, 417] on input "Enter Place Of Receipt" at bounding box center [746, 418] width 161 height 25
click at [731, 495] on span "CAMTR, [GEOGRAPHIC_DATA], [GEOGRAPHIC_DATA], [GEOGRAPHIC_DATA], [GEOGRAPHIC_DAT…" at bounding box center [998, 494] width 641 height 14
type input "CAMTR, [GEOGRAPHIC_DATA], [GEOGRAPHIC_DATA], [GEOGRAPHIC_DATA], [GEOGRAPHIC_DAT…"
click at [893, 484] on button "Yes,Proceed" at bounding box center [894, 482] width 72 height 30
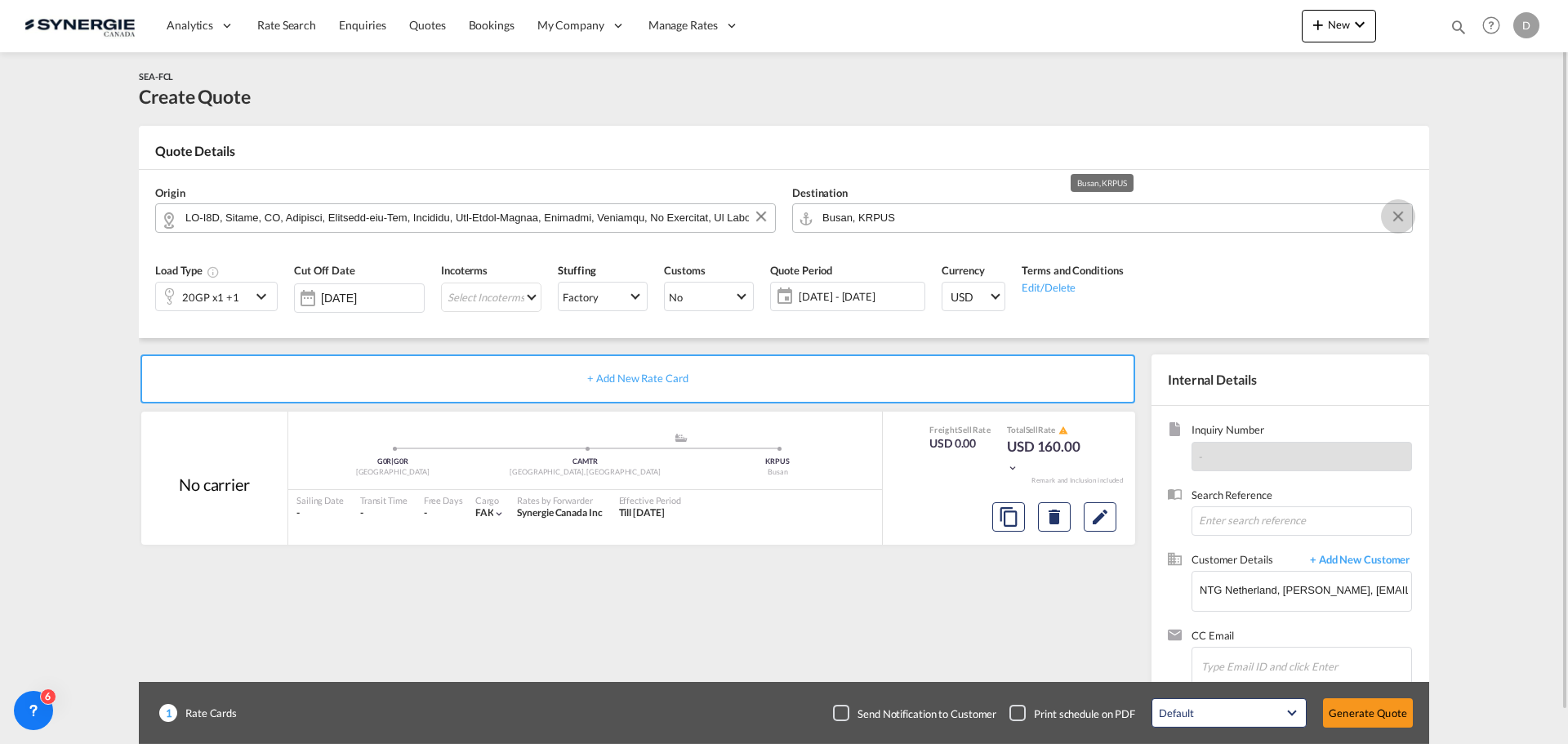
click at [1401, 214] on button "Clear Input" at bounding box center [1398, 216] width 25 height 25
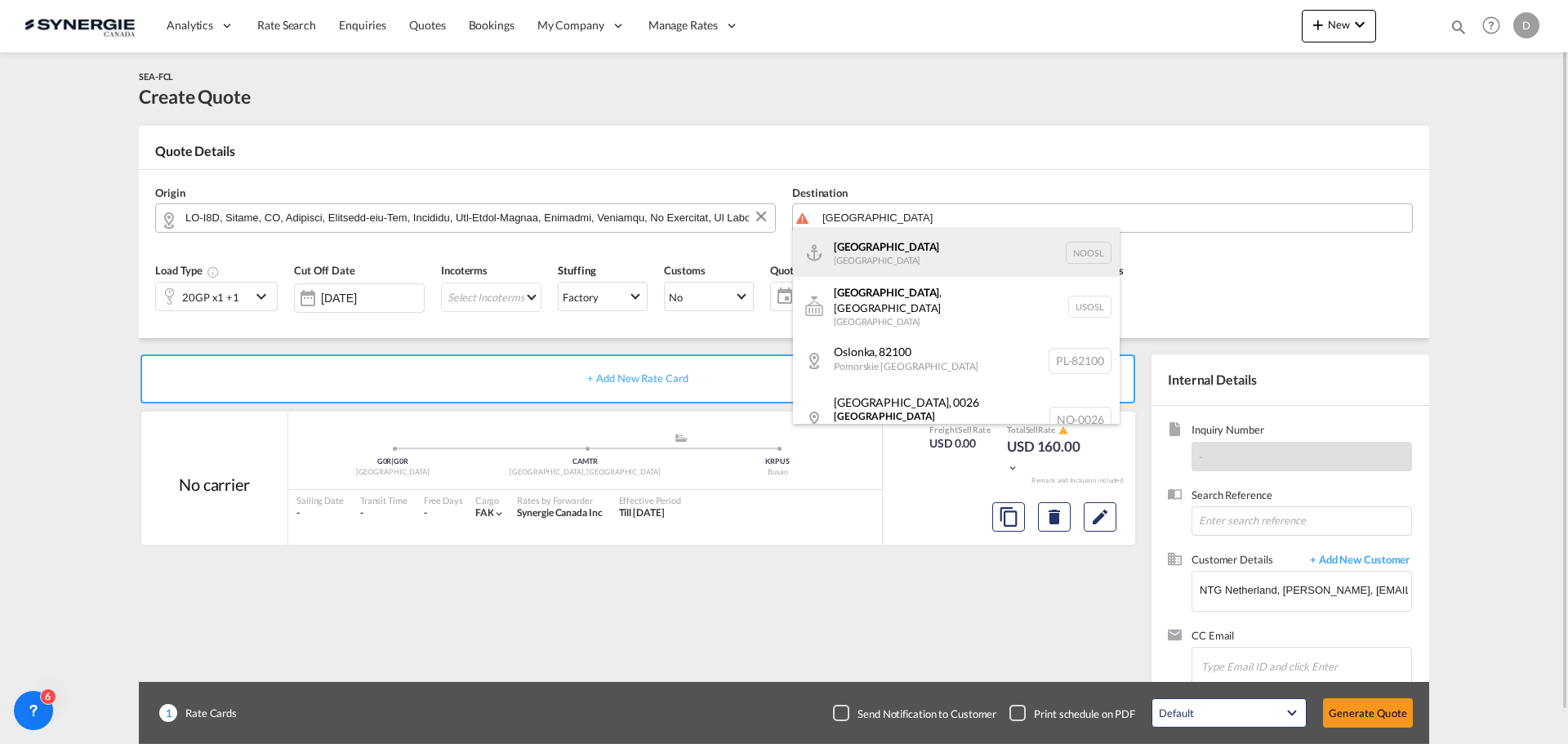
click at [894, 254] on div "[GEOGRAPHIC_DATA] [GEOGRAPHIC_DATA] NOOSL" at bounding box center [956, 253] width 326 height 49
type input "[GEOGRAPHIC_DATA], NOOSL"
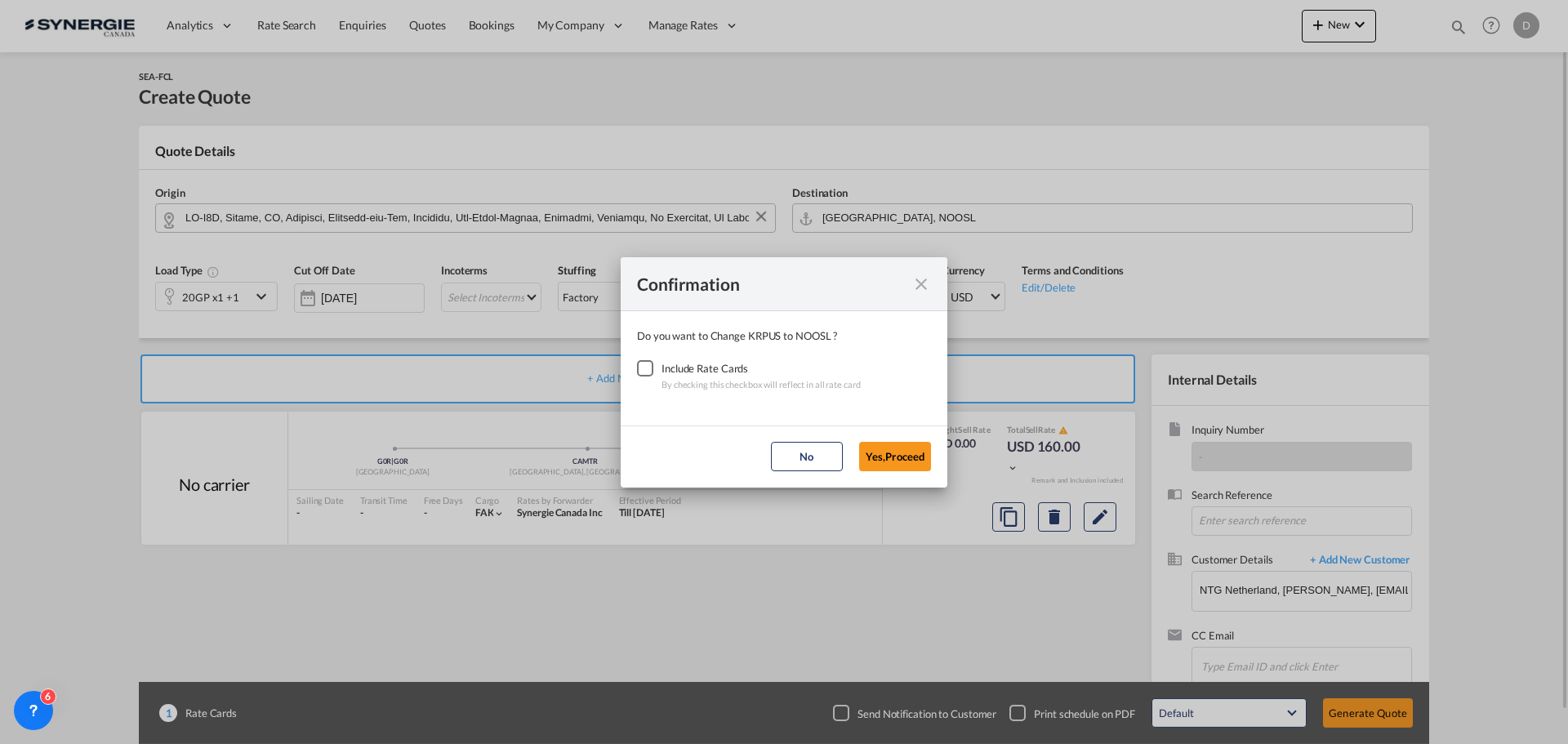
click at [641, 363] on div "Checkbox No Ink" at bounding box center [645, 368] width 16 height 16
click at [893, 450] on button "Yes,Proceed" at bounding box center [894, 457] width 72 height 30
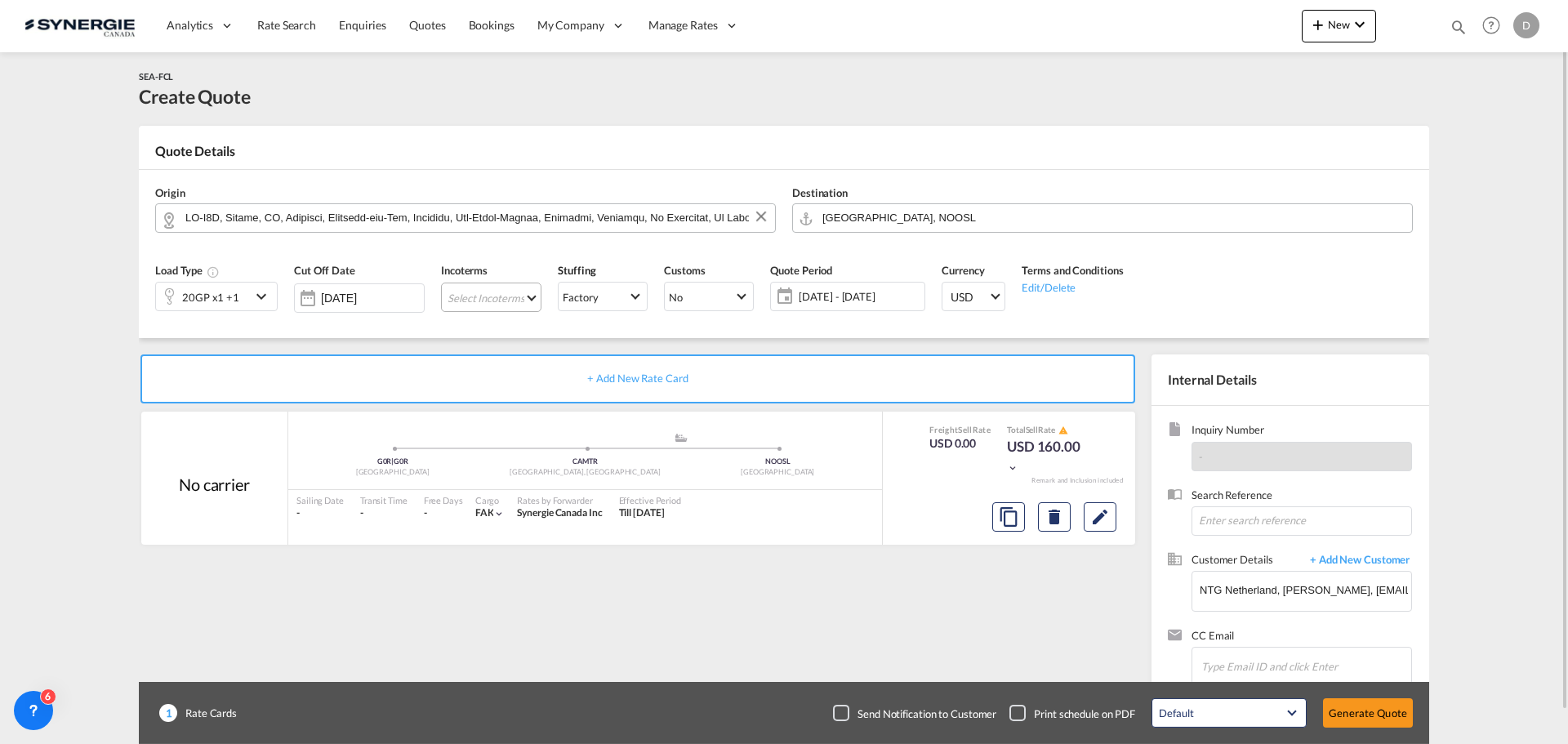
click at [524, 291] on md-select "Select Incoterms EXW - import Ex Works EXW - export Ex Works DPU - import Deliv…" at bounding box center [491, 297] width 101 height 30
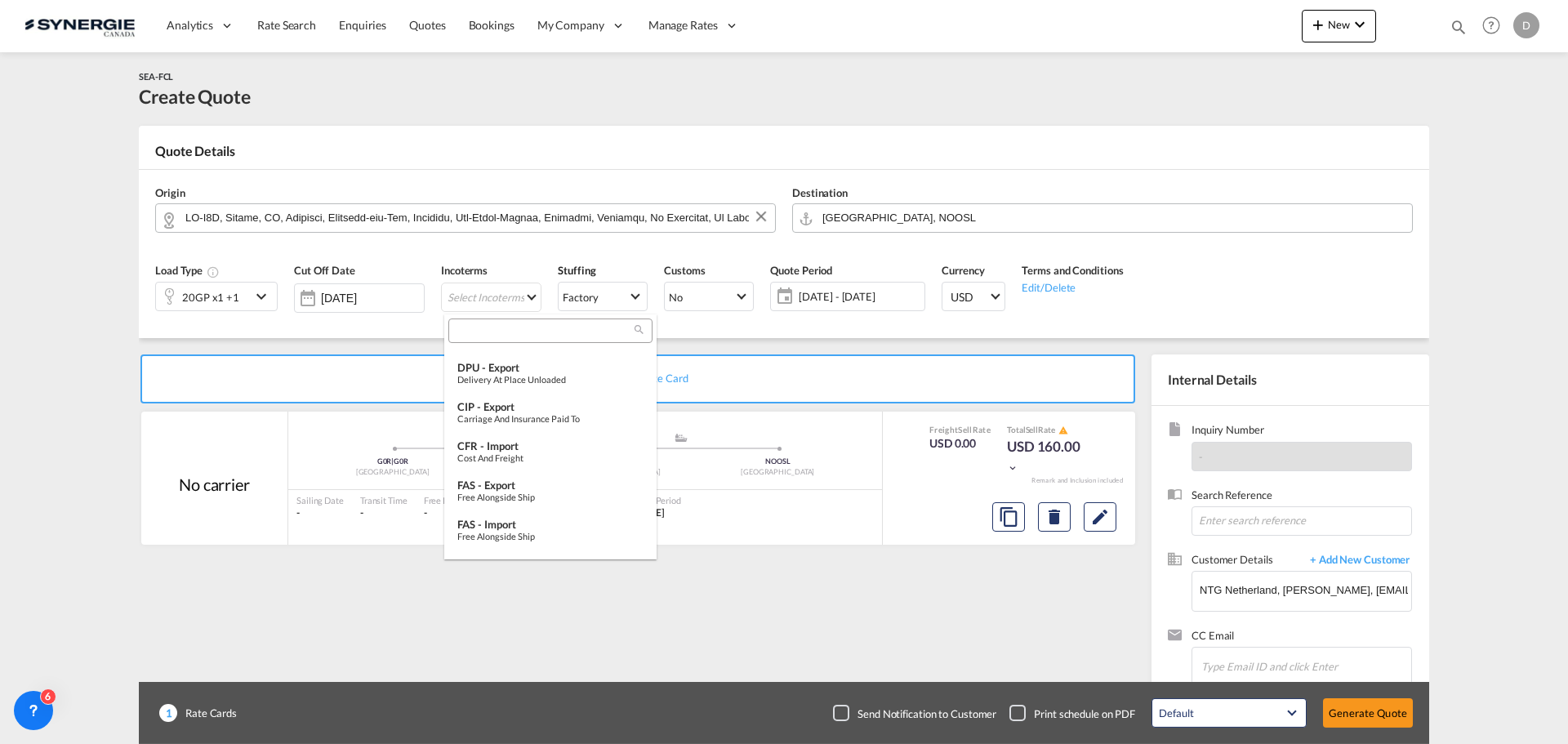
scroll to position [611, 0]
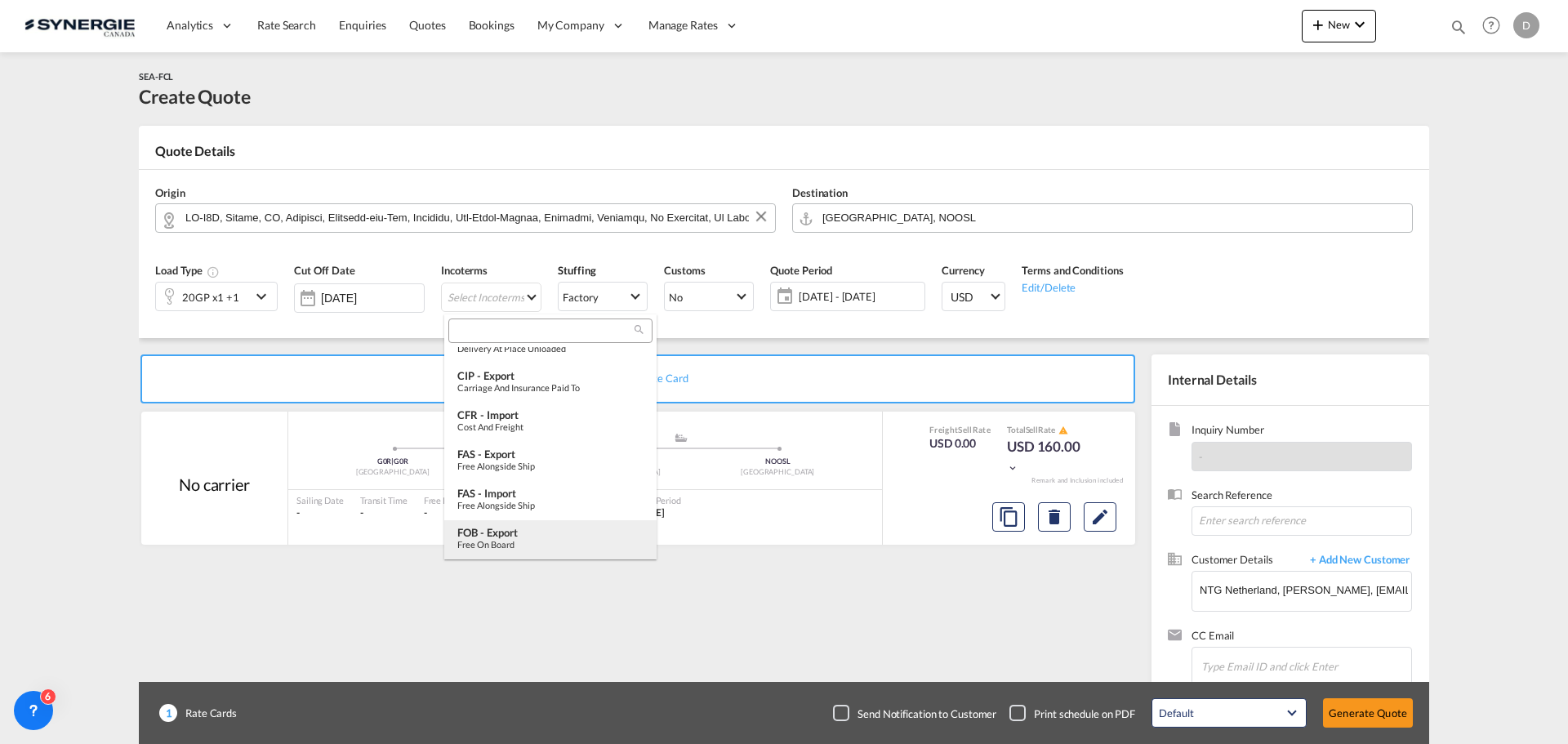
click at [529, 531] on div "FOB - export" at bounding box center [550, 532] width 186 height 13
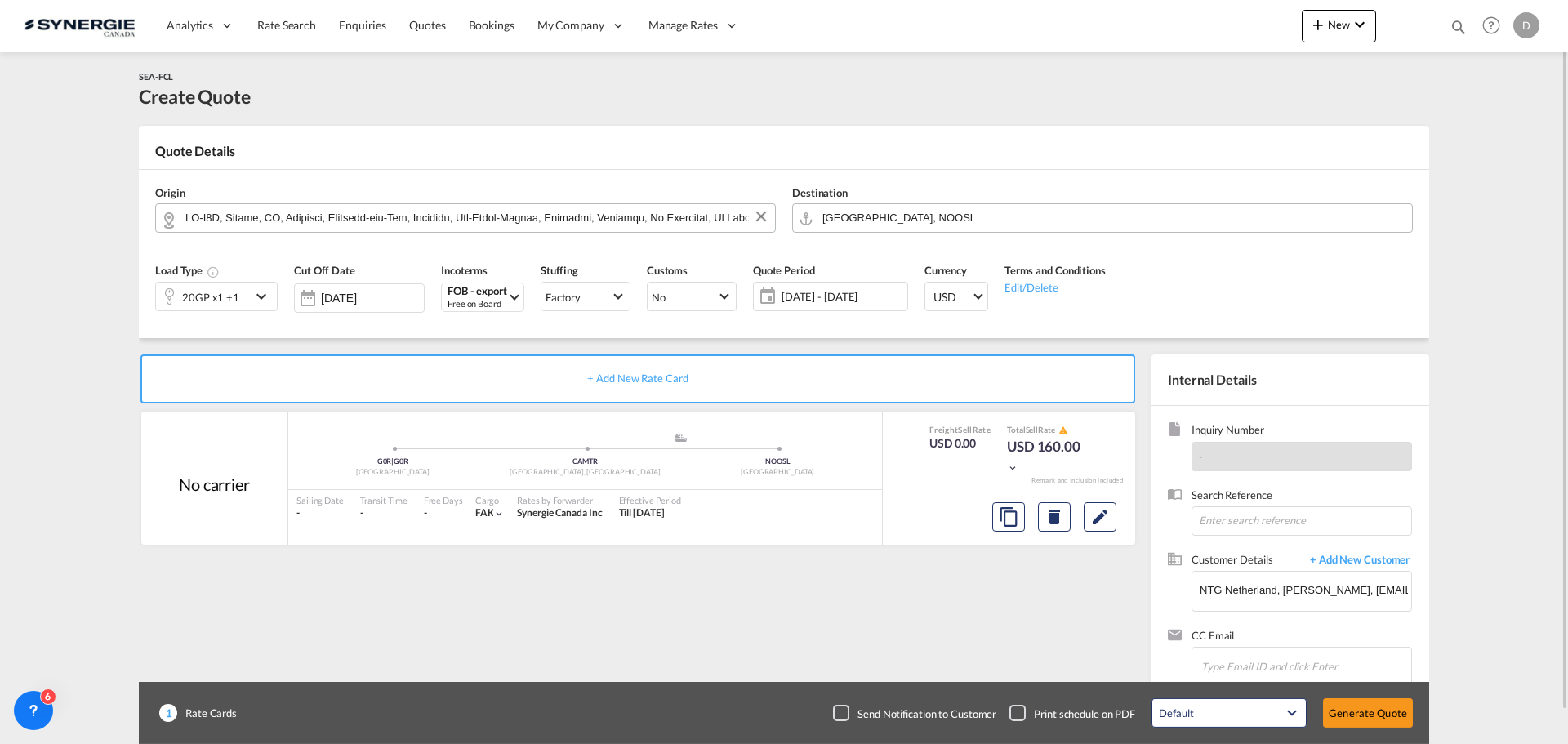
click at [834, 299] on span "[DATE] - [DATE]" at bounding box center [843, 296] width 122 height 14
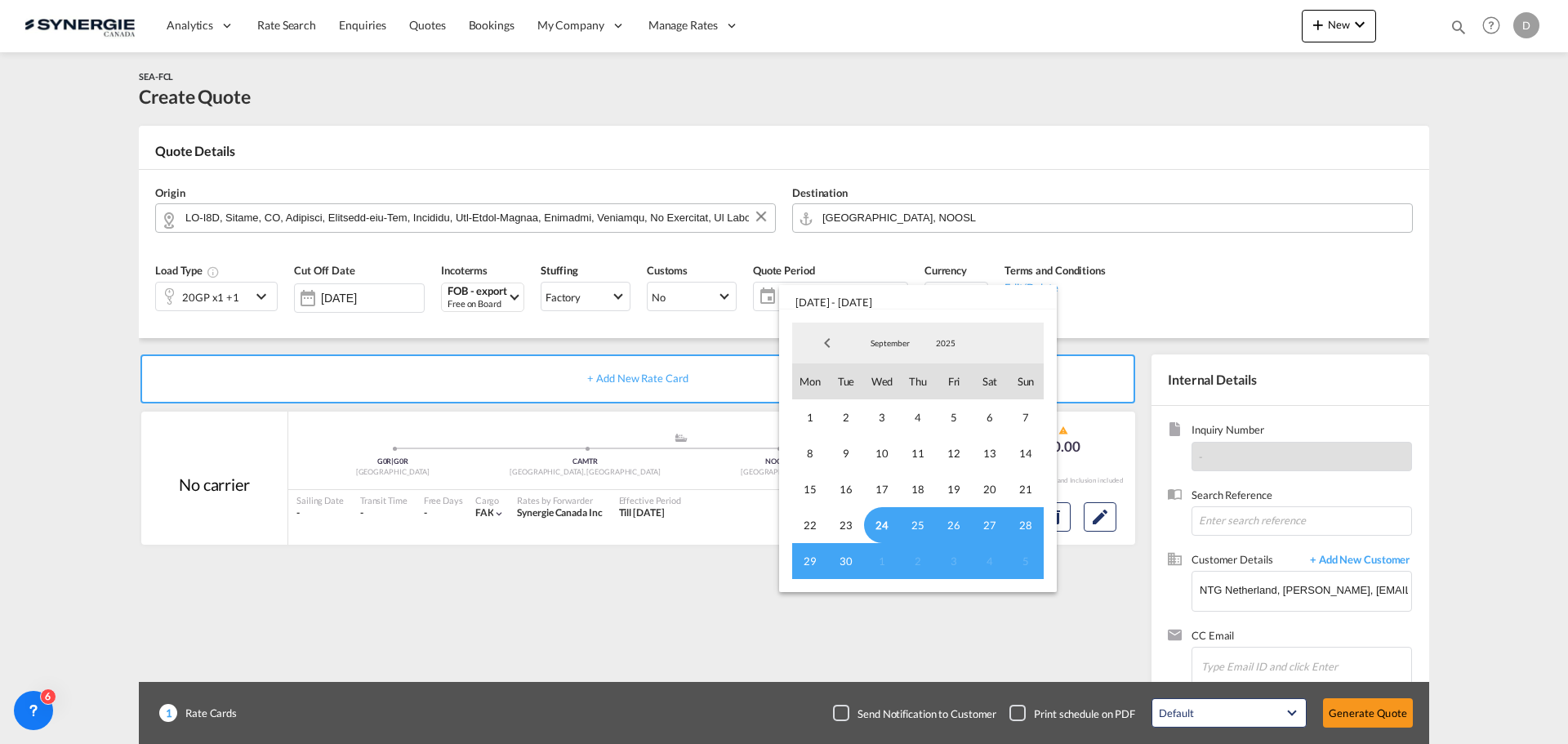
click at [877, 525] on span "24" at bounding box center [882, 525] width 36 height 36
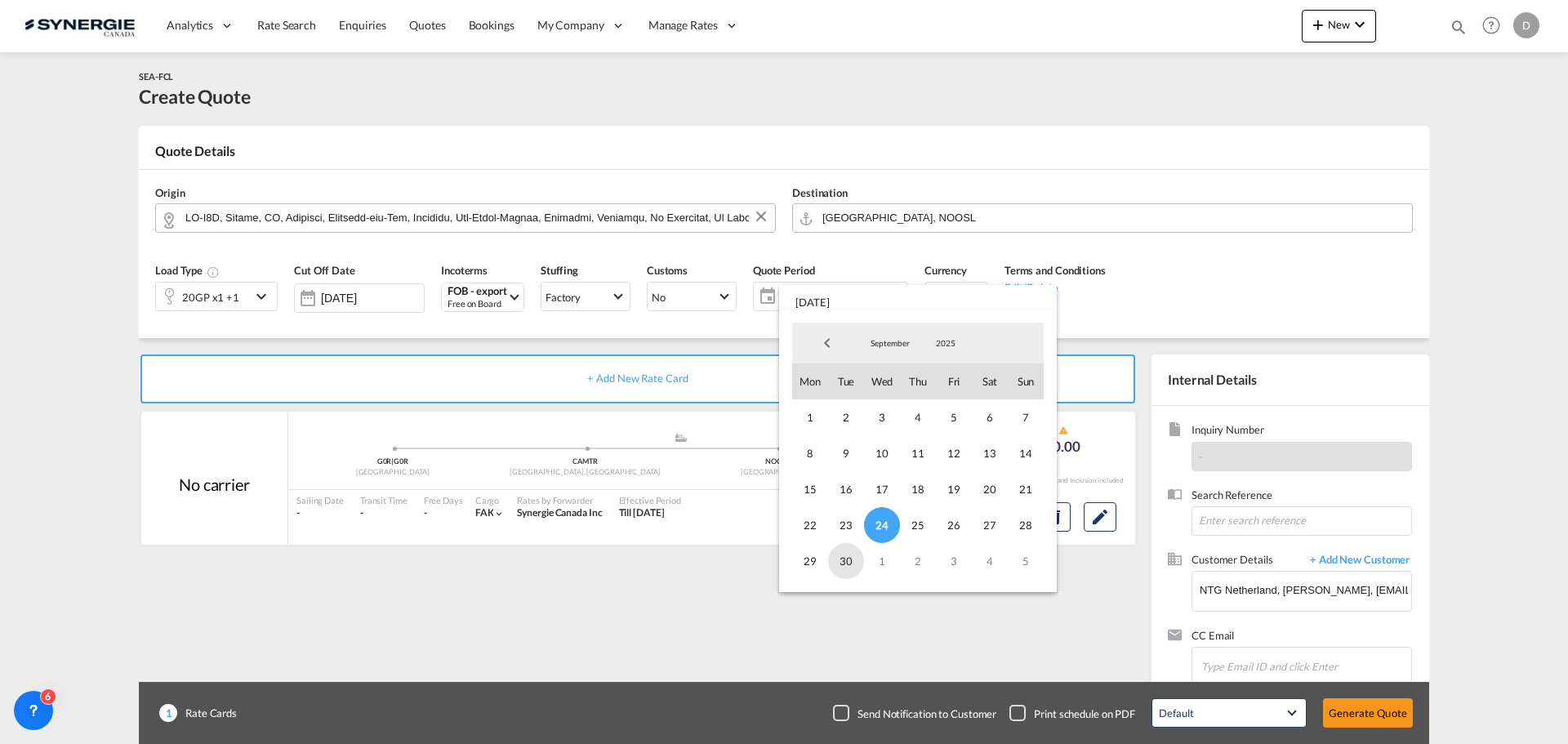
click at [843, 559] on span "30" at bounding box center [846, 561] width 36 height 36
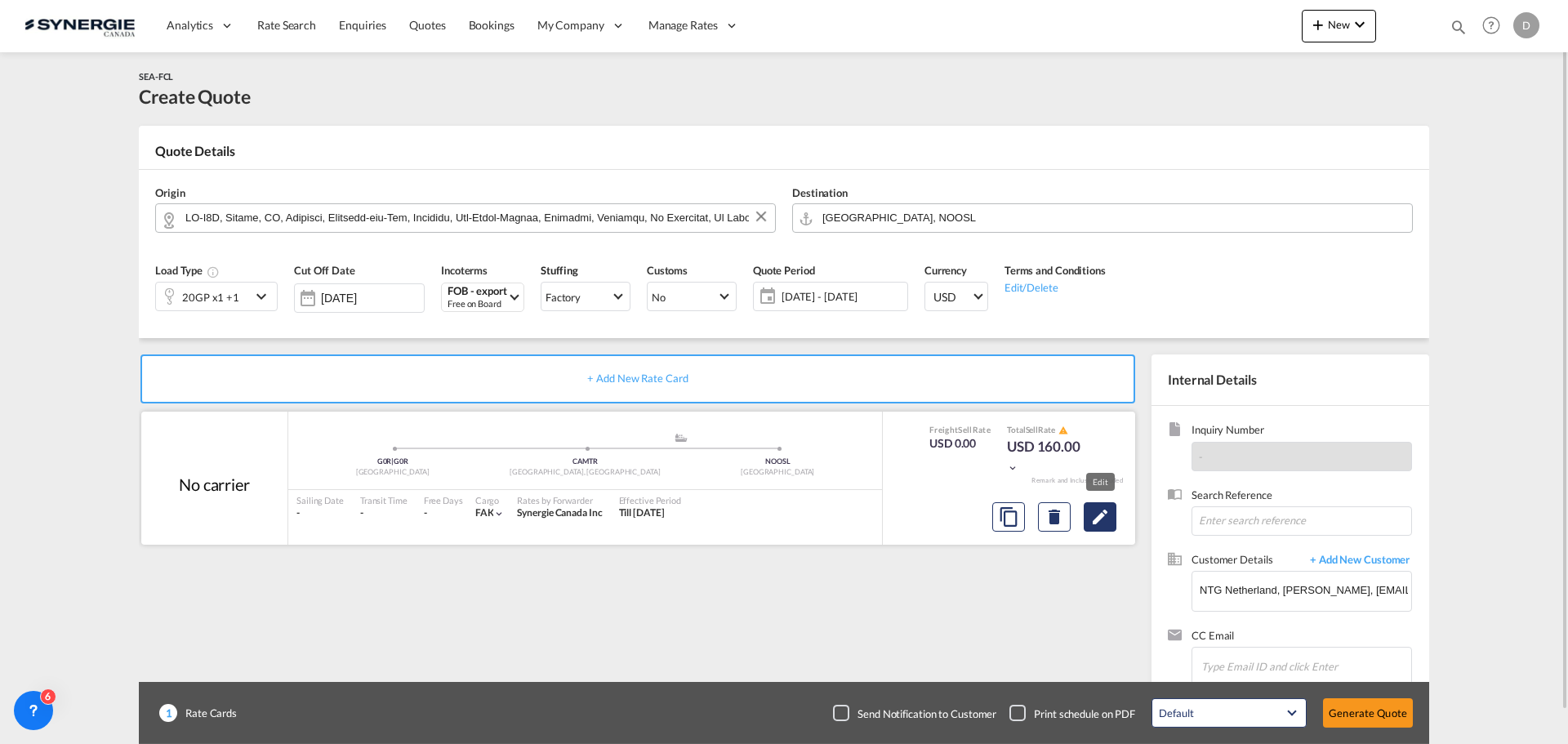
click at [1095, 520] on md-icon "Edit" at bounding box center [1100, 517] width 19 height 19
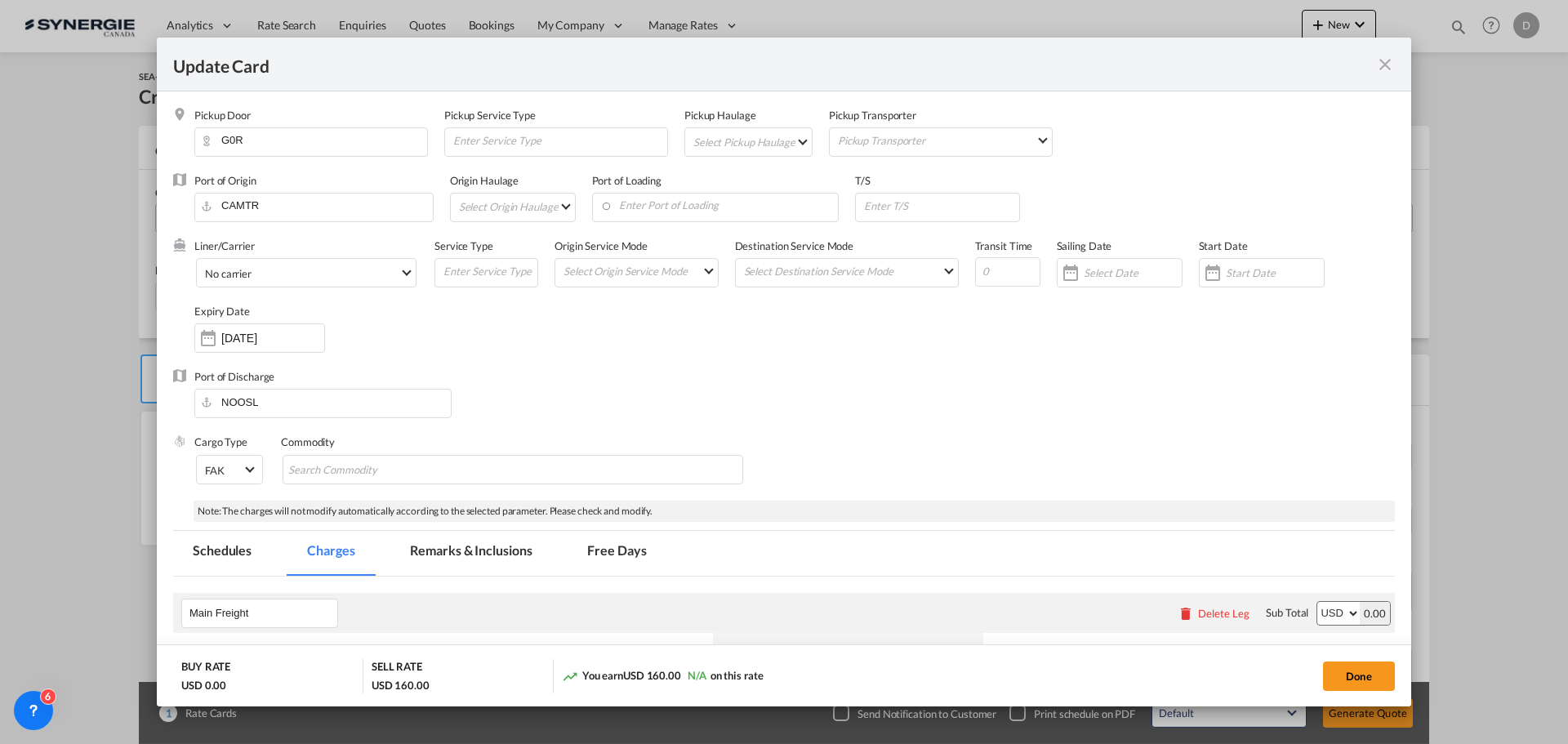
click at [790, 133] on md-select "Select Pickup Haulage rail road barge truck unspecified not available" at bounding box center [751, 141] width 120 height 26
click at [724, 176] on md-option "road" at bounding box center [750, 180] width 145 height 39
click at [724, 207] on input "Enter Port of Loading" at bounding box center [719, 205] width 238 height 25
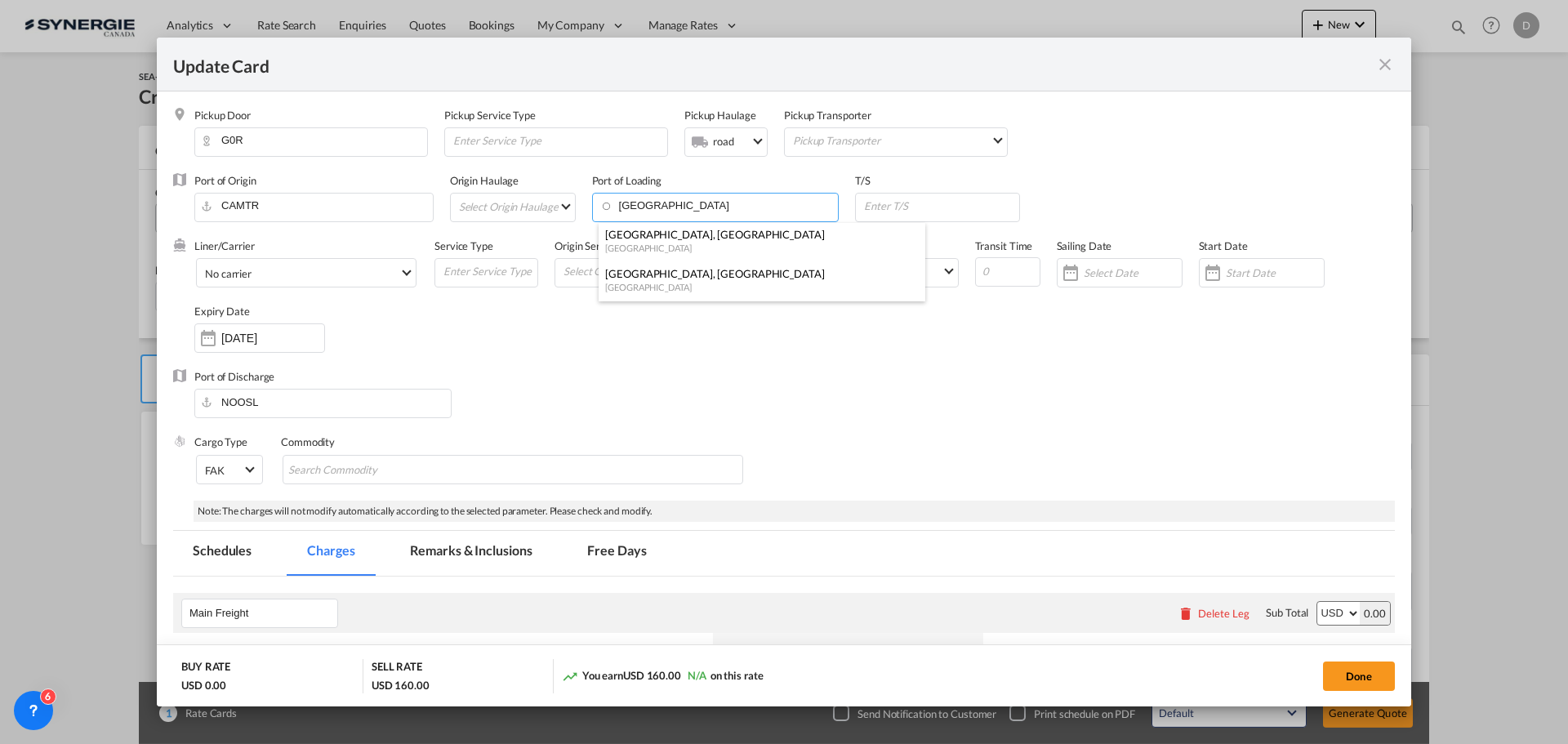
click at [669, 281] on div "[GEOGRAPHIC_DATA]" at bounding box center [757, 287] width 303 height 12
type input "[GEOGRAPHIC_DATA], [GEOGRAPHIC_DATA], CAMTR"
drag, startPoint x: 715, startPoint y: 351, endPoint x: 712, endPoint y: 364, distance: 13.3
click at [716, 354] on div "Liner/Carrier No carrier Atlantic Container Line (ACL) [PERSON_NAME] Transport …" at bounding box center [795, 304] width 1200 height 131
click at [890, 209] on input "Update Card Pickup ..." at bounding box center [941, 205] width 157 height 25
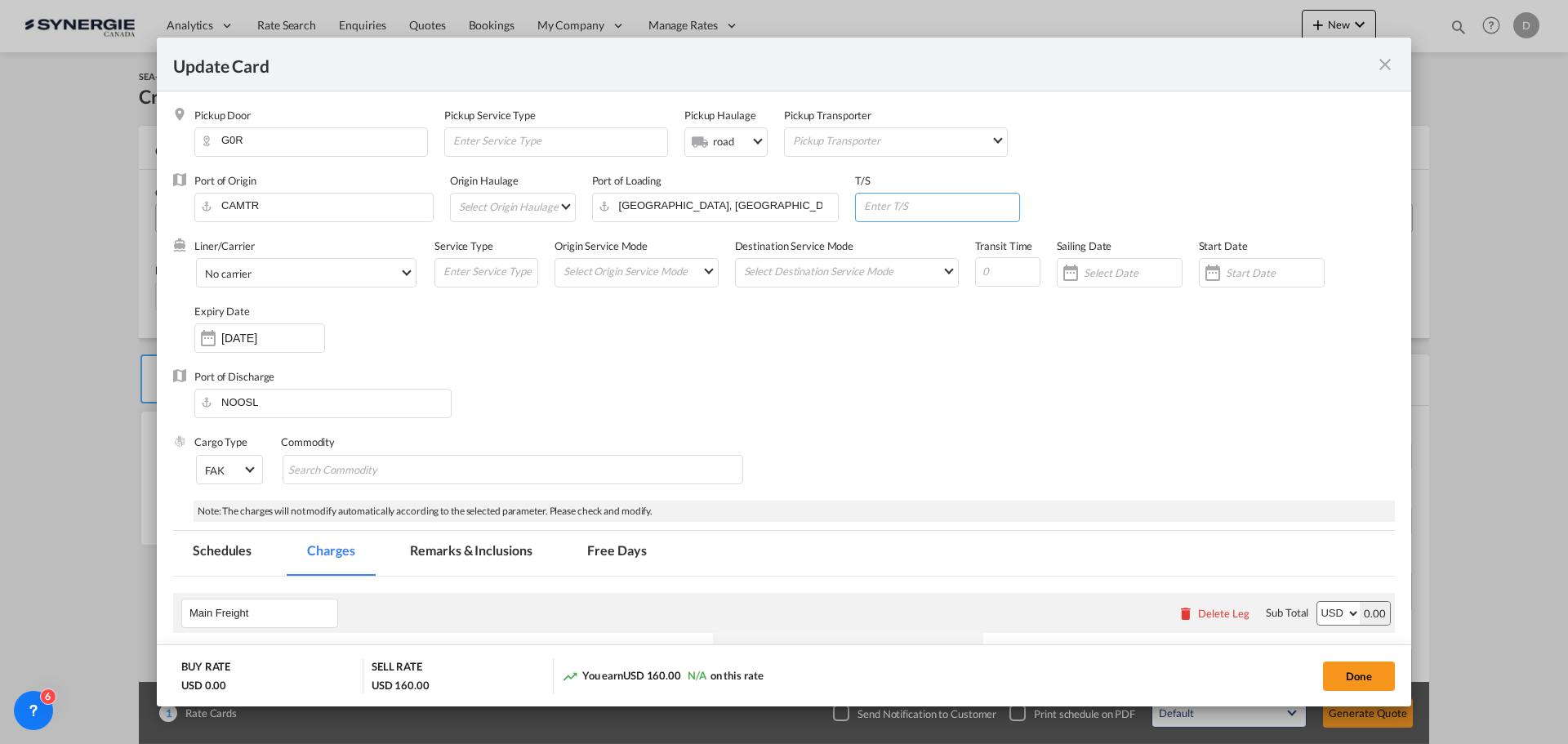
paste input "antwerp (BEANR)"
click at [866, 206] on input "antwerp (BEANR)" at bounding box center [941, 205] width 157 height 25
type input "Antwerp (BEANR)"
click at [992, 270] on input "Update Card Pickup ..." at bounding box center [1008, 271] width 65 height 30
type input "16"
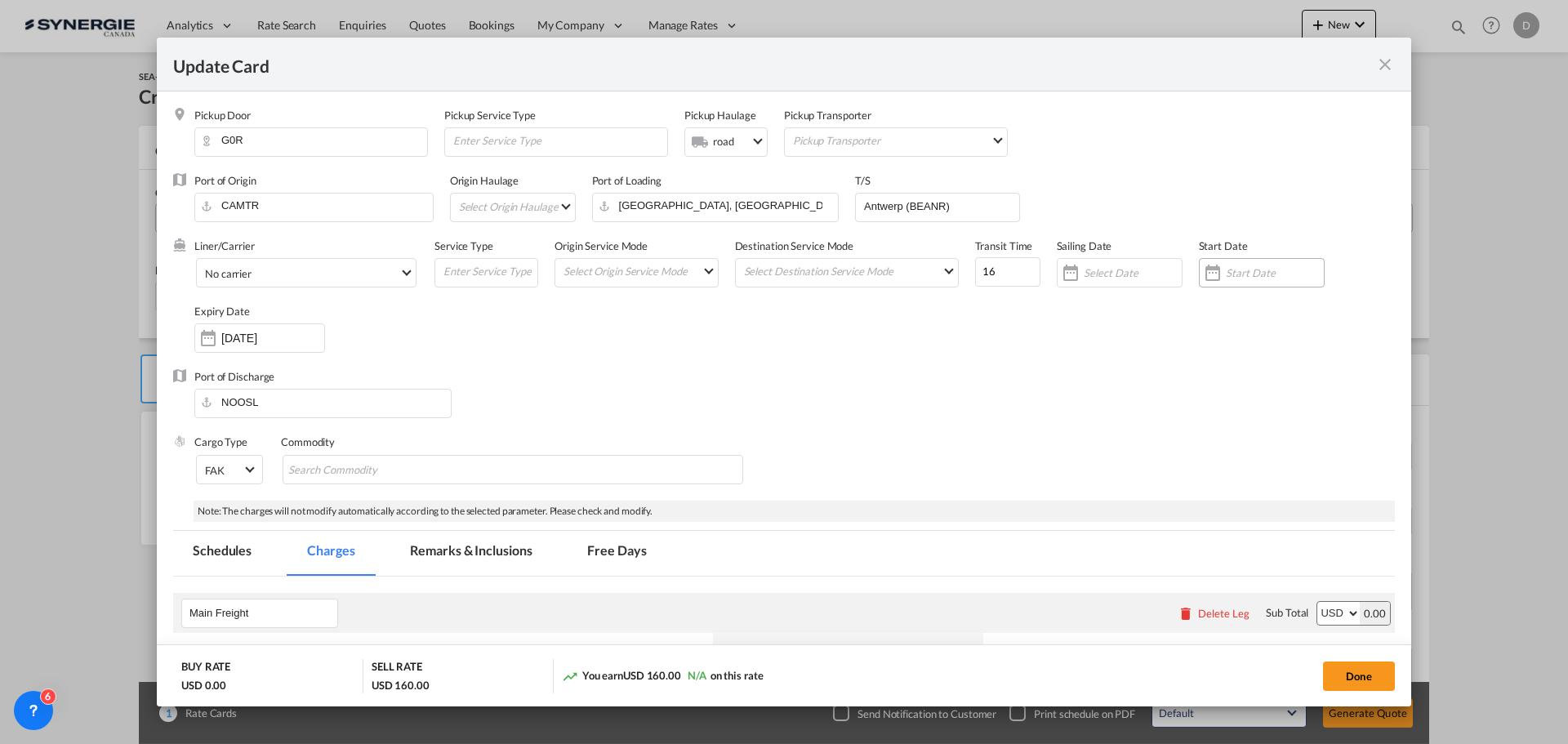
click at [1206, 271] on div "Update Card Pickup ..." at bounding box center [1212, 272] width 26 height 33
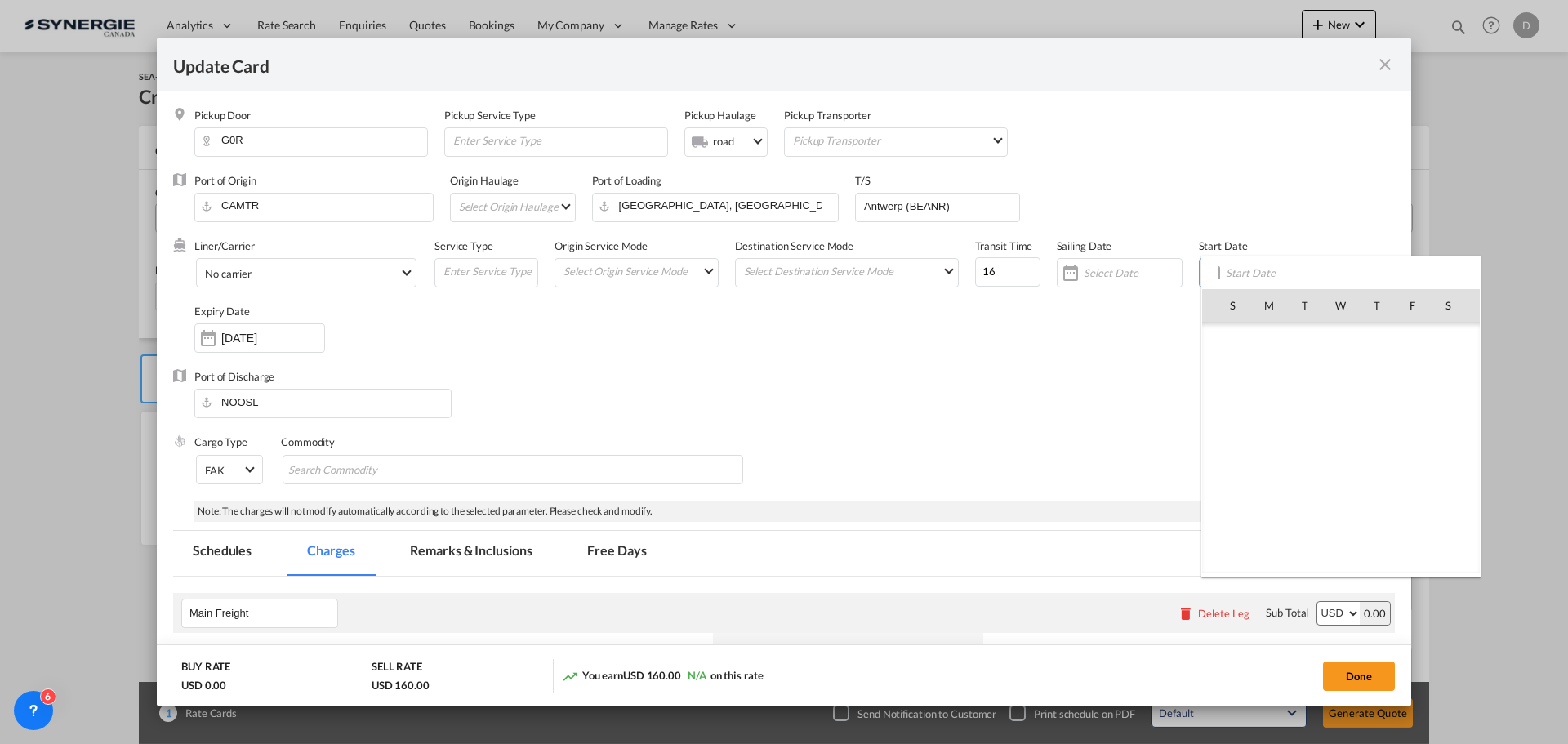
scroll to position [378398, 0]
click at [1347, 486] on span "24" at bounding box center [1341, 484] width 35 height 35
type input "[DATE]"
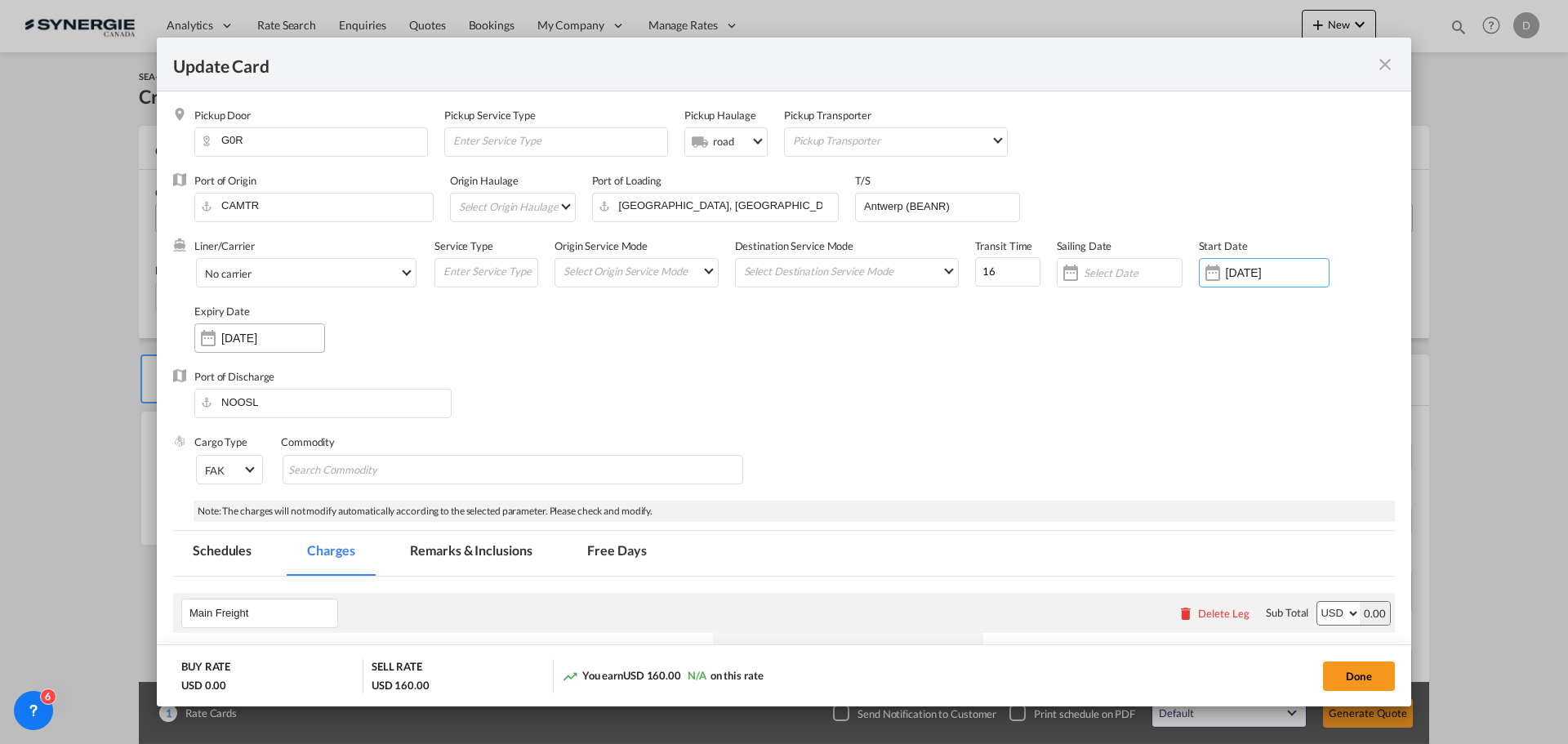
click at [221, 340] on input "[DATE]" at bounding box center [273, 337] width 103 height 13
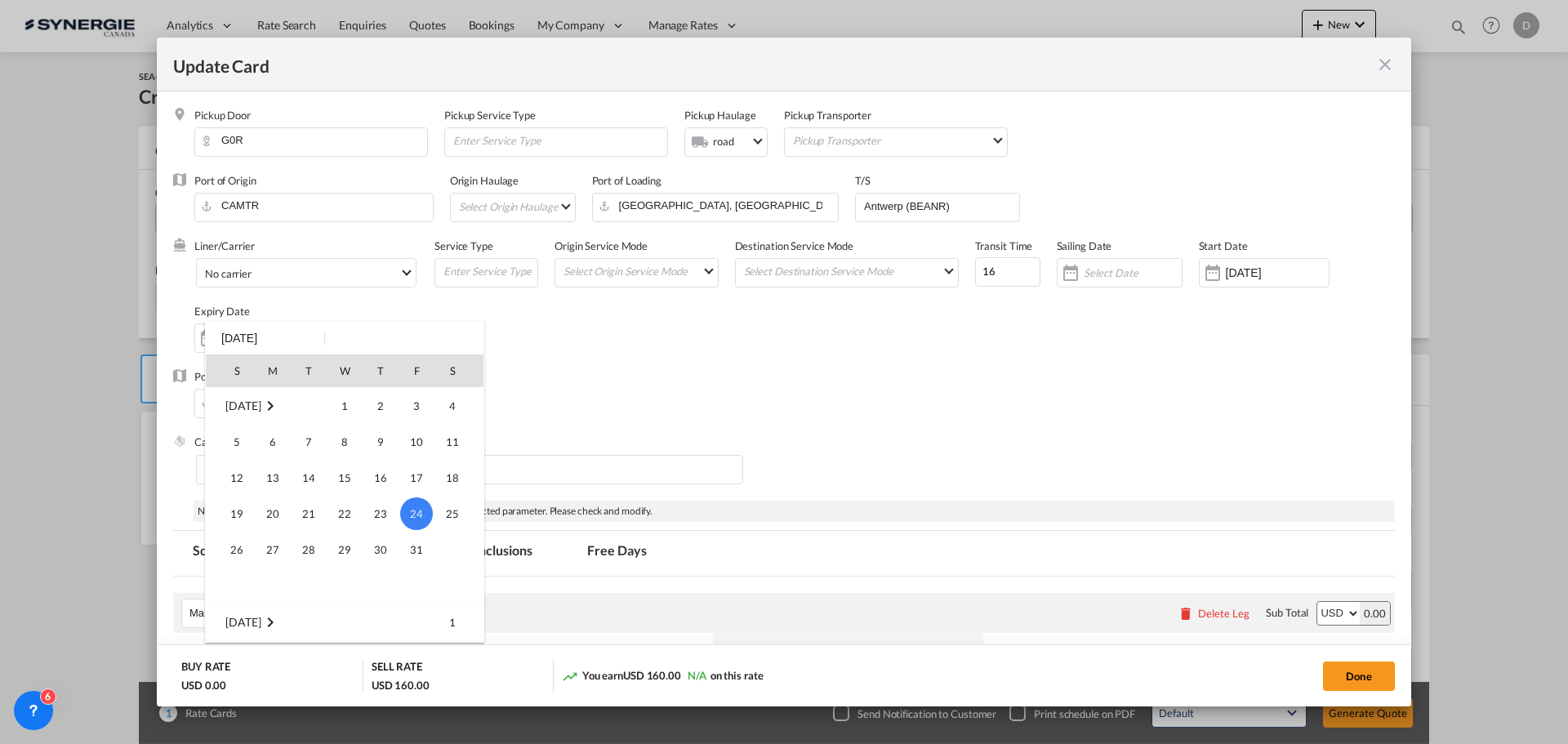
scroll to position [134, 0]
click at [314, 456] on span "30" at bounding box center [309, 451] width 33 height 33
type input "[DATE]"
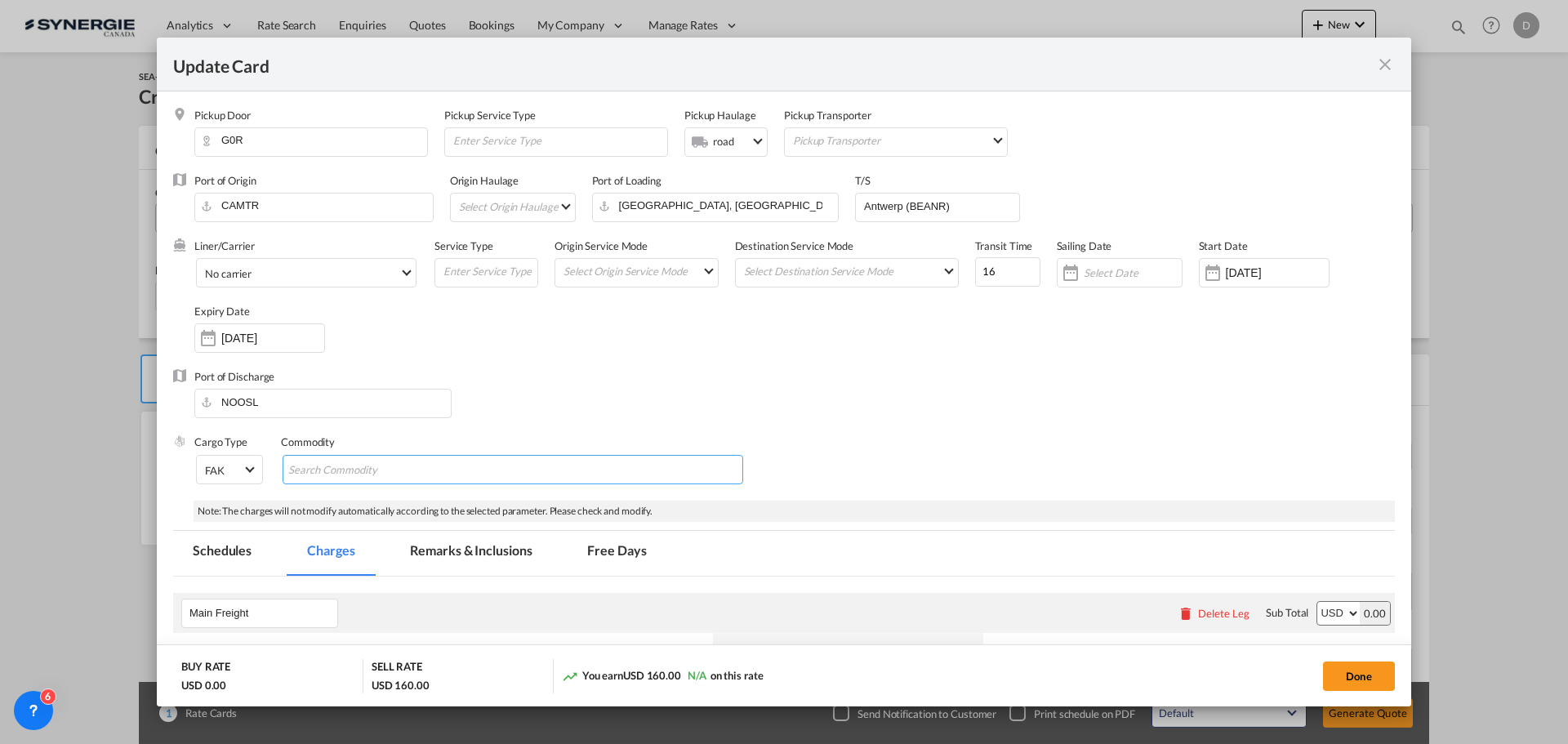
click at [367, 470] on input "Chips input." at bounding box center [363, 470] width 150 height 26
type input "General Cargo"
click at [544, 380] on div "Port of Discharge NOOSL" at bounding box center [784, 402] width 1221 height 65
click at [707, 273] on md-select "Select Origin Service Mode SD [GEOGRAPHIC_DATA]" at bounding box center [640, 270] width 156 height 23
click at [687, 273] on md-option "SD" at bounding box center [636, 271] width 180 height 39
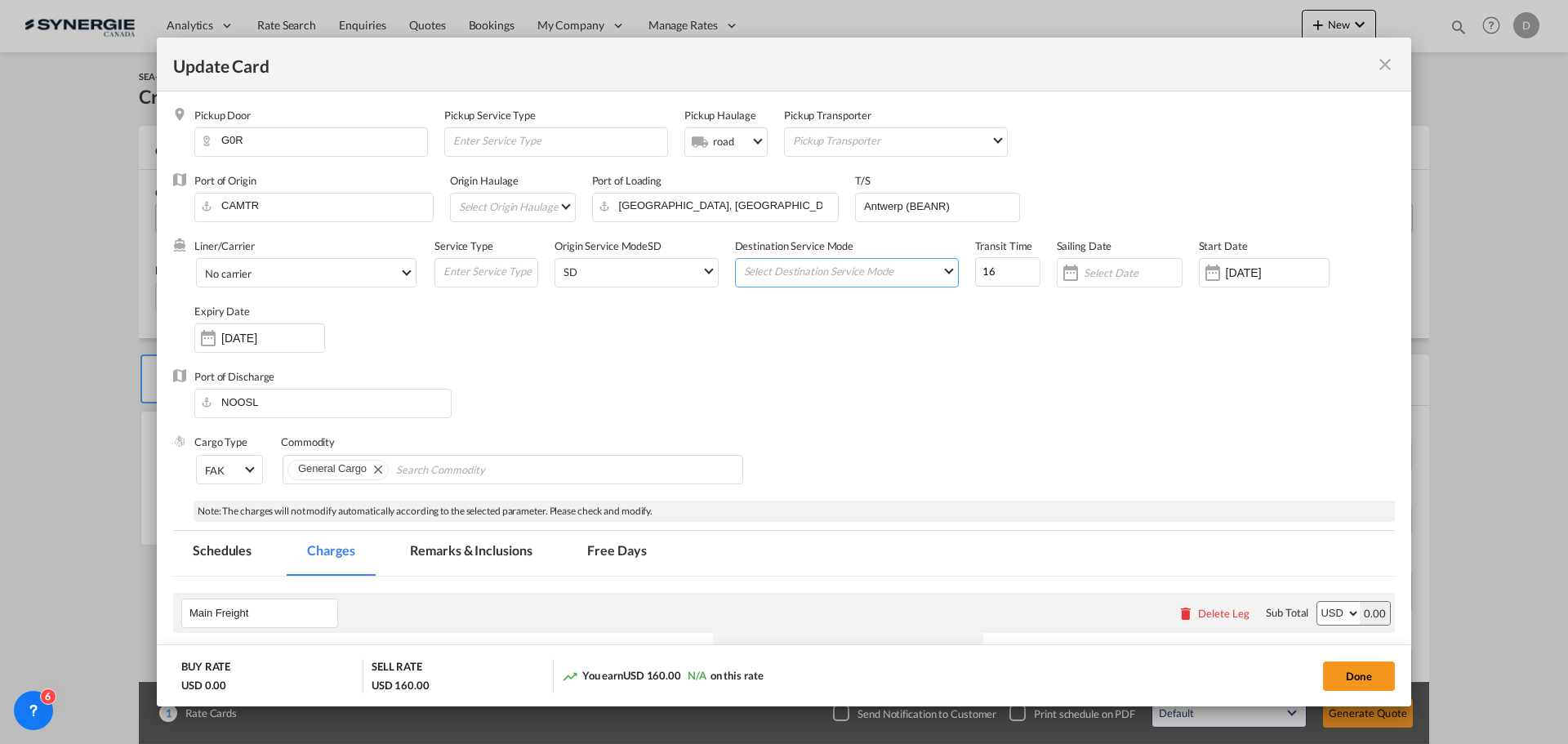
click at [775, 282] on md-input-container "Select Destination Service Mode SD [GEOGRAPHIC_DATA]" at bounding box center [847, 272] width 224 height 30
click at [797, 276] on md-select "Select Destination Service Mode SD [GEOGRAPHIC_DATA]" at bounding box center [850, 270] width 216 height 23
click at [775, 310] on md-option "CY" at bounding box center [844, 310] width 239 height 39
click at [845, 369] on div "Port of Discharge NOOSL" at bounding box center [784, 402] width 1221 height 65
click at [405, 272] on span "Select Liner: No carrier" at bounding box center [406, 271] width 9 height 9
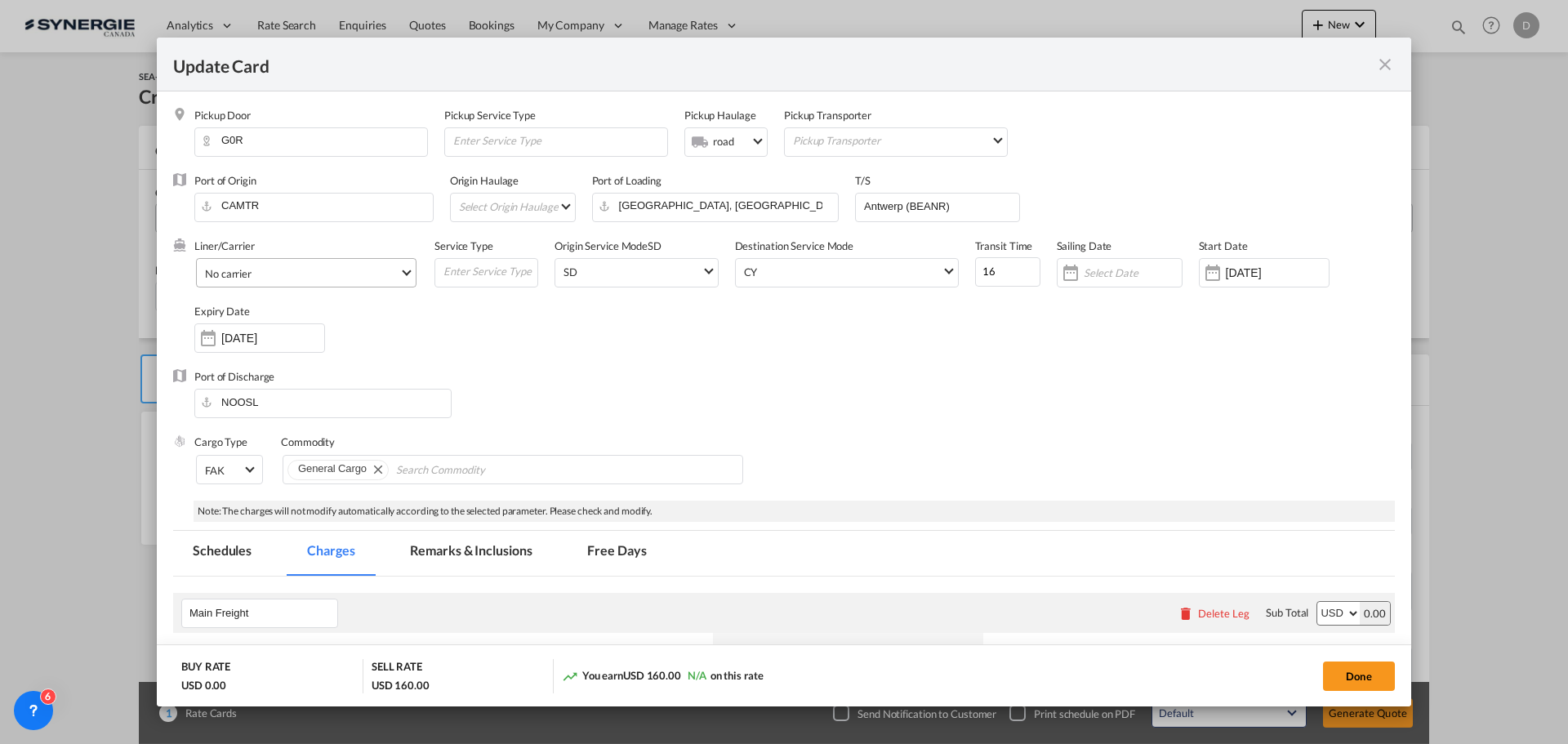
scroll to position [1719, 0]
click at [313, 207] on md-option "MSC" at bounding box center [339, 194] width 294 height 39
click at [842, 388] on div "Port of Discharge NOOSL" at bounding box center [784, 402] width 1221 height 65
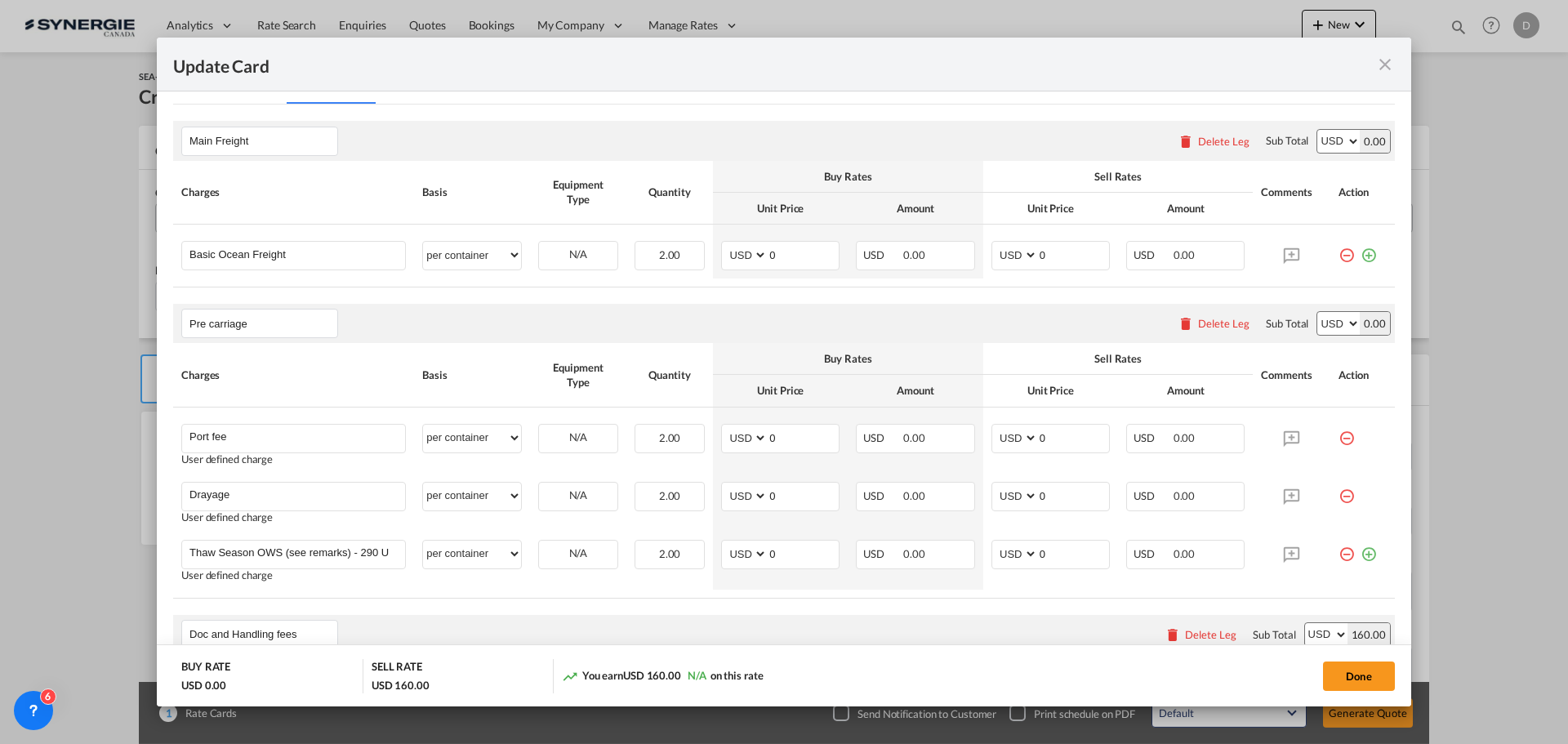
scroll to position [490, 0]
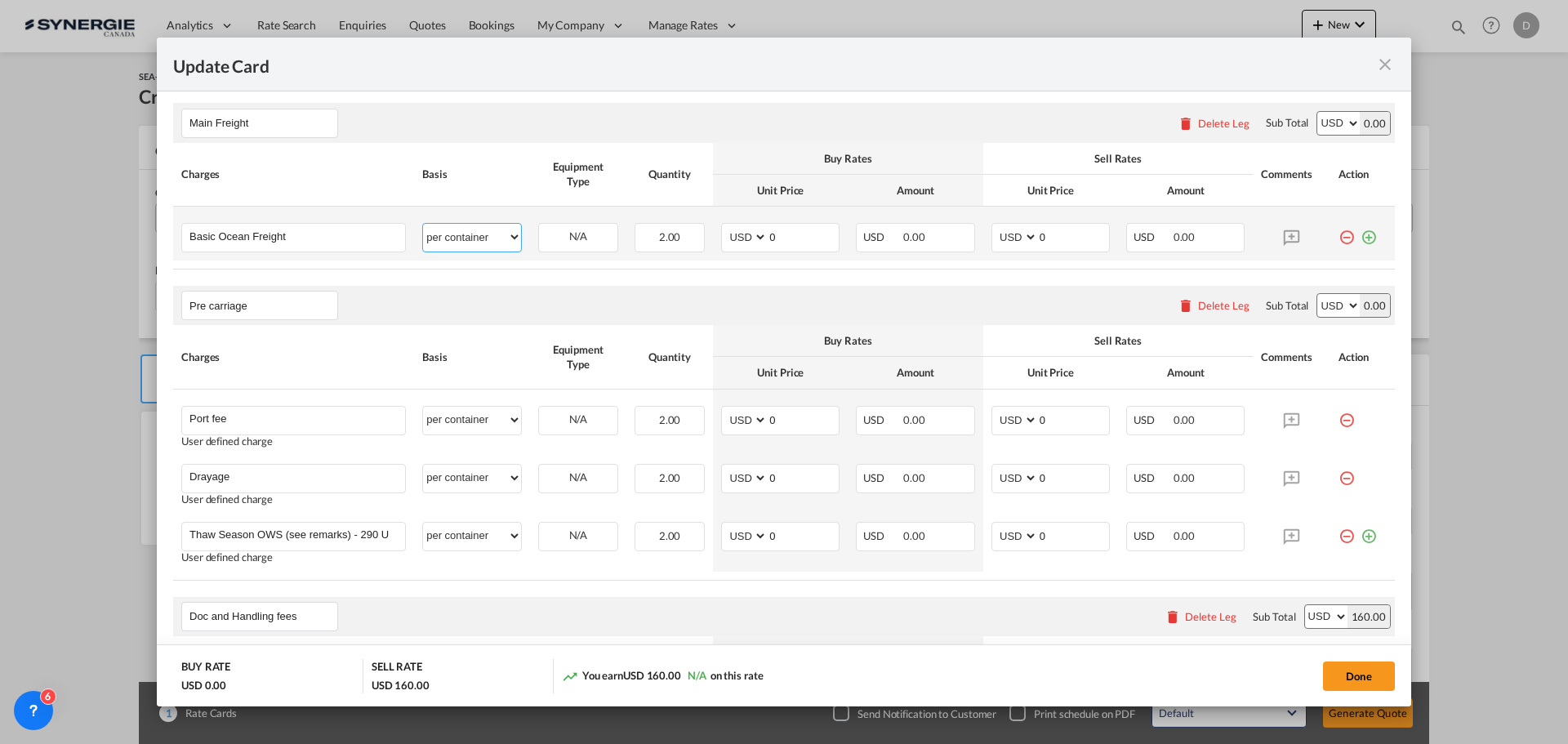
click at [513, 237] on select "per equipment per container per B/L per shipping bill per shipment % on freight…" at bounding box center [472, 237] width 98 height 26
select select "per equipment"
click at [423, 224] on select "per equipment per container per B/L per shipping bill per shipment % on freight…" at bounding box center [472, 237] width 98 height 26
click at [1361, 238] on md-icon "icon-plus-circle-outline green-400-fg" at bounding box center [1369, 231] width 16 height 16
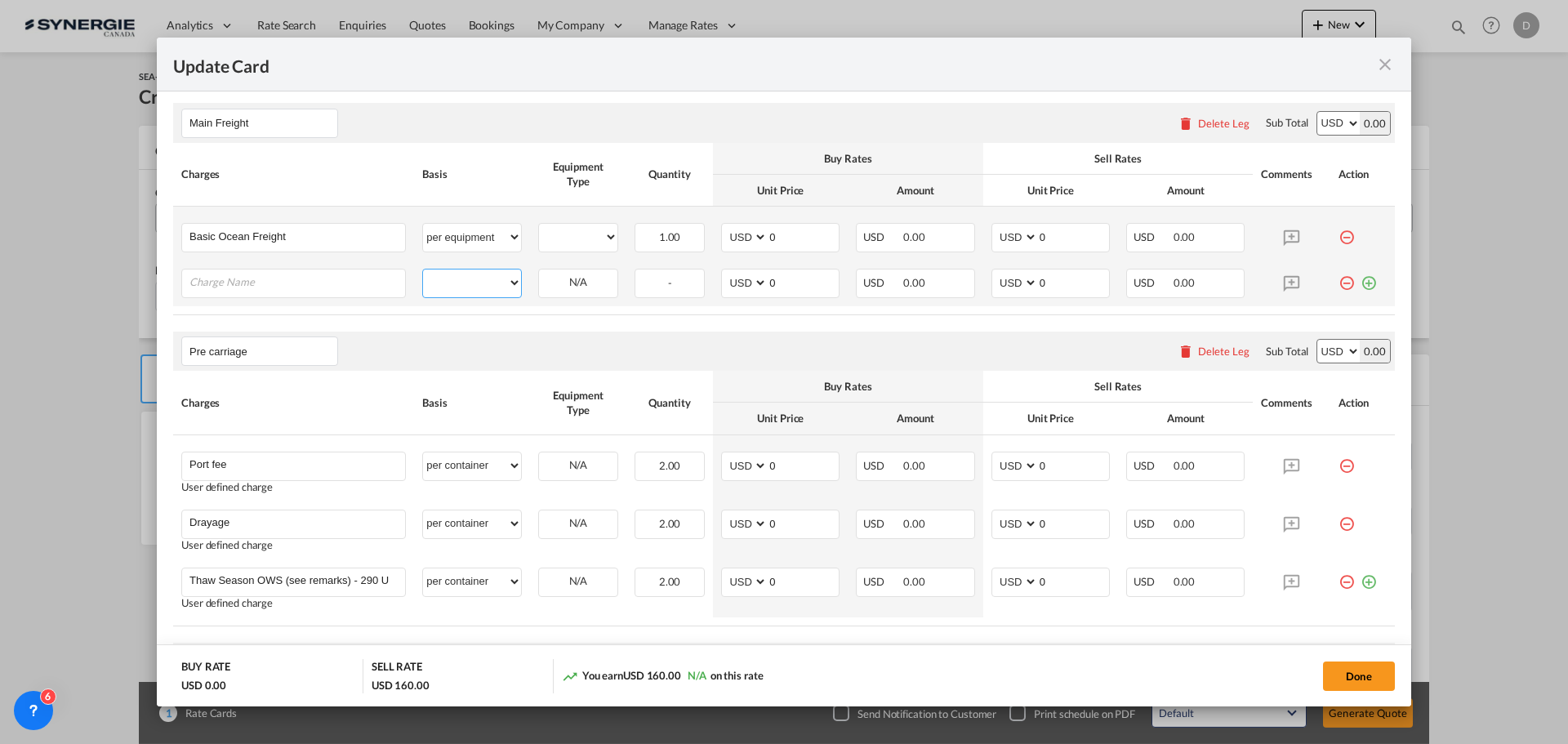
click at [513, 283] on select "per equipment per container per B/L per shipping bill per shipment % on freight…" at bounding box center [472, 282] width 98 height 26
select select "per equipment"
click at [423, 270] on select "per equipment per container per B/L per shipping bill per shipment % on freight…" at bounding box center [472, 282] width 98 height 26
click at [334, 290] on input "Charge Name" at bounding box center [297, 282] width 216 height 25
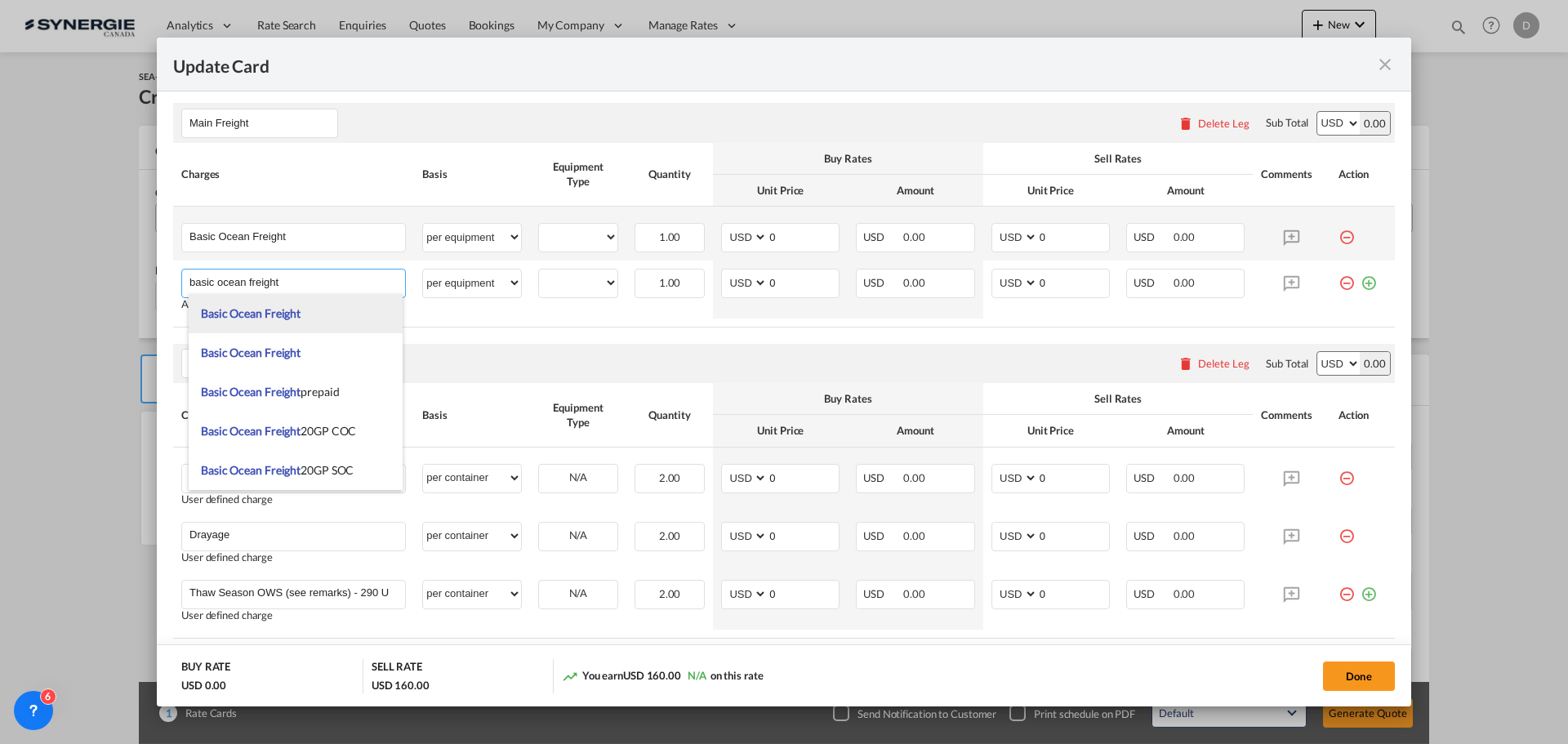
click at [293, 308] on span "Basic Ocean Freight" at bounding box center [251, 313] width 100 height 14
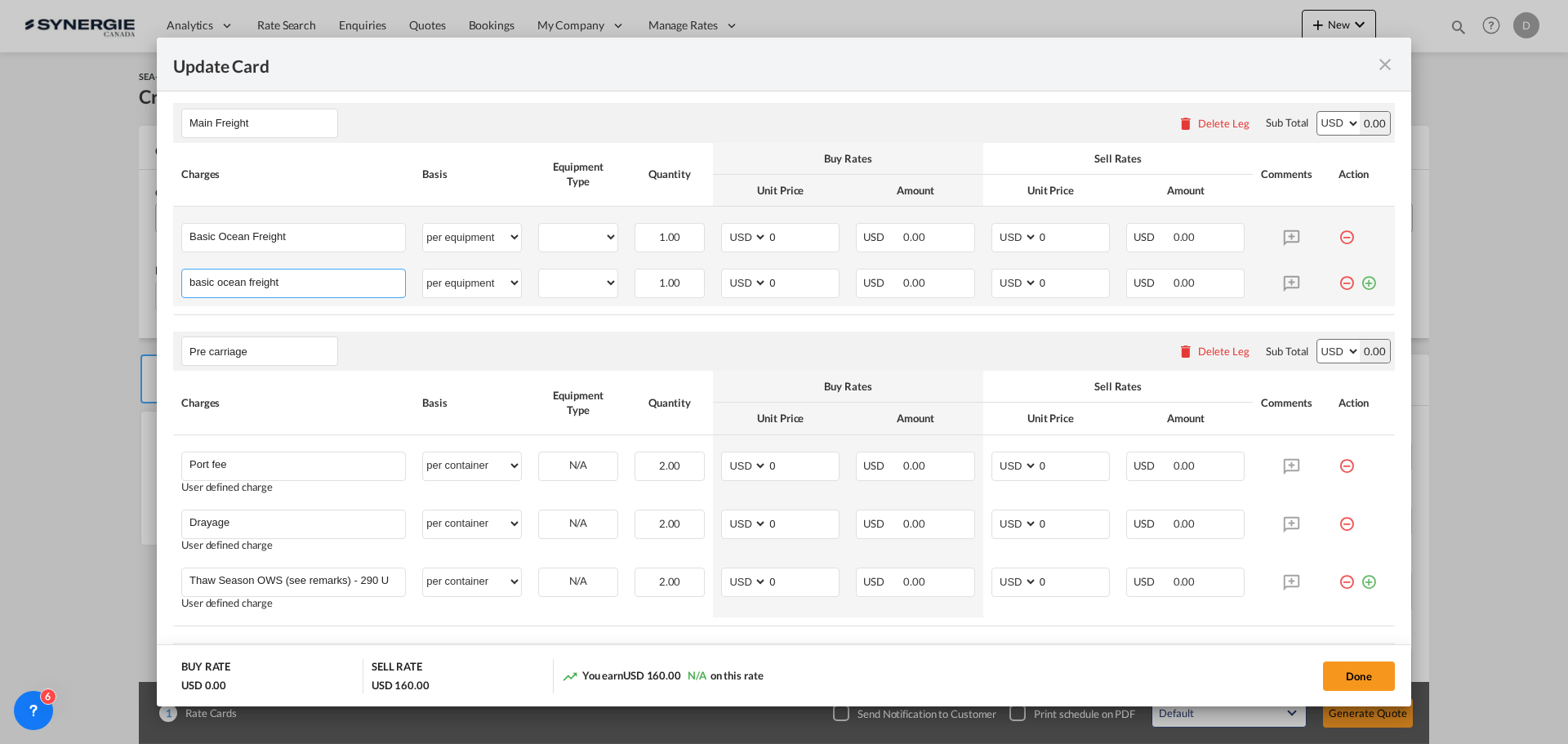
type input "Basic Ocean Freight"
select select "? string: ?"
click at [603, 239] on select "20GP 40HC" at bounding box center [578, 238] width 79 height 22
select select "20GP"
click at [539, 227] on select "20GP 40HC" at bounding box center [578, 238] width 79 height 22
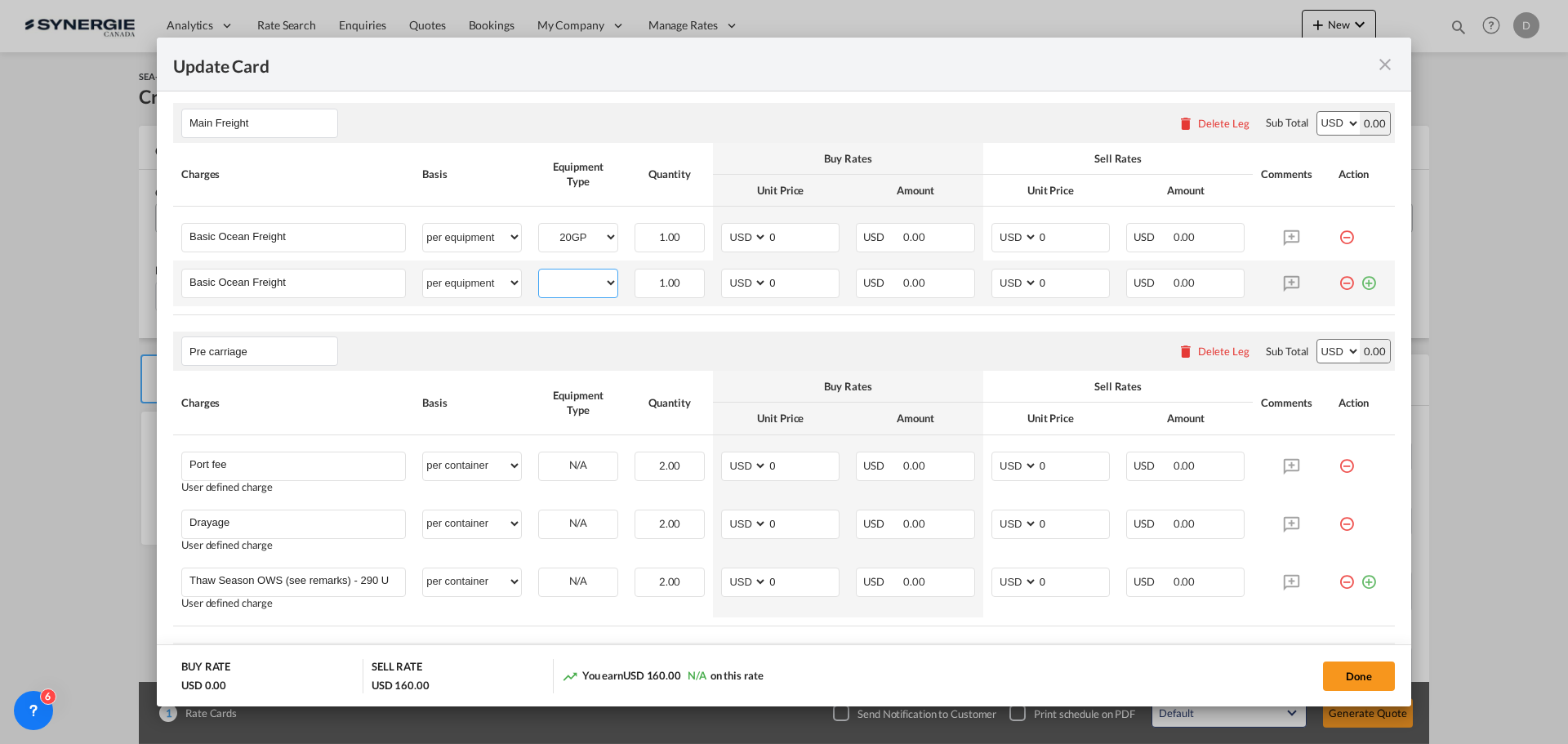
drag, startPoint x: 604, startPoint y: 276, endPoint x: 599, endPoint y: 286, distance: 11.2
click at [604, 276] on select "20GP 40HC" at bounding box center [578, 283] width 79 height 22
select select "40HC"
click at [539, 272] on select "20GP 40HC" at bounding box center [578, 283] width 79 height 22
drag, startPoint x: 764, startPoint y: 235, endPoint x: 806, endPoint y: 236, distance: 42.0
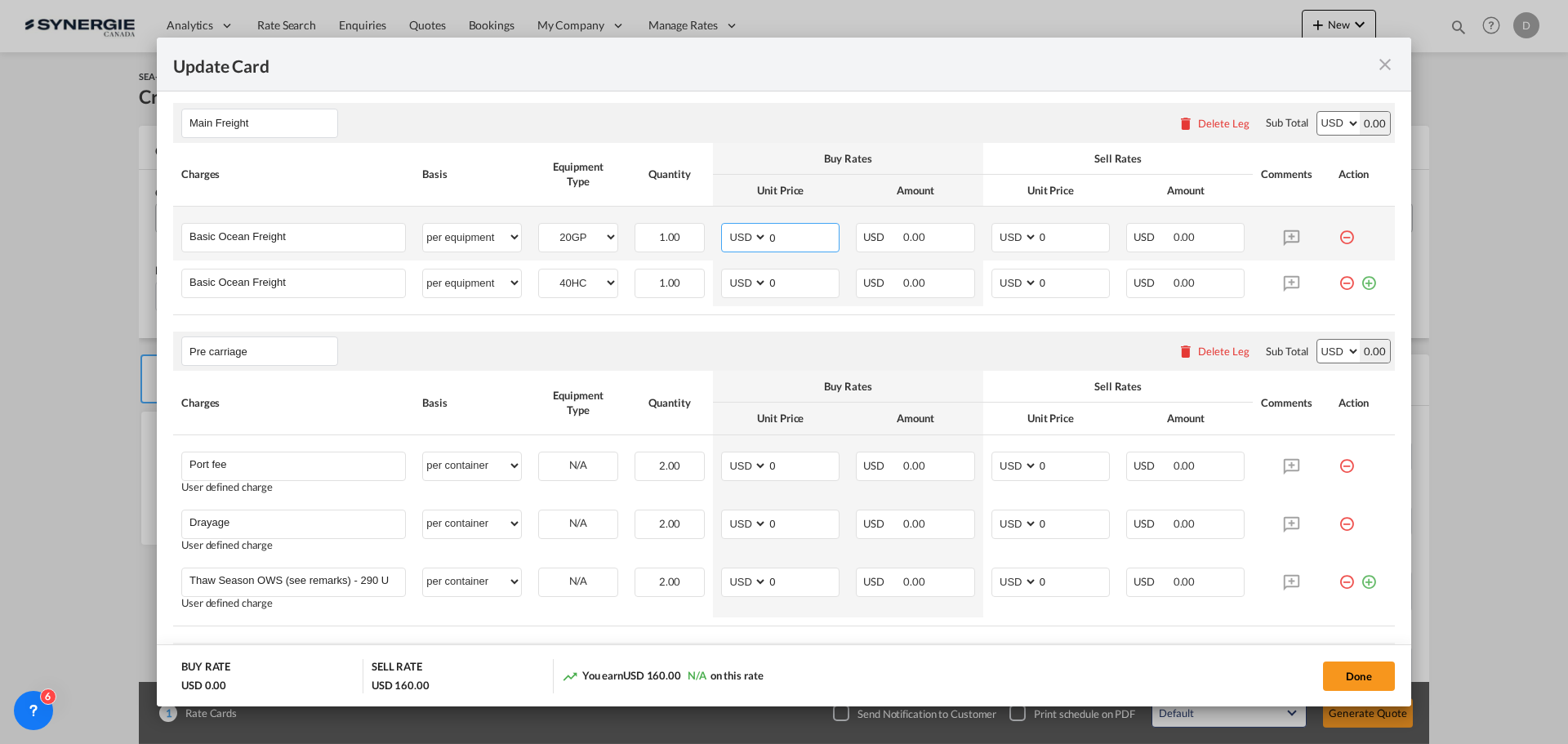
click at [806, 236] on input "0" at bounding box center [803, 236] width 71 height 25
type input "1"
type input "1181"
type input "1500"
click at [768, 288] on input "0" at bounding box center [803, 282] width 71 height 25
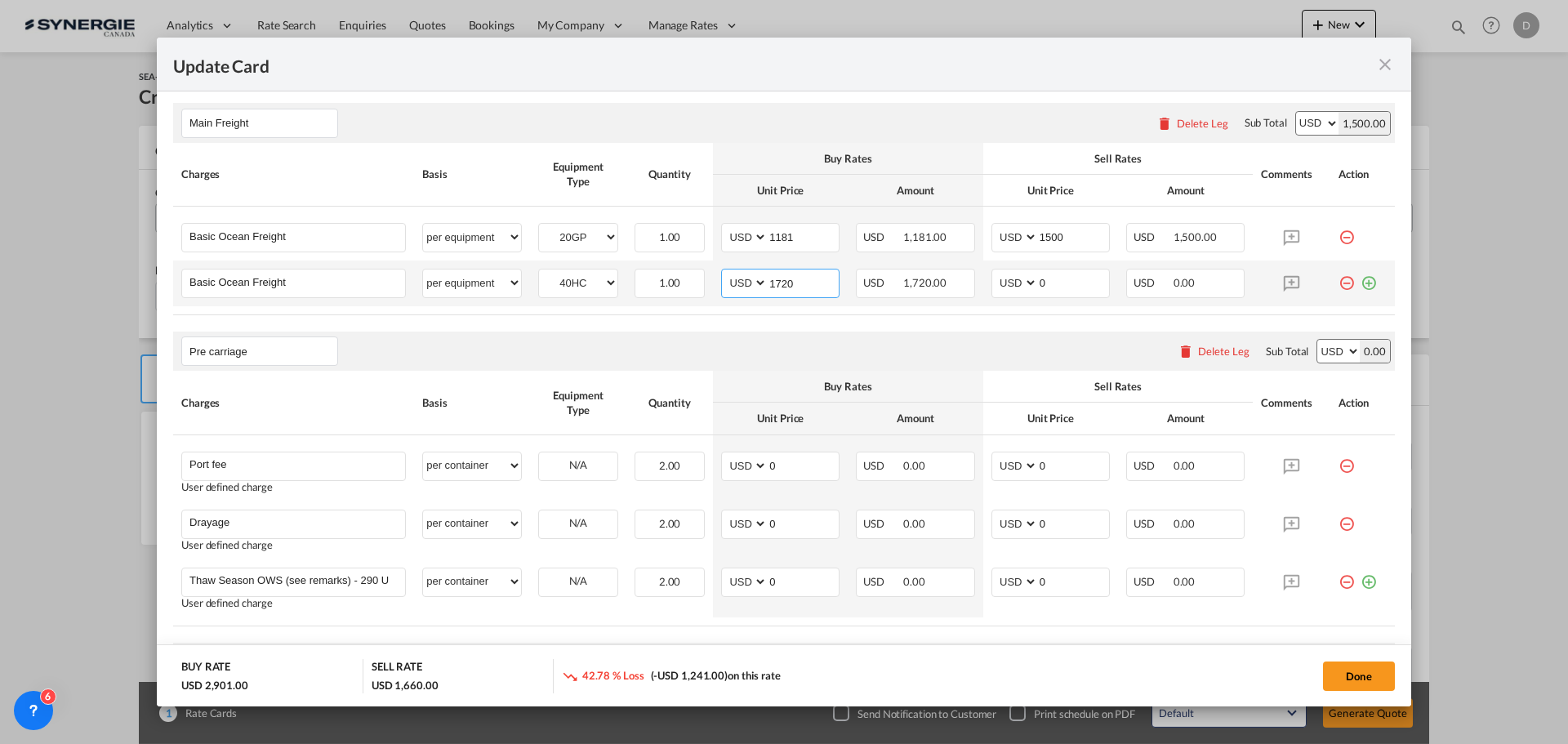
type input "1720"
type input "2020"
click at [759, 321] on rate-modification "Main Freight Please enter leg name Leg Name Already Exists Delete Leg Sub Total…" at bounding box center [784, 660] width 1221 height 1148
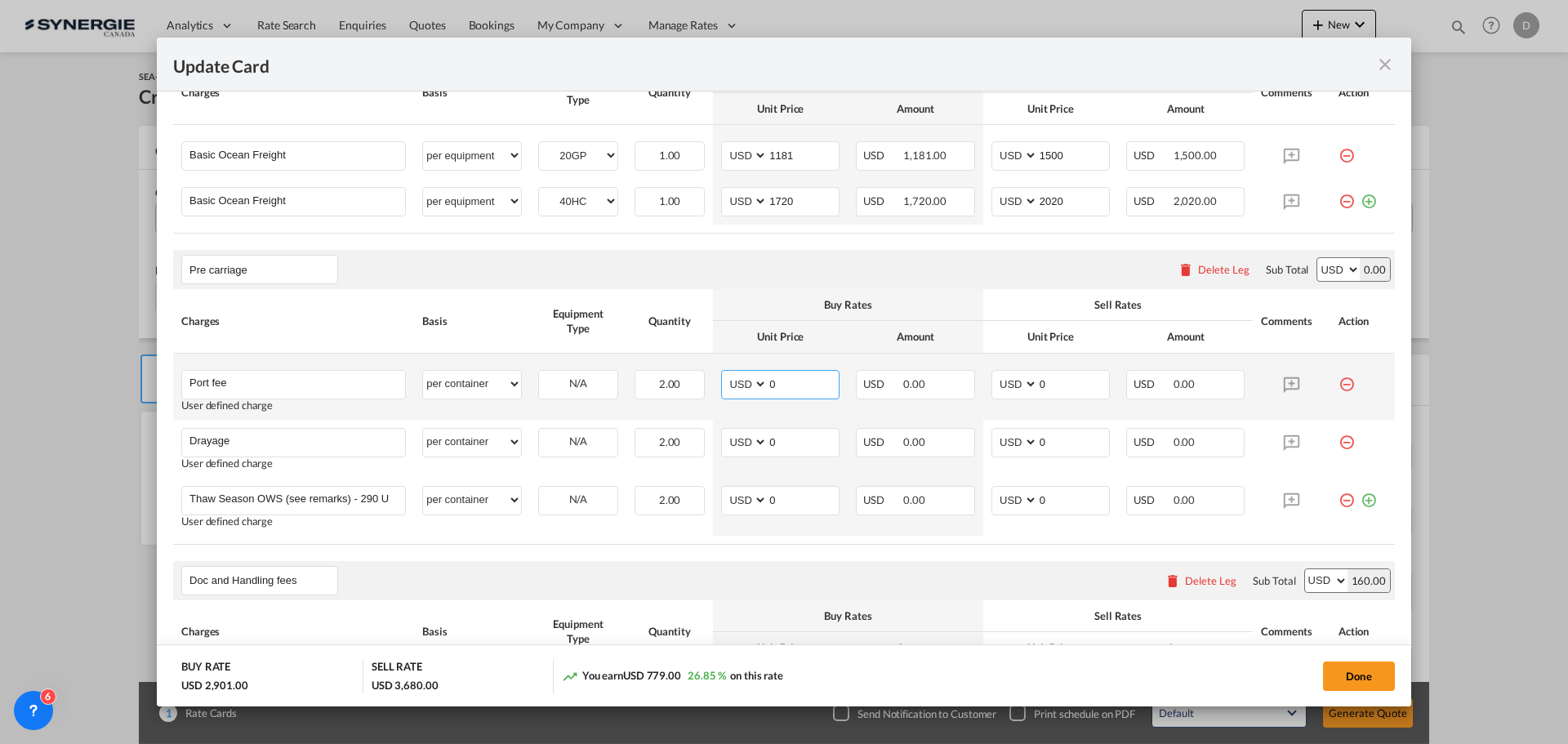
drag, startPoint x: 762, startPoint y: 386, endPoint x: 762, endPoint y: 412, distance: 26.0
click at [764, 411] on td "AED AFN ALL AMD ANG AOA ARS AUD AWG AZN BAM BBD BDT BGN BHD BIF BMD BND [PERSON…" at bounding box center [779, 386] width 134 height 66
type input "500"
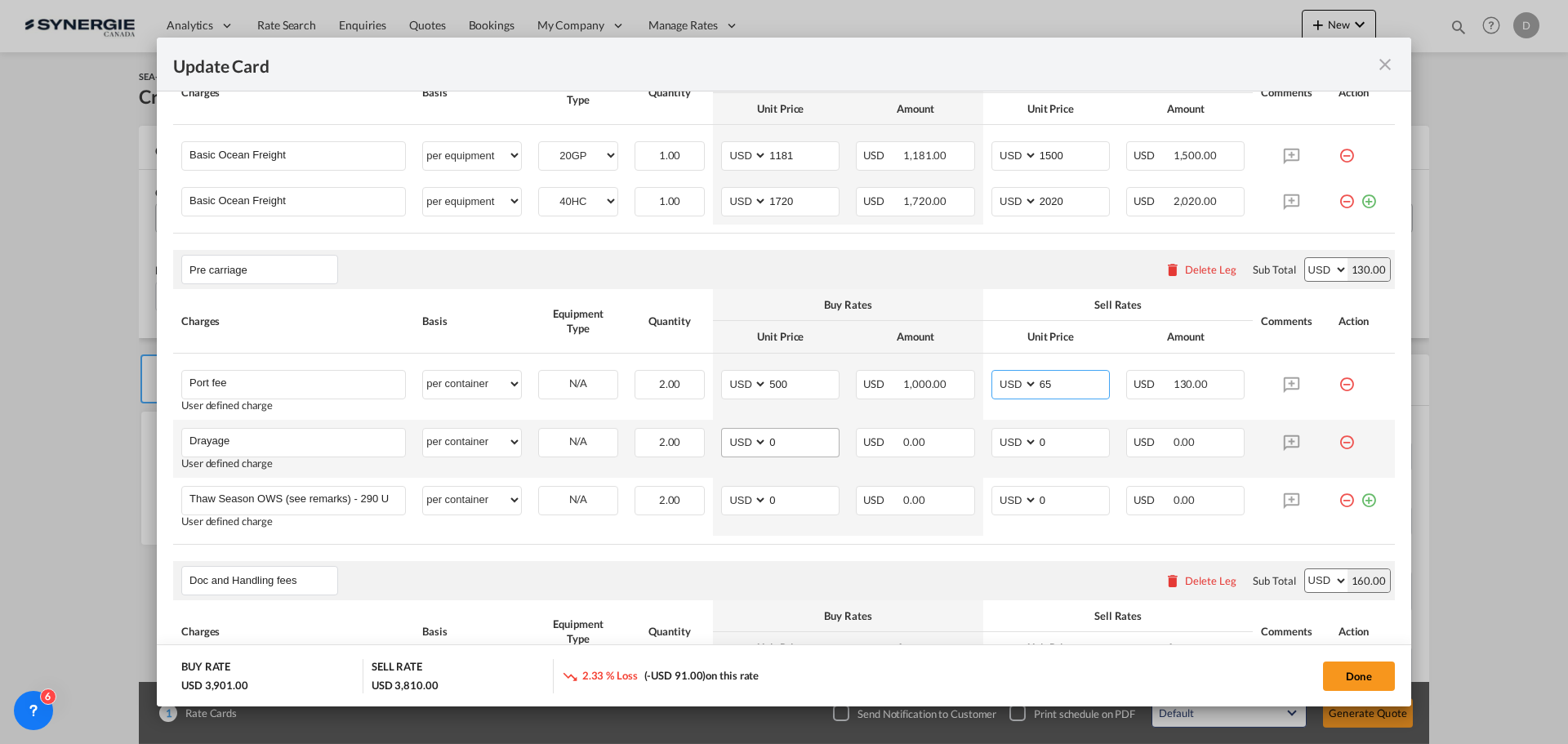
type input "65"
drag, startPoint x: 763, startPoint y: 442, endPoint x: 798, endPoint y: 446, distance: 35.2
click at [798, 446] on input "0" at bounding box center [803, 440] width 71 height 25
type input "1271"
type input "1450"
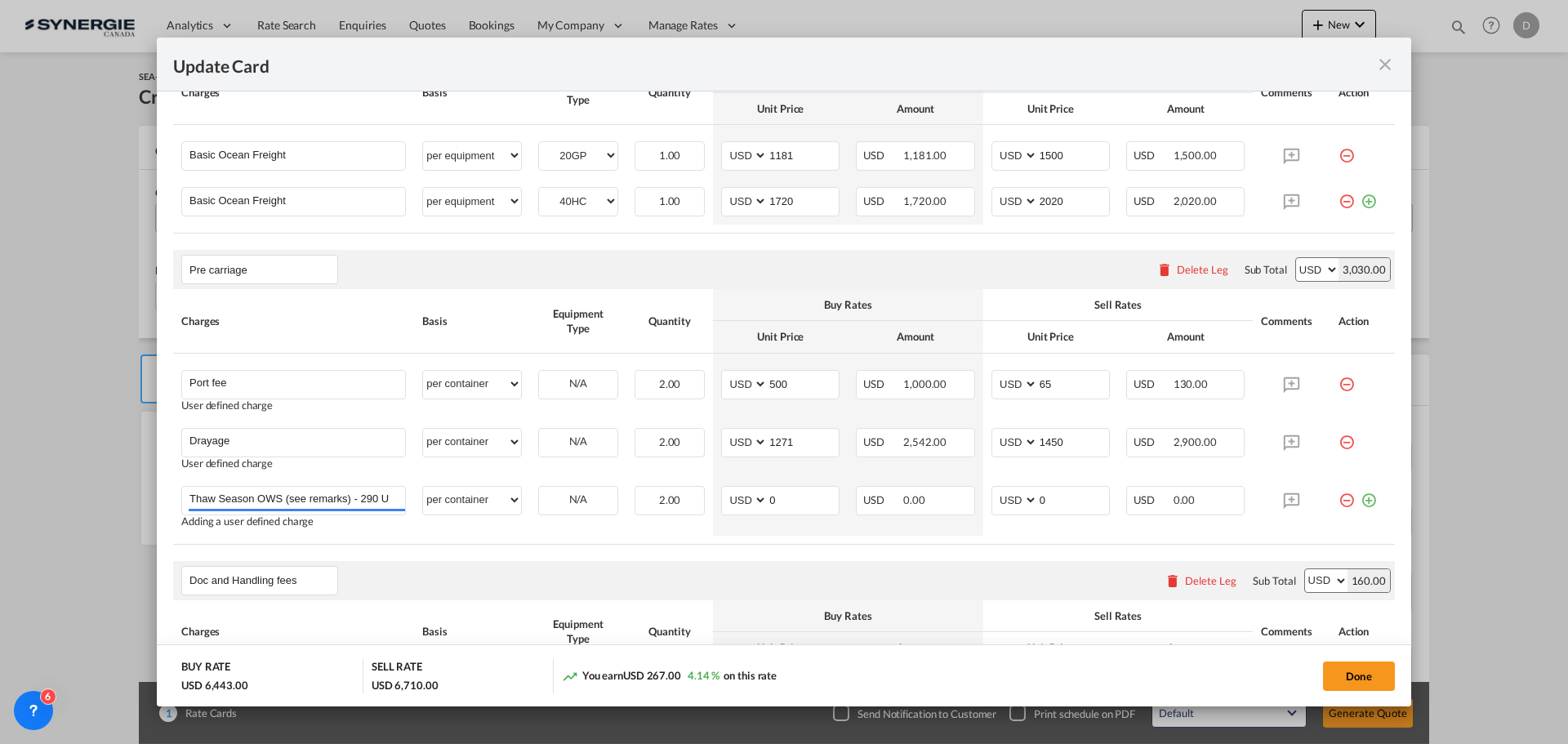
click at [796, 547] on rate-modification "Main Freight Please enter leg name Leg Name Already Exists Delete Leg Sub Total…" at bounding box center [784, 579] width 1221 height 1148
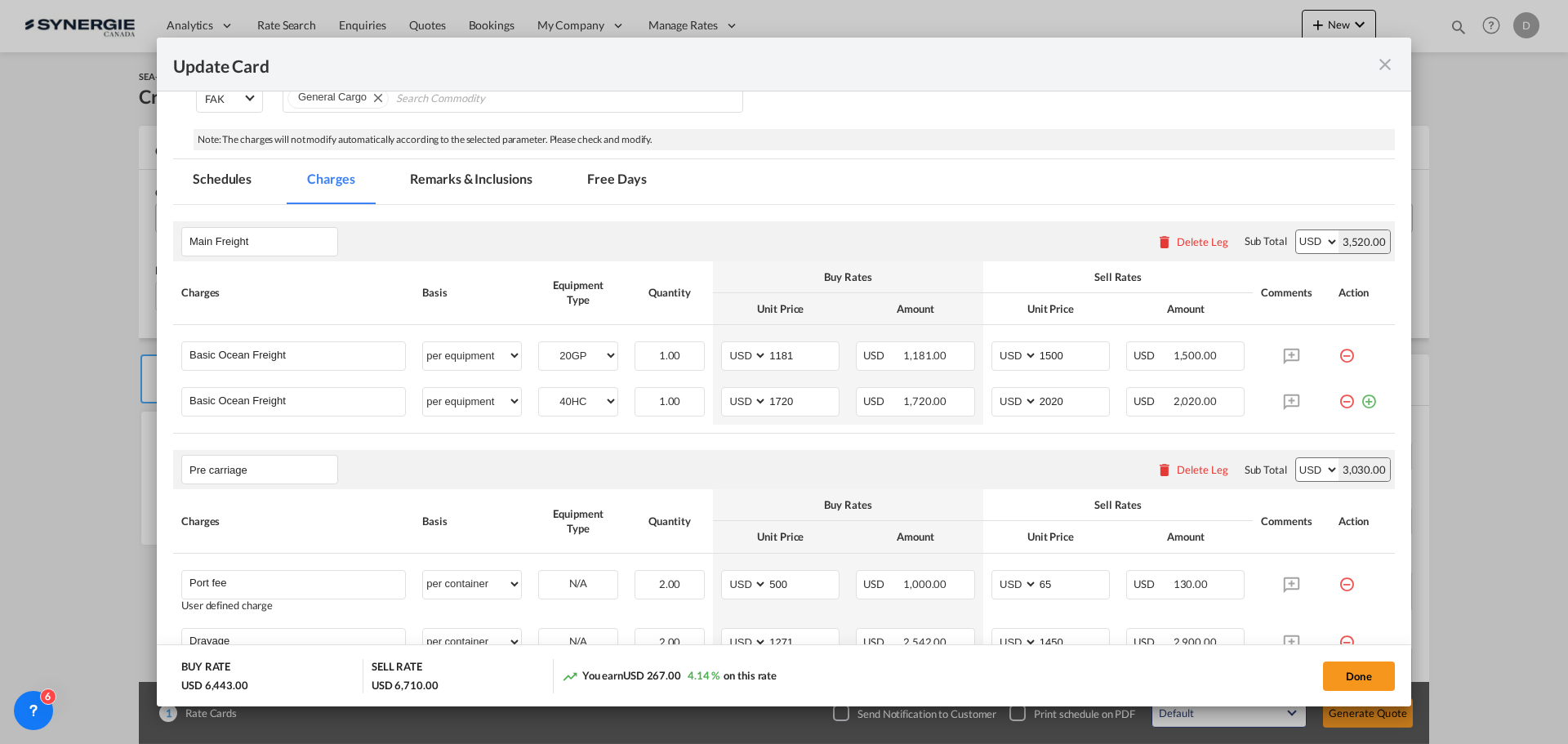
scroll to position [245, 0]
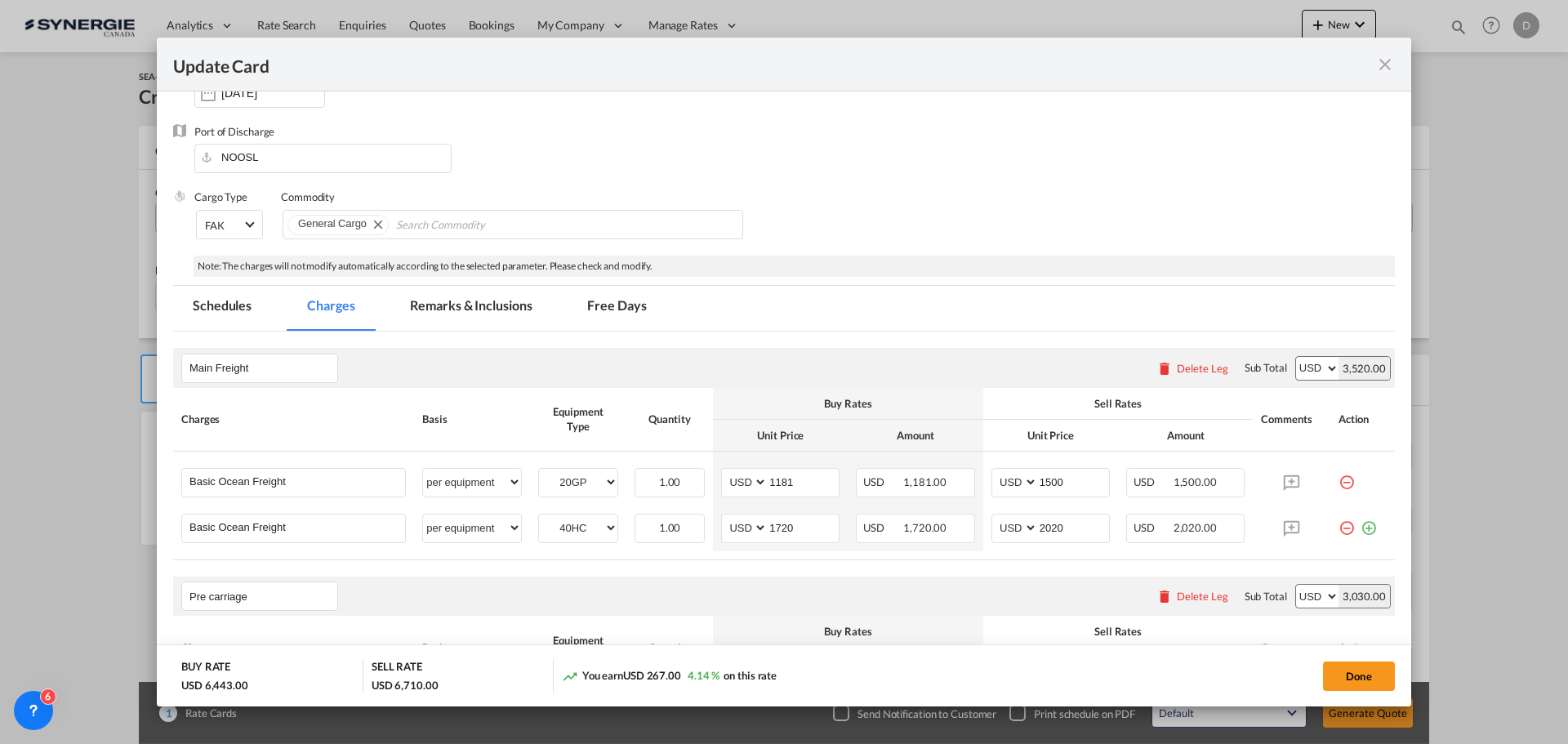
click at [495, 299] on md-tab-item "Remarks & Inclusions" at bounding box center [471, 308] width 161 height 45
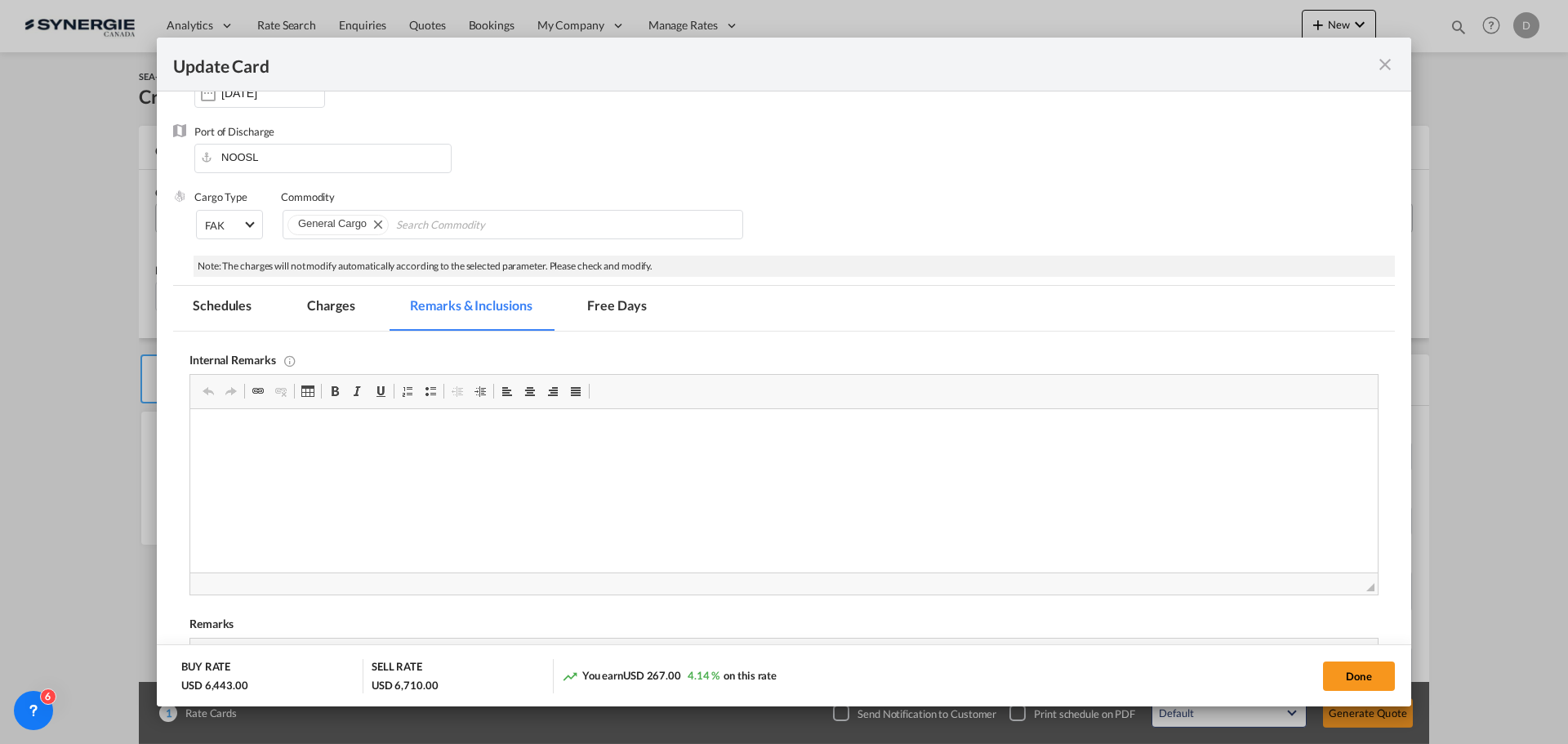
scroll to position [0, 0]
click at [265, 457] on p "Drayage / Peride Containers /" at bounding box center [784, 462] width 1155 height 17
click at [374, 457] on p "Drayage / Pride Containers /" at bounding box center [784, 462] width 1155 height 17
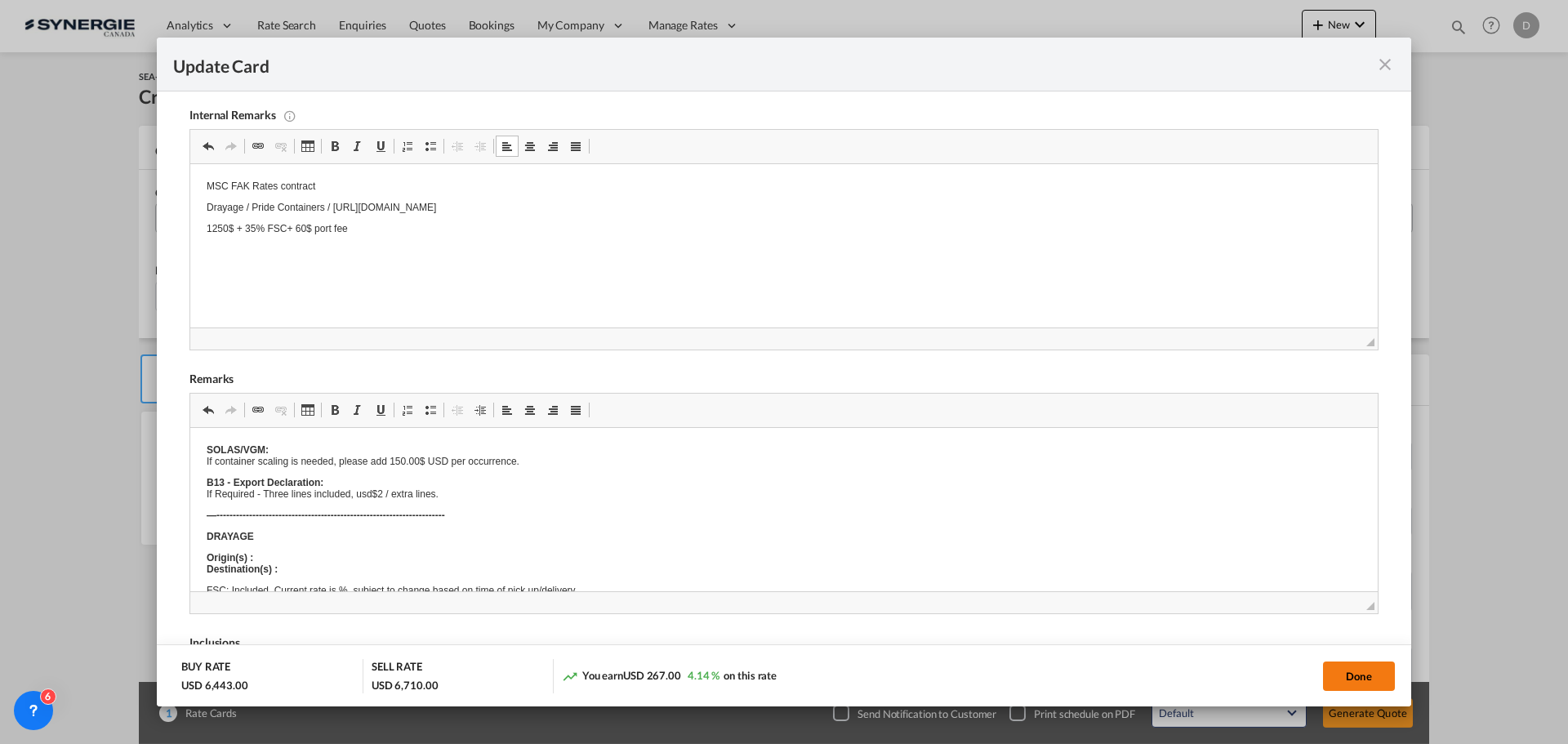
click at [1369, 676] on button "Done" at bounding box center [1358, 676] width 72 height 30
type input "[DATE]"
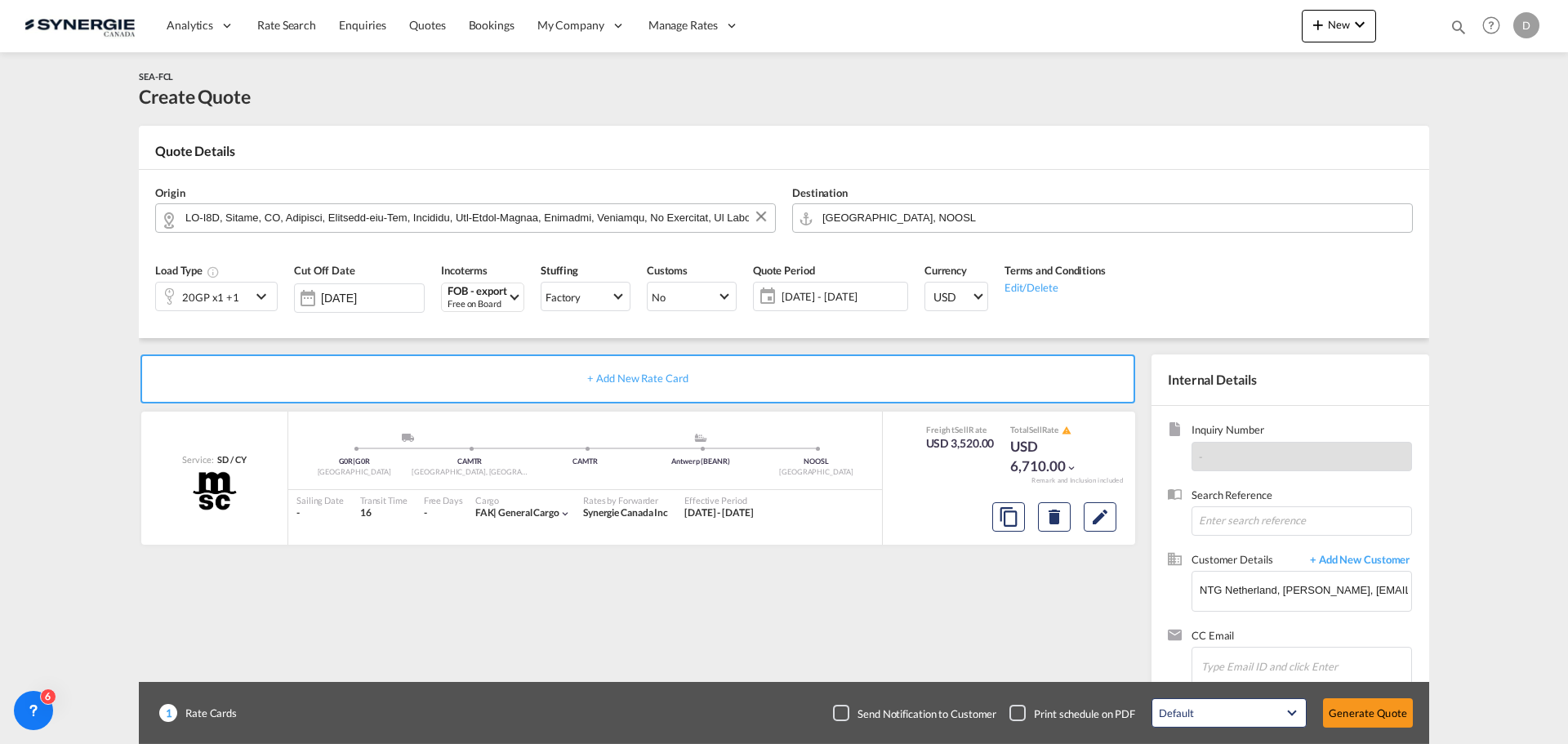
scroll to position [250, 0]
click at [1108, 524] on md-icon "Edit" at bounding box center [1100, 517] width 19 height 19
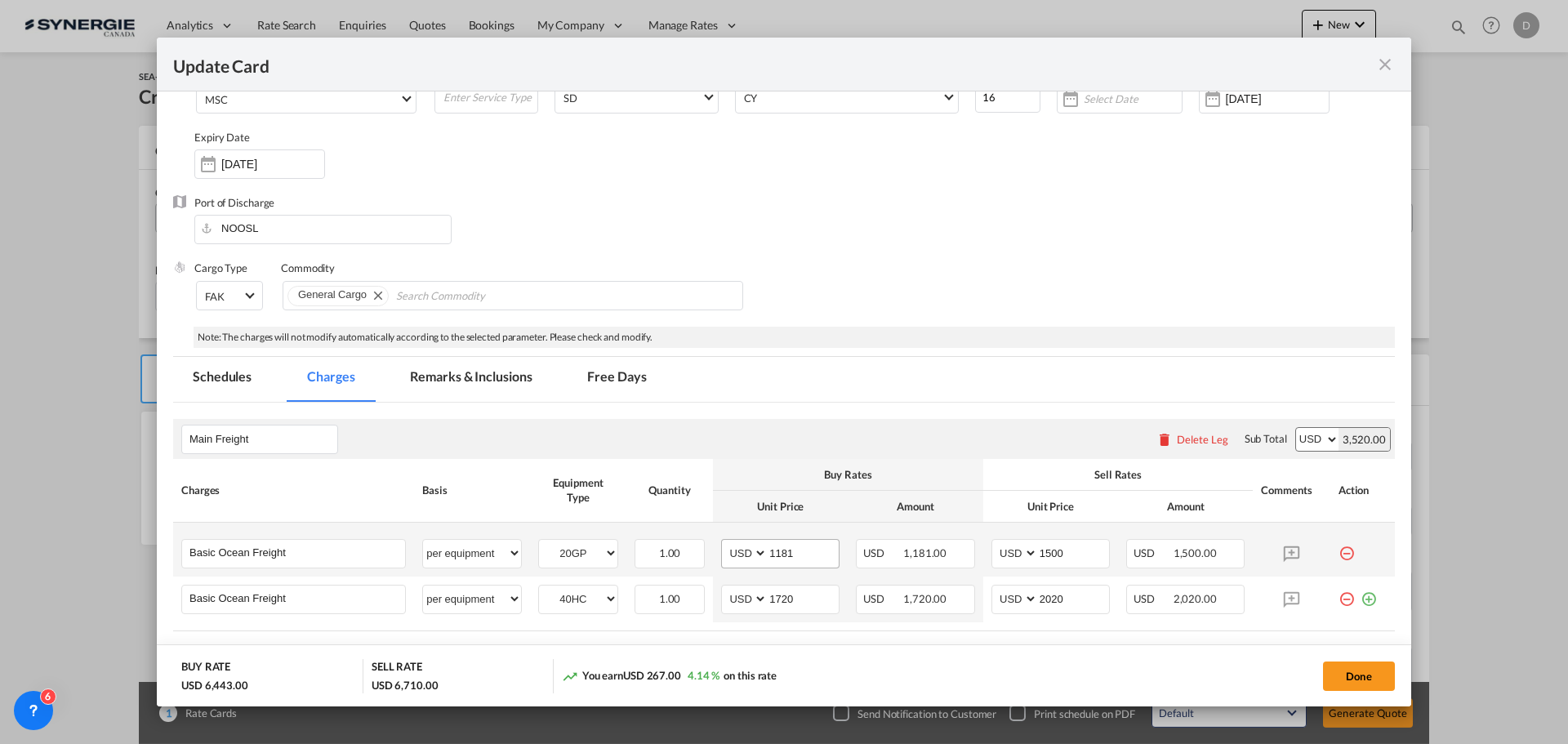
scroll to position [326, 0]
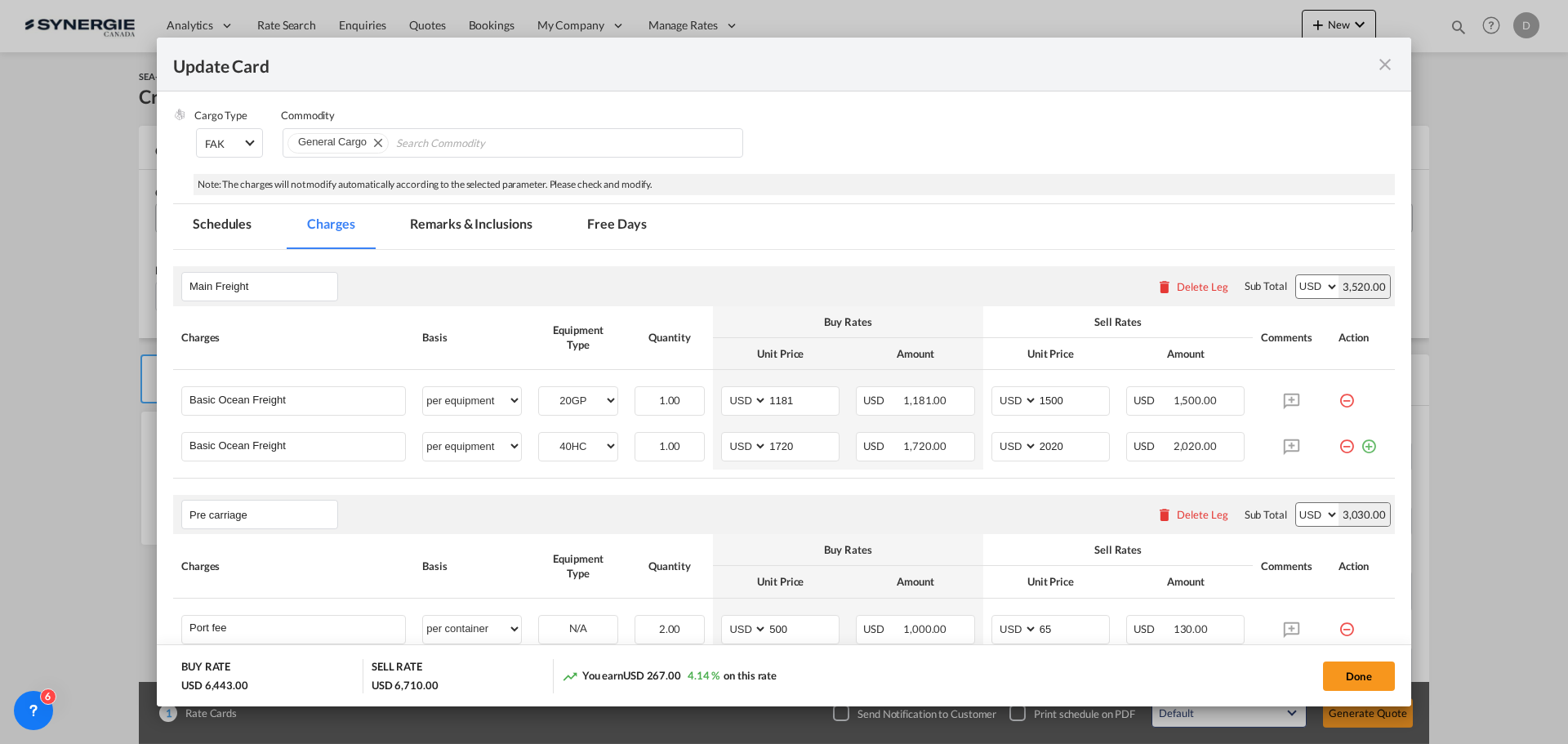
click at [473, 228] on md-tab-item "Remarks & Inclusions" at bounding box center [471, 227] width 161 height 45
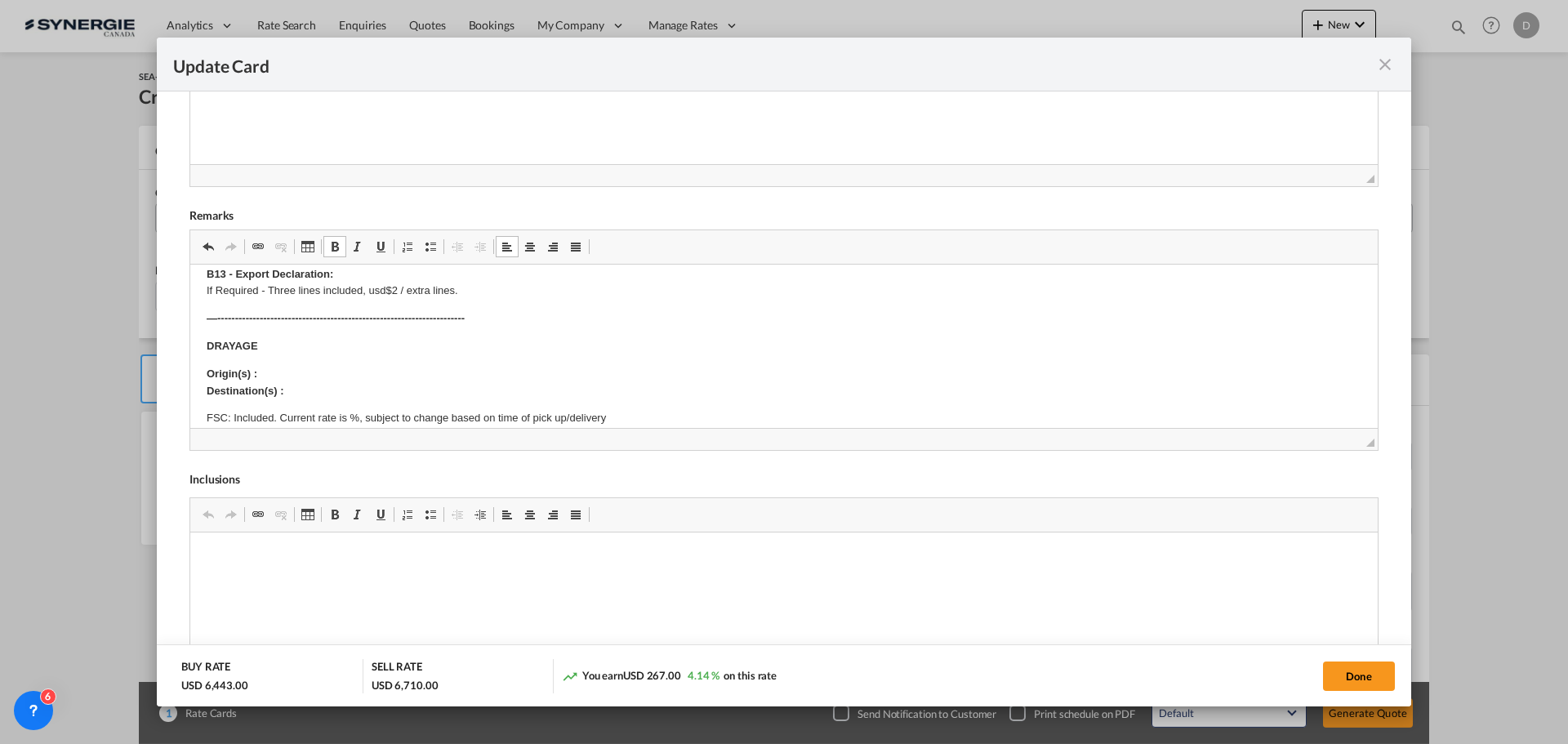
scroll to position [82, 0]
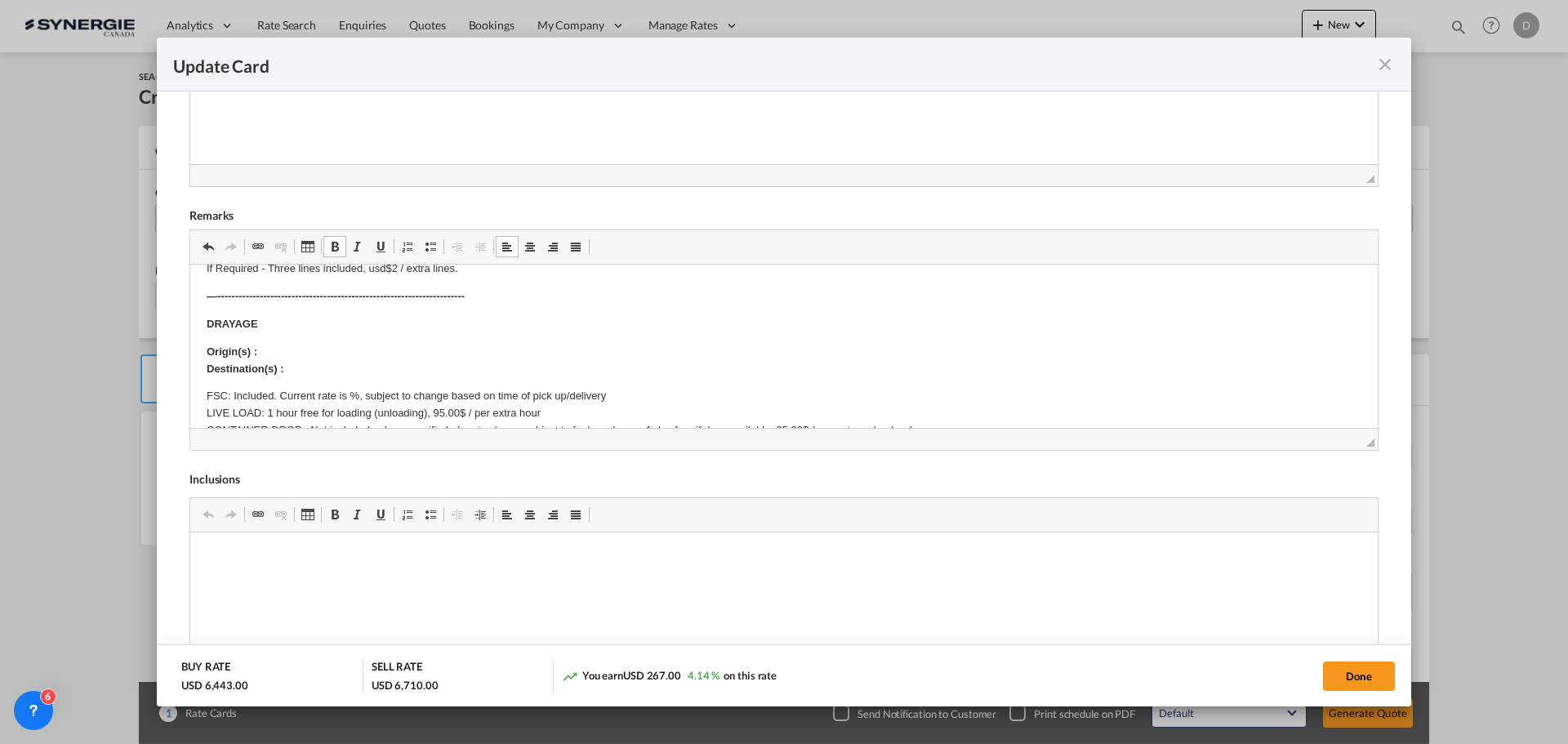
click at [285, 353] on p "Origin(s) : Destination(s) :" at bounding box center [784, 361] width 1155 height 35
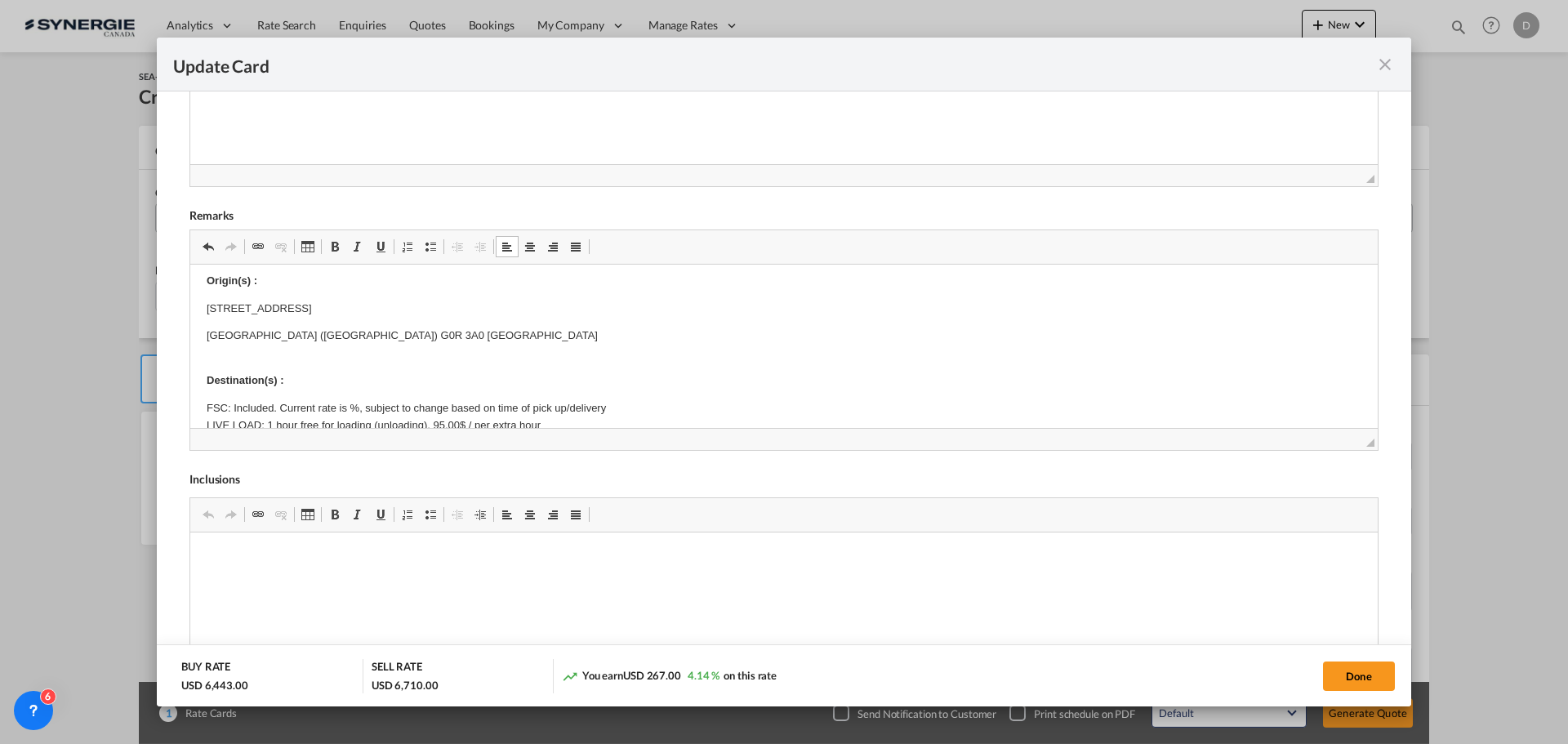
scroll to position [245, 0]
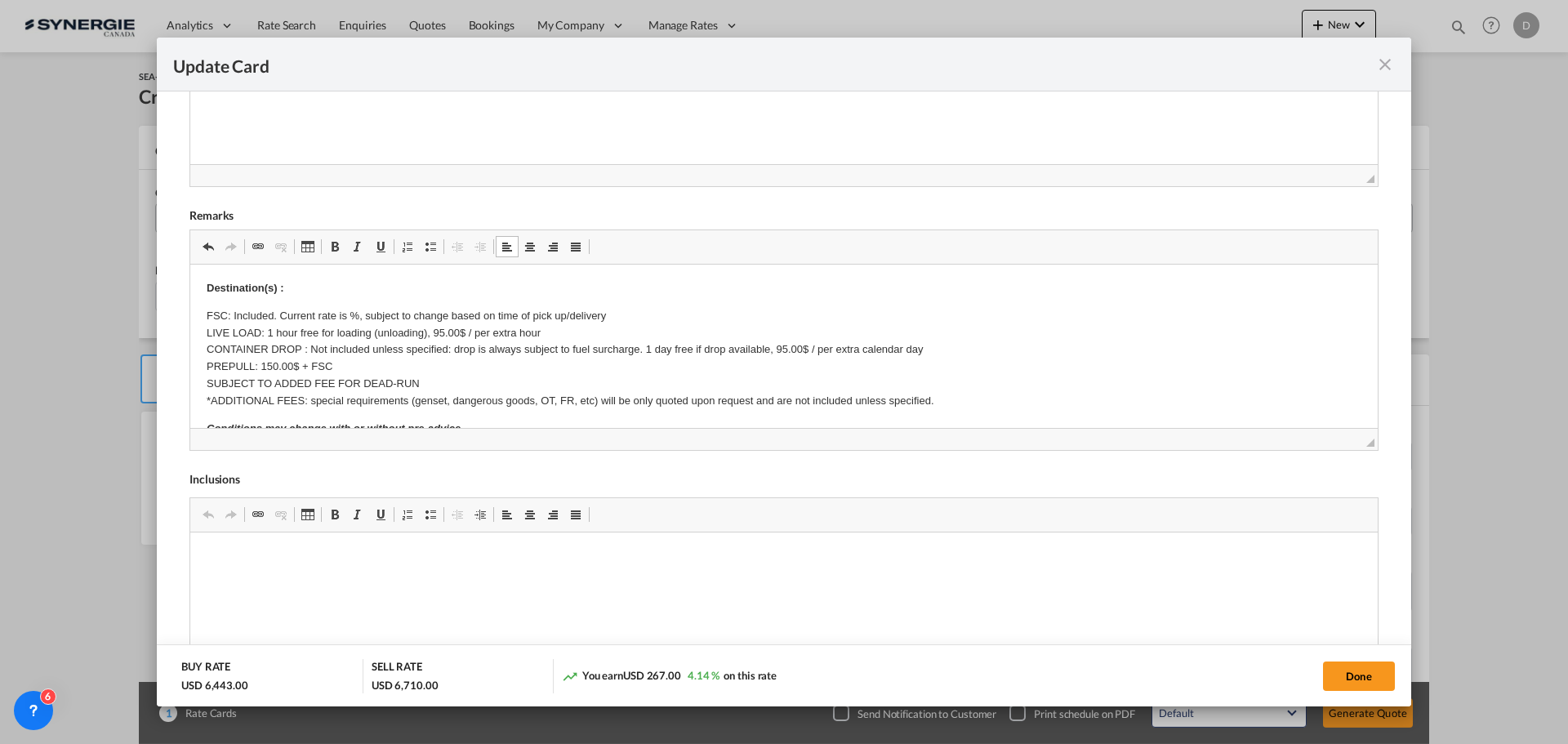
click at [303, 280] on p "Destination(s) :" at bounding box center [784, 280] width 1155 height 35
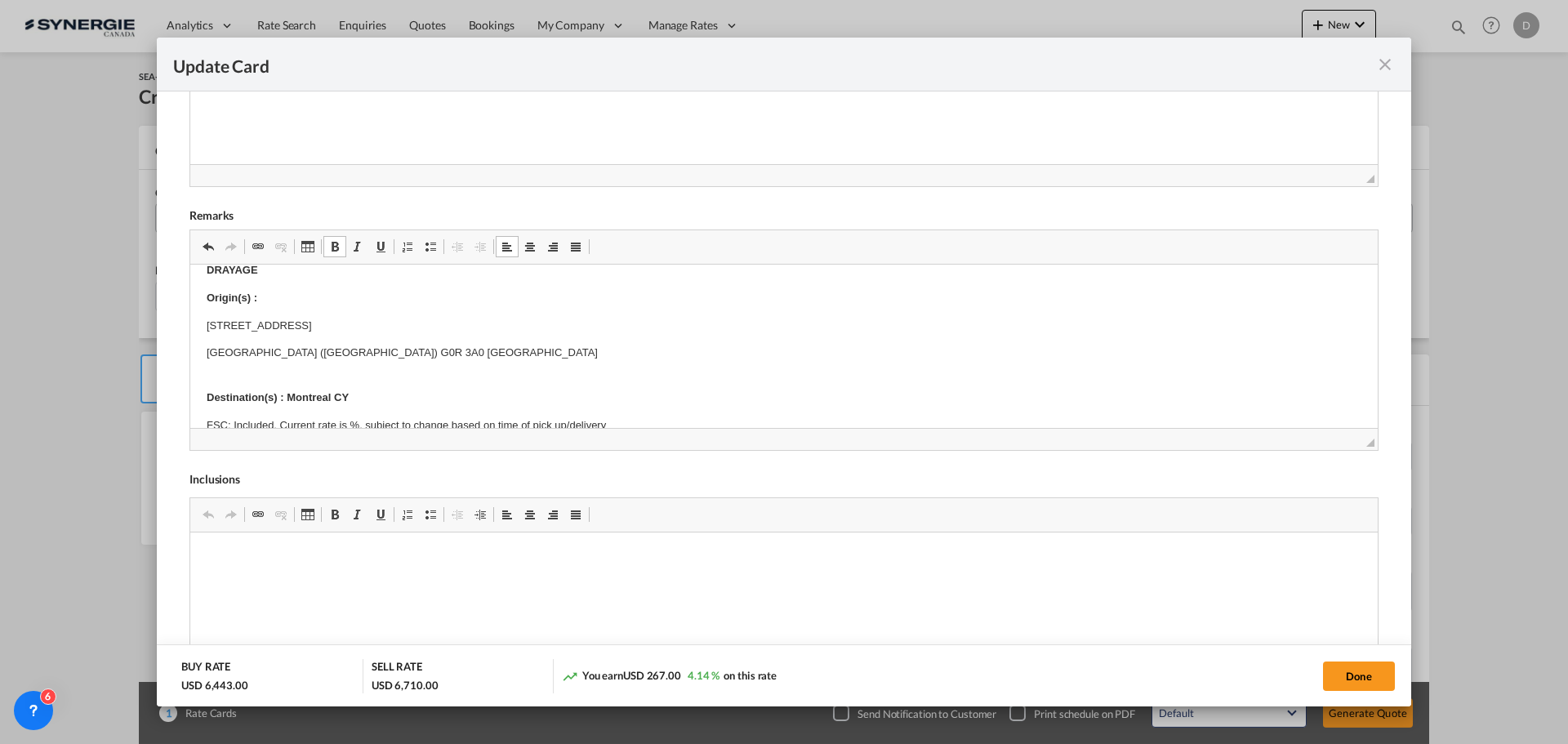
scroll to position [163, 0]
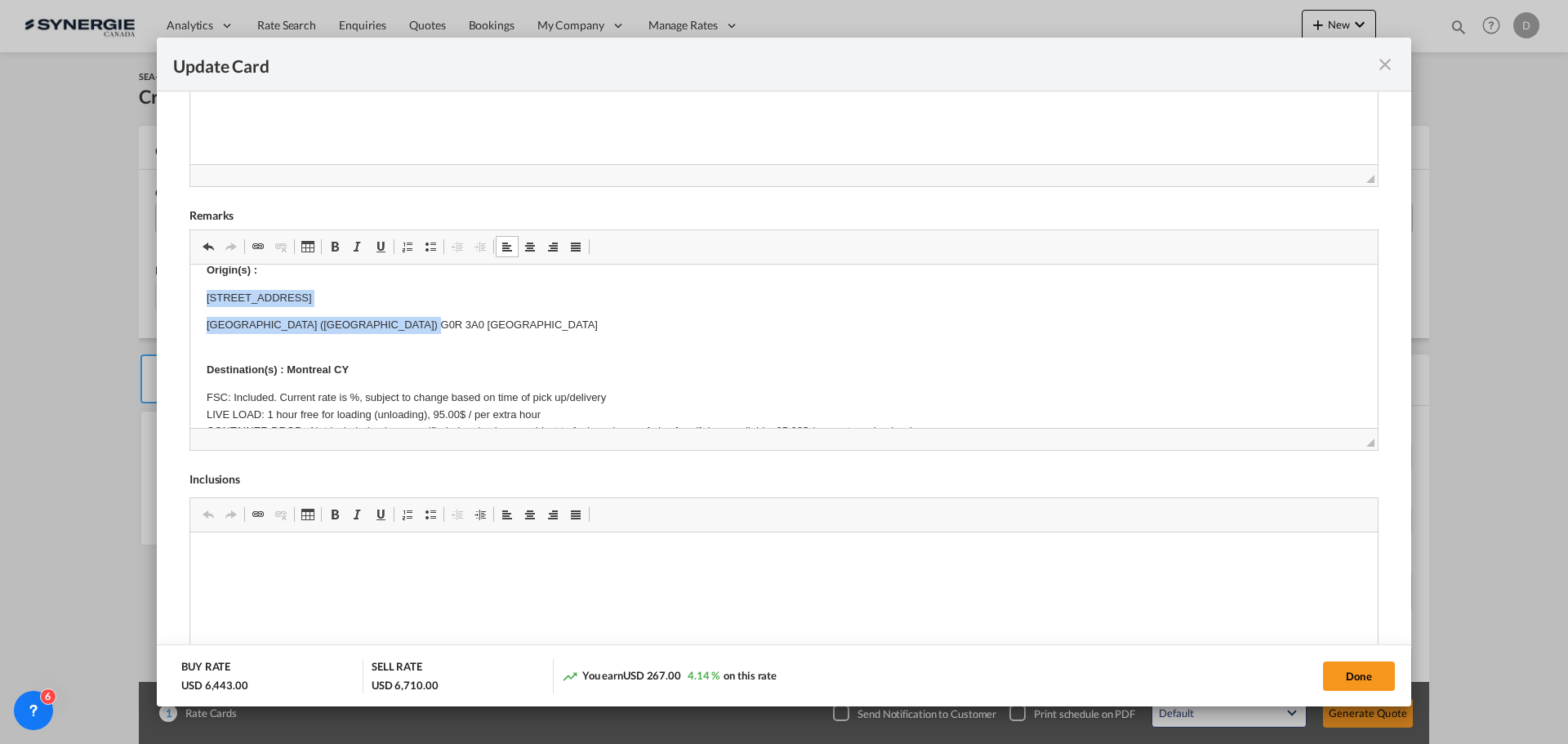
drag, startPoint x: 195, startPoint y: 298, endPoint x: 459, endPoint y: 326, distance: 265.5
click at [459, 326] on html "SOLAS/VGM: If container scaling is needed, please add 150.00$ USD per occurrenc…" at bounding box center [784, 632] width 1188 height 1063
drag, startPoint x: 337, startPoint y: 249, endPoint x: 205, endPoint y: 28, distance: 257.4
click at [337, 249] on span "Update Card Pickup ..." at bounding box center [334, 246] width 13 height 13
click at [483, 315] on body "SOLAS/VGM: If container scaling is needed, please add 150.00$ USD per occurrenc…" at bounding box center [784, 632] width 1155 height 1030
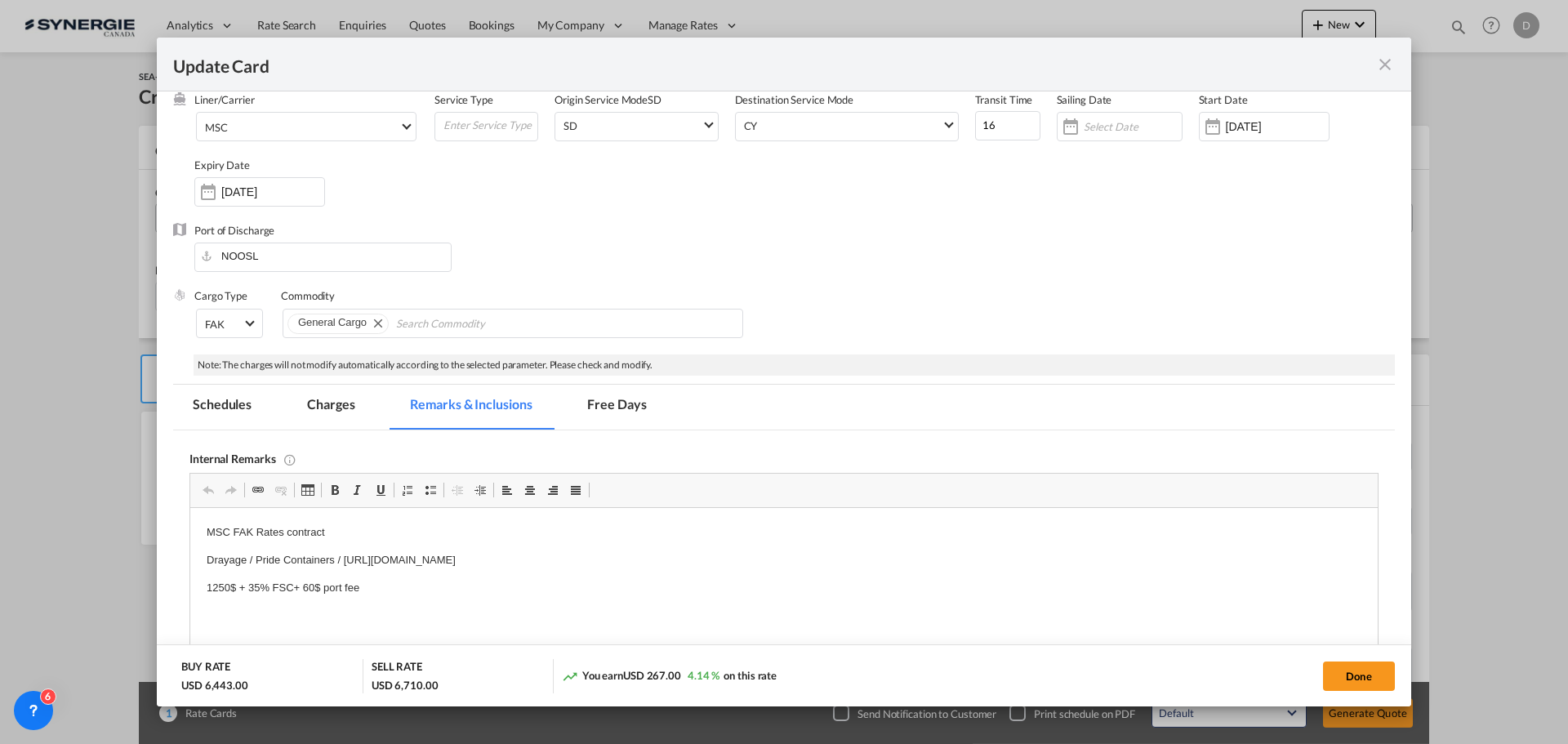
scroll to position [0, 0]
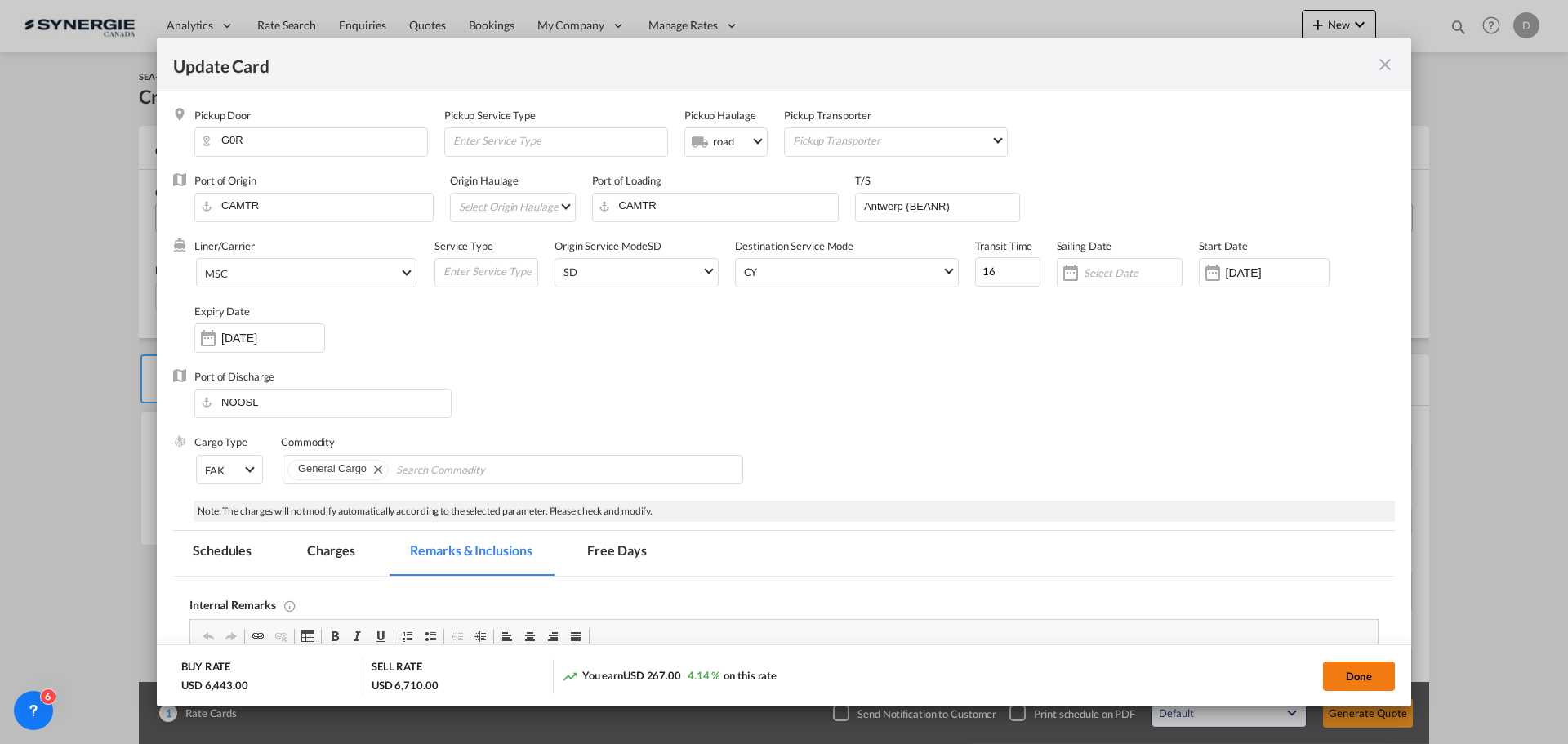
click at [1353, 679] on button "Done" at bounding box center [1358, 676] width 72 height 30
type input "[DATE]"
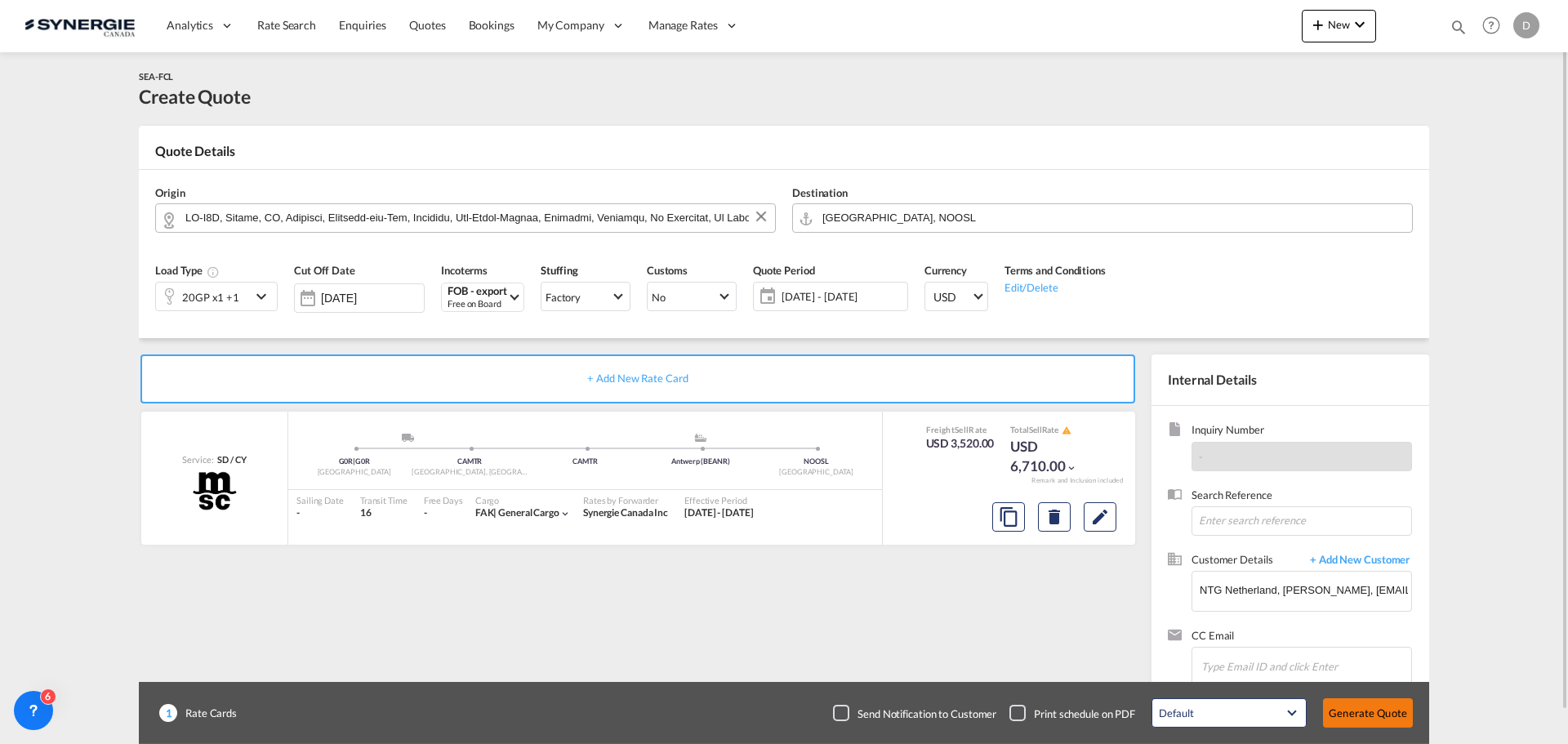
click at [1361, 713] on button "Generate Quote" at bounding box center [1368, 713] width 90 height 30
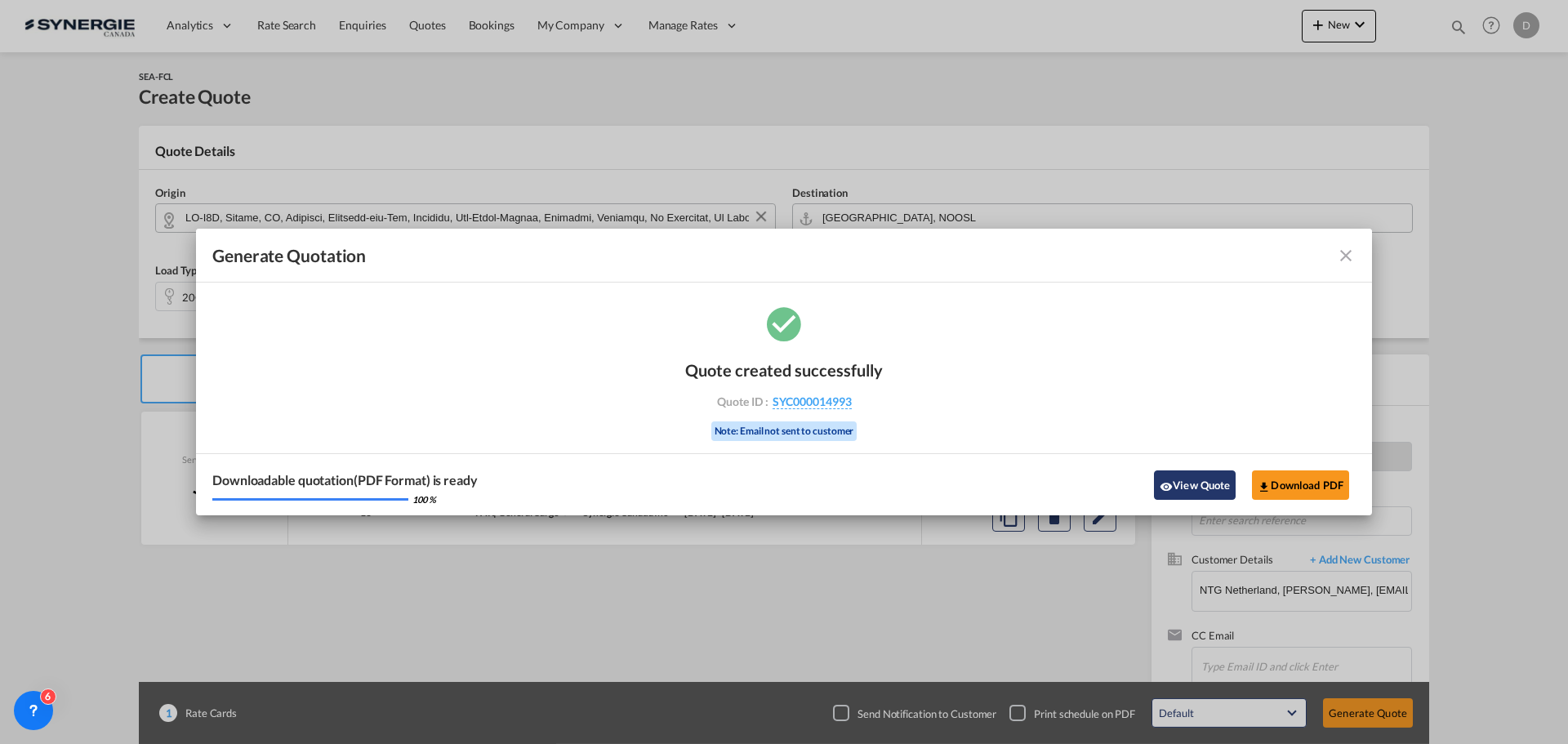
click at [1183, 482] on button "View Quote" at bounding box center [1194, 485] width 82 height 30
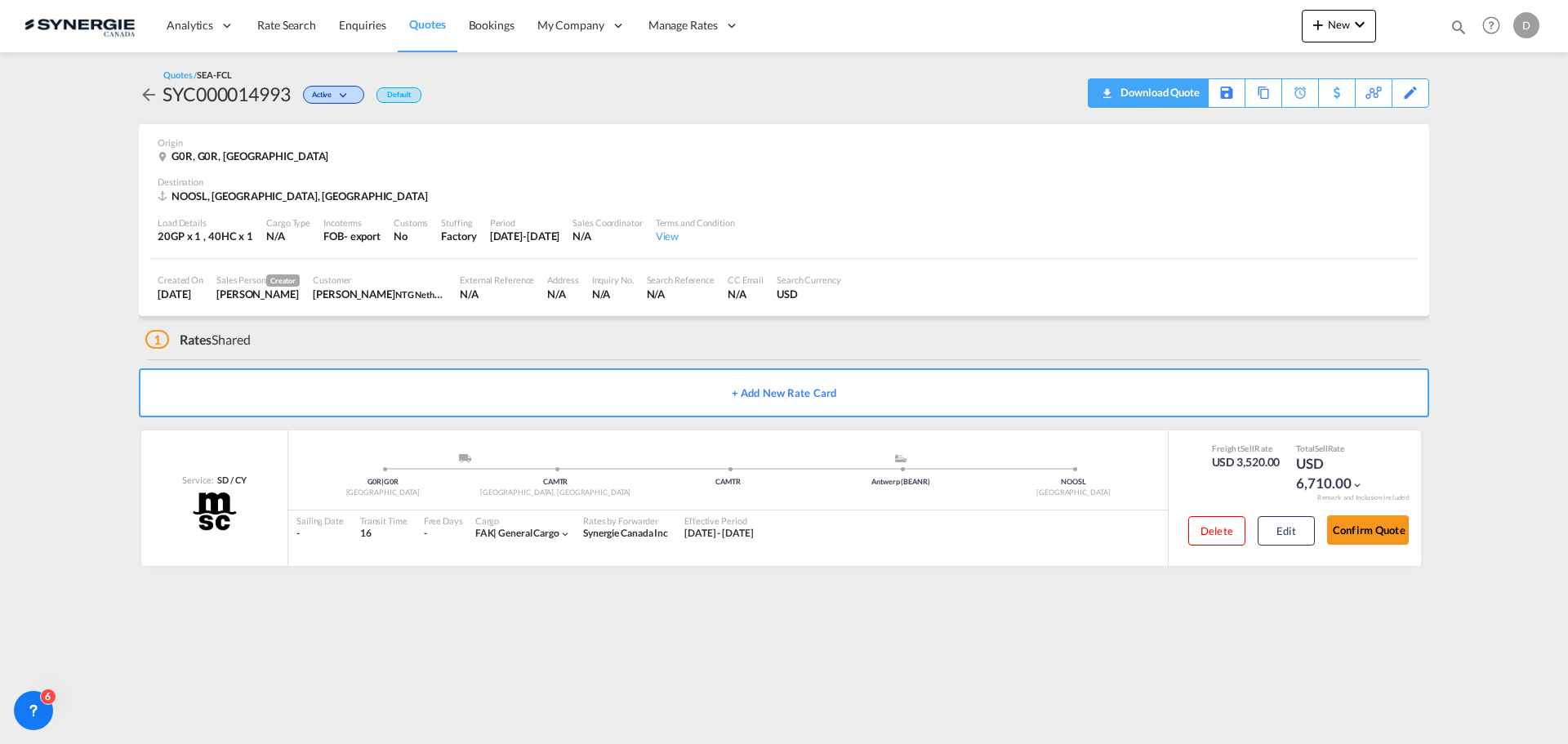
click at [1188, 95] on div "Download Quote" at bounding box center [1158, 92] width 84 height 26
click at [1067, 159] on div "G0R, G0R, [GEOGRAPHIC_DATA]" at bounding box center [784, 156] width 1253 height 14
click at [946, 156] on div "G0R, G0R, [GEOGRAPHIC_DATA]" at bounding box center [784, 156] width 1253 height 14
